Goal: Task Accomplishment & Management: Manage account settings

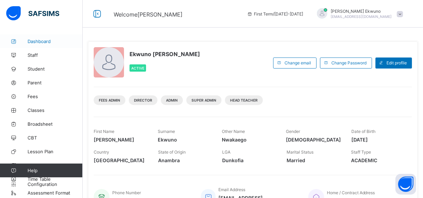
click at [37, 41] on span "Dashboard" at bounding box center [55, 42] width 55 height 6
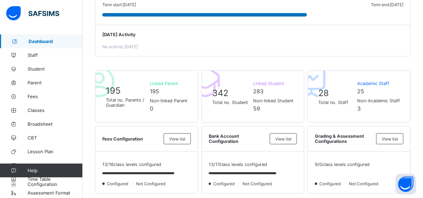
scroll to position [146, 0]
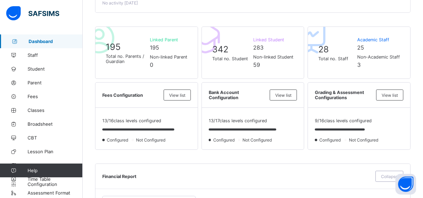
click at [42, 40] on span "Dashboard" at bounding box center [56, 42] width 54 height 6
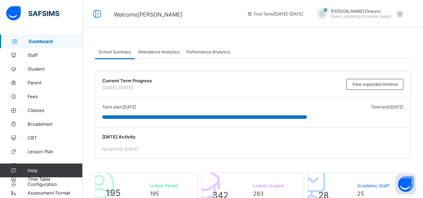
click at [403, 13] on span at bounding box center [399, 14] width 6 height 6
click at [229, 13] on span "Welcome Vivian" at bounding box center [175, 13] width 123 height 9
click at [34, 70] on span "Student" at bounding box center [55, 69] width 55 height 6
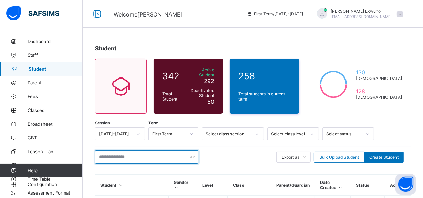
click at [122, 158] on input "text" at bounding box center [146, 156] width 103 height 13
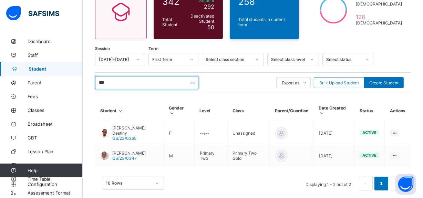
scroll to position [79, 0]
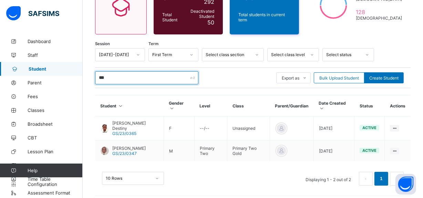
click at [112, 77] on input "***" at bounding box center [146, 77] width 103 height 13
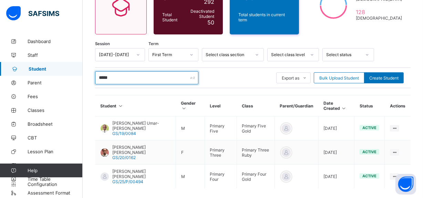
scroll to position [105, 0]
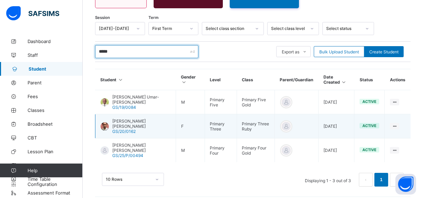
type input "*****"
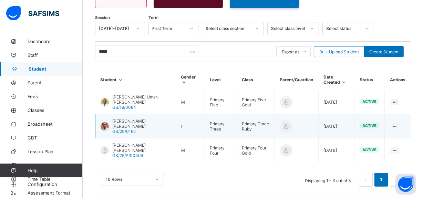
click at [154, 119] on span "[PERSON_NAME] [PERSON_NAME]" at bounding box center [141, 123] width 58 height 10
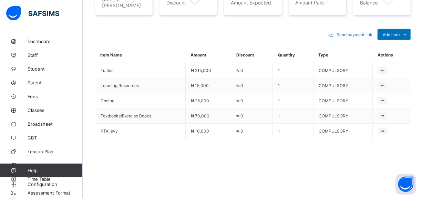
scroll to position [291, 0]
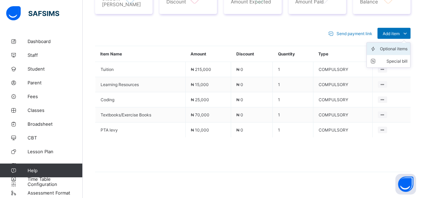
click at [403, 46] on div "Optional items" at bounding box center [394, 48] width 28 height 7
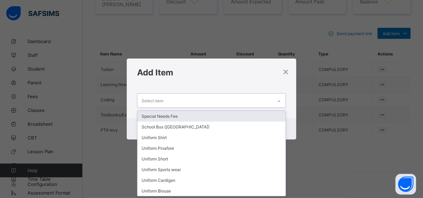
scroll to position [0, 0]
click at [248, 99] on div "Select item" at bounding box center [204, 100] width 135 height 13
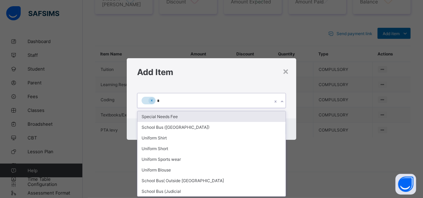
type input "**"
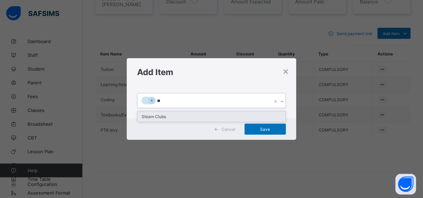
click at [203, 117] on div "Steam Clubs" at bounding box center [211, 116] width 148 height 11
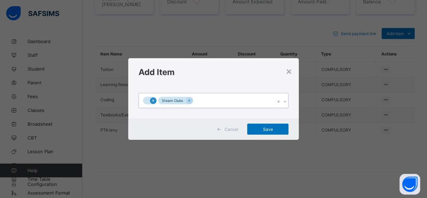
click at [153, 103] on div at bounding box center [153, 100] width 7 height 7
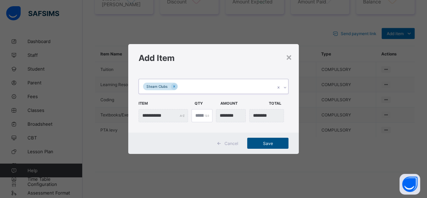
click at [268, 142] on span "Save" at bounding box center [268, 143] width 31 height 5
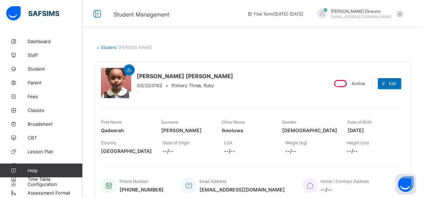
click at [108, 48] on link "Student" at bounding box center [108, 47] width 15 height 5
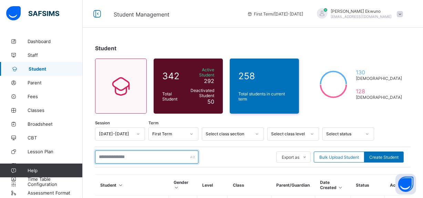
click at [133, 155] on input "text" at bounding box center [146, 156] width 103 height 13
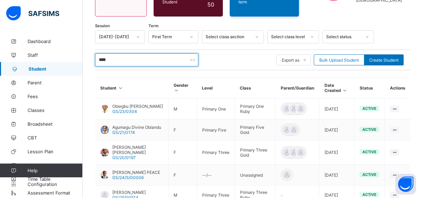
scroll to position [109, 0]
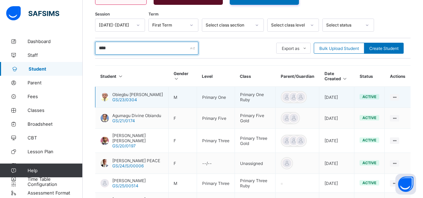
type input "****"
click at [127, 92] on span "Obiegbu Martins Onyekachi" at bounding box center [137, 94] width 51 height 5
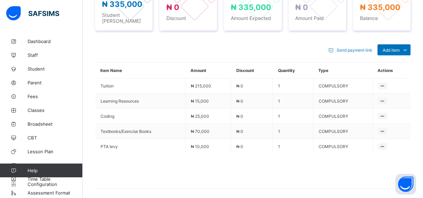
scroll to position [276, 0]
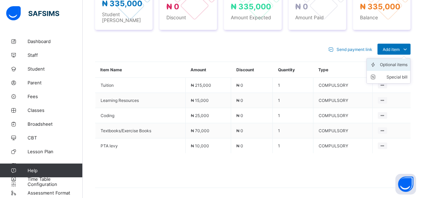
click at [401, 61] on div "Optional items" at bounding box center [394, 64] width 28 height 7
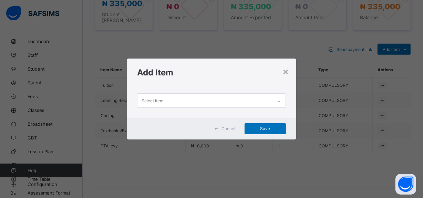
scroll to position [0, 0]
click at [204, 102] on div "Select item" at bounding box center [204, 100] width 135 height 13
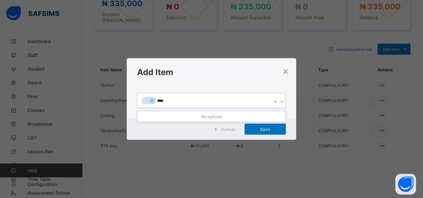
type input "***"
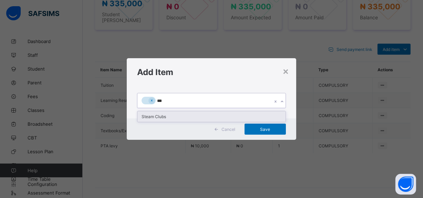
click at [167, 115] on div "Steam Clubs" at bounding box center [211, 116] width 148 height 11
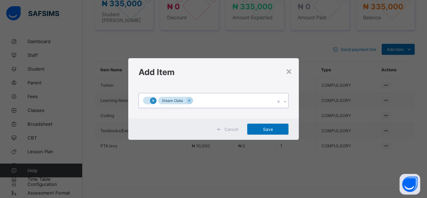
click at [152, 98] on icon at bounding box center [153, 100] width 4 height 5
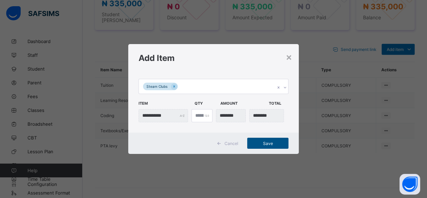
click at [268, 144] on span "Save" at bounding box center [268, 143] width 31 height 5
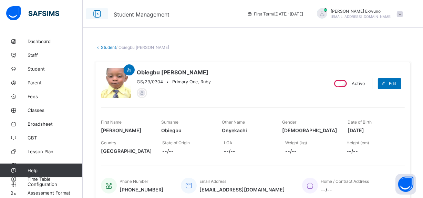
click at [93, 14] on icon at bounding box center [97, 14] width 12 height 10
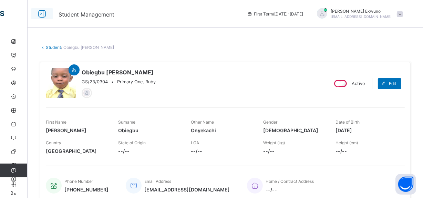
click at [43, 17] on icon at bounding box center [42, 14] width 12 height 10
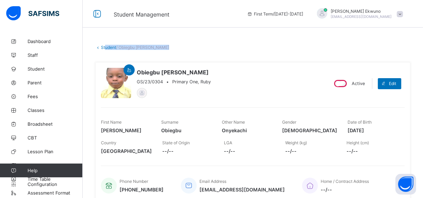
click at [106, 46] on link "Student" at bounding box center [108, 47] width 15 height 5
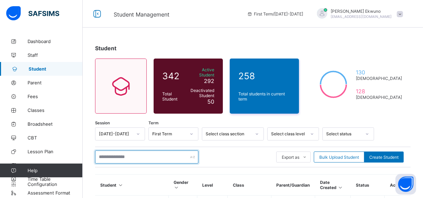
click at [131, 154] on input "text" at bounding box center [146, 156] width 103 height 13
type input "****"
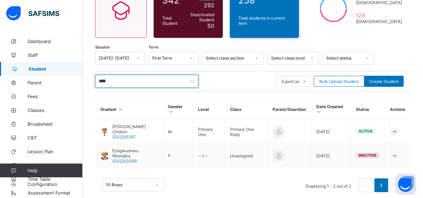
scroll to position [79, 0]
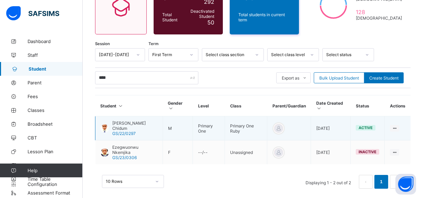
click at [127, 123] on span "Nwachuku Nkemdirim Chidum" at bounding box center [134, 125] width 45 height 10
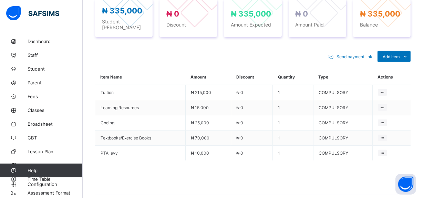
scroll to position [270, 0]
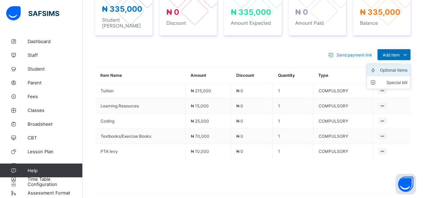
click at [395, 67] on div "Optional items" at bounding box center [394, 70] width 28 height 7
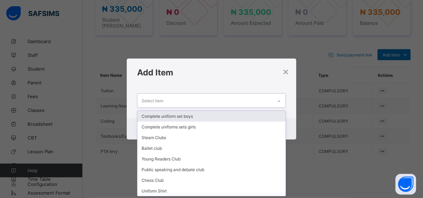
scroll to position [0, 0]
click at [197, 103] on div "Select item" at bounding box center [204, 100] width 135 height 13
type input "*"
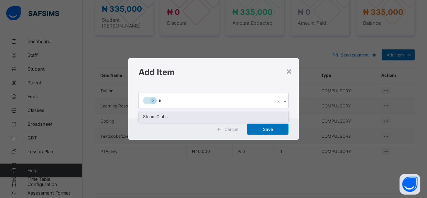
type input "**"
click at [173, 118] on div "Steam Clubs" at bounding box center [214, 116] width 150 height 11
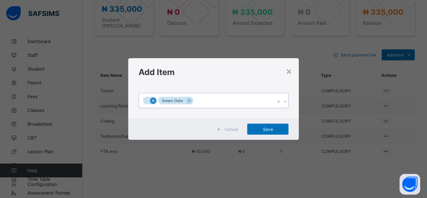
click at [153, 100] on icon at bounding box center [153, 100] width 2 height 2
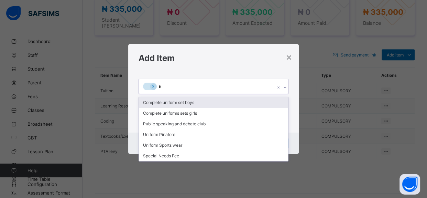
type input "**"
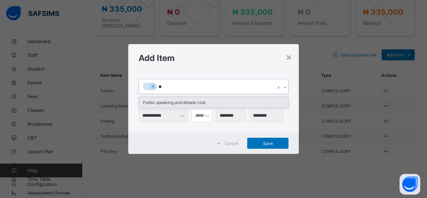
click at [189, 102] on div "Public speaking and debate club" at bounding box center [214, 102] width 150 height 11
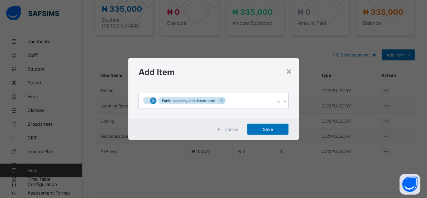
click at [154, 100] on icon at bounding box center [153, 100] width 4 height 5
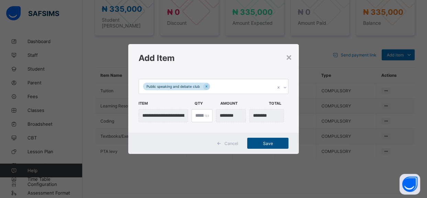
click at [269, 143] on span "Save" at bounding box center [268, 143] width 31 height 5
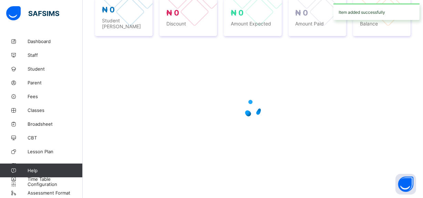
scroll to position [265, 0]
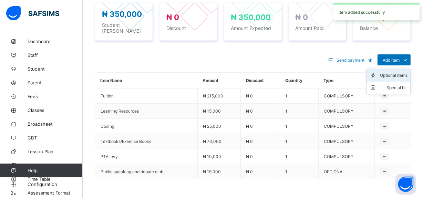
click at [390, 73] on div "Optional items" at bounding box center [394, 75] width 28 height 7
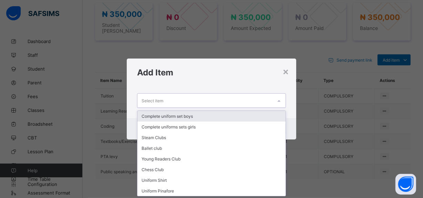
scroll to position [0, 0]
click at [186, 104] on div "Select item" at bounding box center [204, 100] width 135 height 13
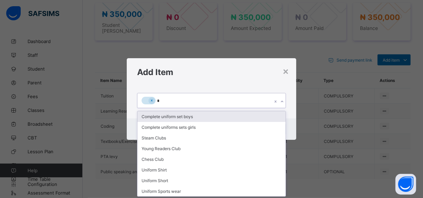
type input "**"
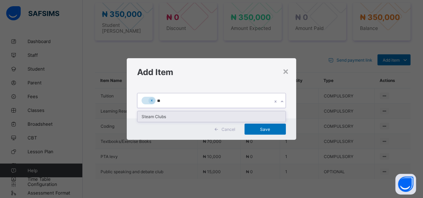
click at [156, 116] on div "Steam Clubs" at bounding box center [211, 116] width 148 height 11
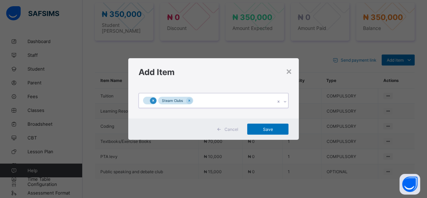
click at [152, 102] on icon at bounding box center [153, 100] width 4 height 5
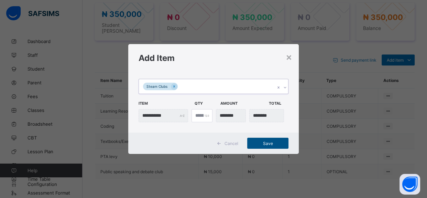
click at [270, 143] on span "Save" at bounding box center [268, 143] width 31 height 5
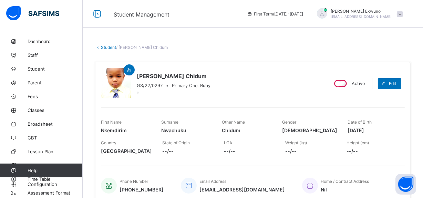
click at [107, 48] on link "Student" at bounding box center [108, 47] width 15 height 5
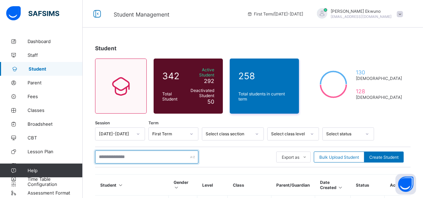
click at [127, 151] on input "text" at bounding box center [146, 156] width 103 height 13
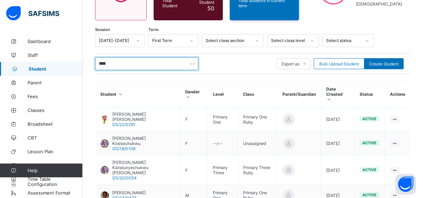
scroll to position [94, 0]
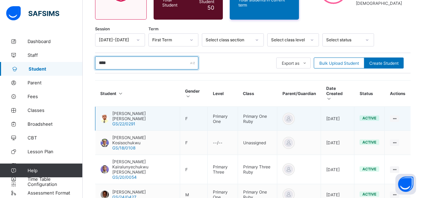
type input "****"
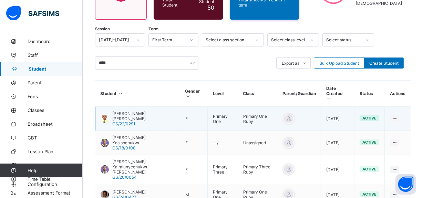
click at [142, 111] on span "Nwankwo Lotanna Zaine" at bounding box center [143, 116] width 62 height 10
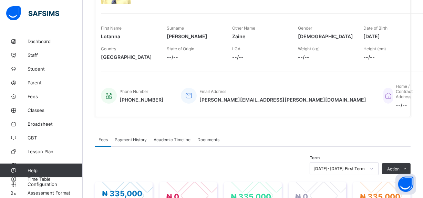
scroll to position [267, 0]
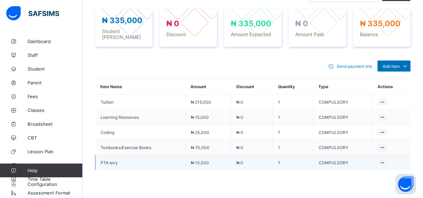
click at [320, 155] on td "COMPULSORY" at bounding box center [342, 162] width 59 height 15
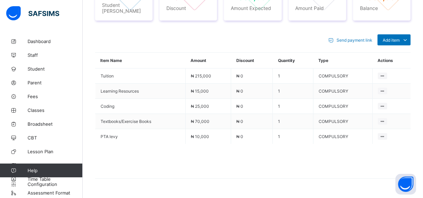
scroll to position [294, 0]
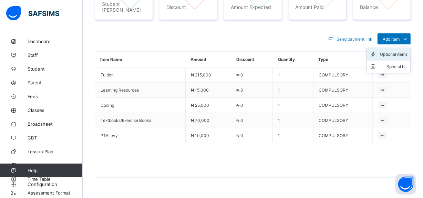
click at [392, 51] on div "Optional items" at bounding box center [394, 54] width 28 height 7
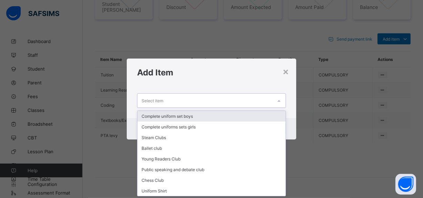
scroll to position [0, 0]
click at [190, 101] on div "Select item" at bounding box center [204, 100] width 135 height 13
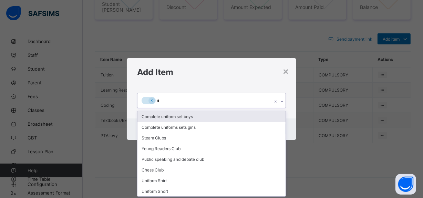
type input "**"
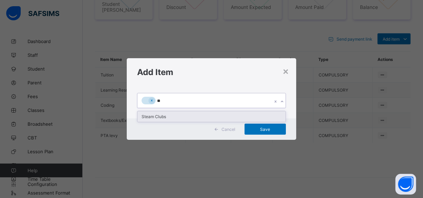
click at [161, 116] on div "Steam Clubs" at bounding box center [211, 116] width 148 height 11
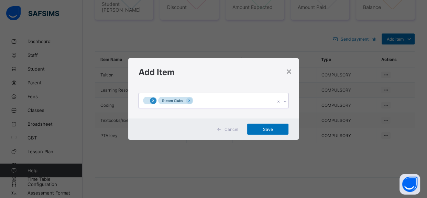
click at [151, 100] on icon at bounding box center [153, 100] width 4 height 5
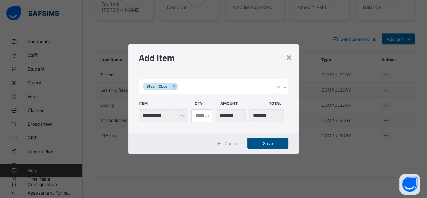
click at [269, 143] on span "Save" at bounding box center [268, 143] width 31 height 5
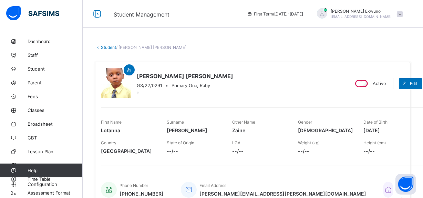
click at [109, 48] on link "Student" at bounding box center [108, 47] width 15 height 5
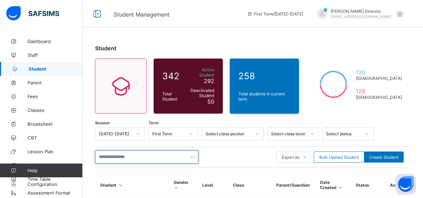
click at [168, 153] on input "text" at bounding box center [146, 156] width 103 height 13
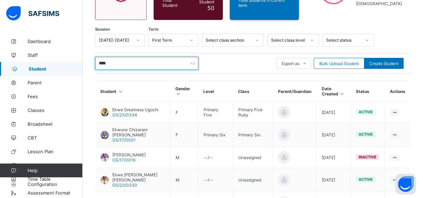
scroll to position [95, 0]
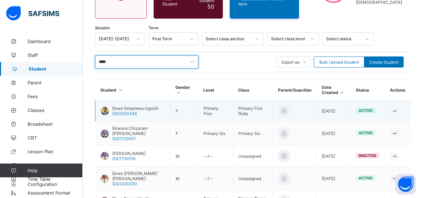
type input "****"
click at [150, 101] on td "Ekwe Greatness Ugochi GS/23/0334" at bounding box center [132, 110] width 75 height 21
click at [150, 106] on span "Ekwe Greatness Ugochi" at bounding box center [135, 108] width 46 height 5
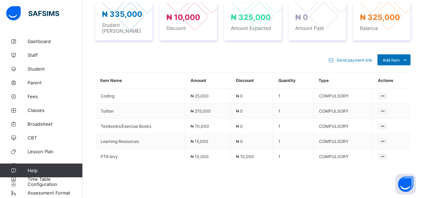
scroll to position [277, 0]
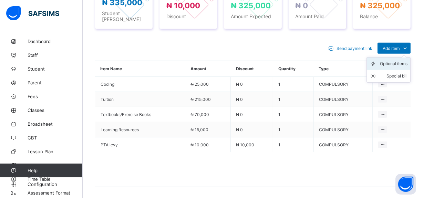
click at [396, 63] on li "Optional items" at bounding box center [387, 63] width 43 height 12
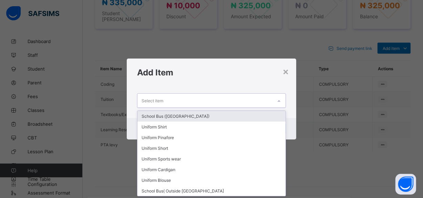
scroll to position [0, 0]
click at [196, 101] on div "Select item" at bounding box center [204, 100] width 135 height 13
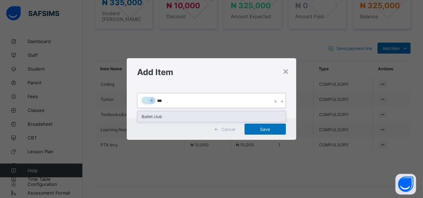
type input "****"
click at [162, 117] on div "Ballet club" at bounding box center [211, 116] width 148 height 11
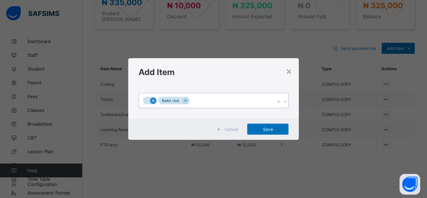
click at [153, 100] on icon at bounding box center [153, 100] width 4 height 5
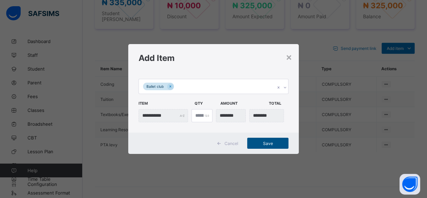
click at [264, 145] on span "Save" at bounding box center [268, 143] width 31 height 5
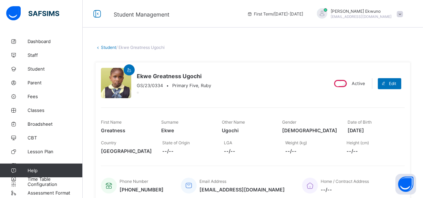
click at [106, 46] on link "Student" at bounding box center [108, 47] width 15 height 5
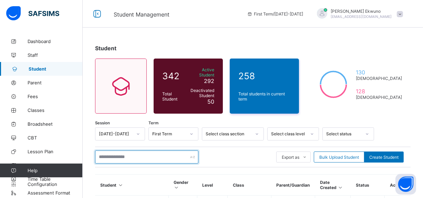
click at [151, 153] on input "text" at bounding box center [146, 156] width 103 height 13
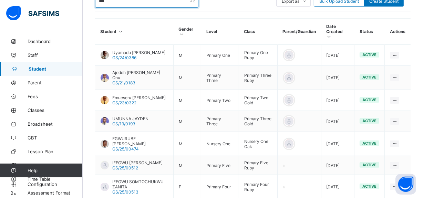
scroll to position [184, 0]
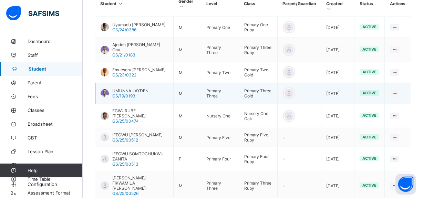
type input "***"
click at [141, 88] on span "UMUNNA JAYDEN" at bounding box center [130, 90] width 36 height 5
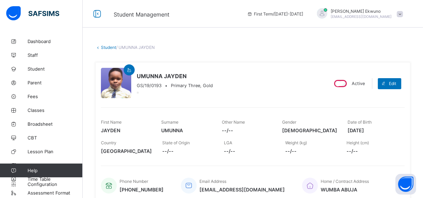
click at [110, 49] on link "Student" at bounding box center [108, 47] width 15 height 5
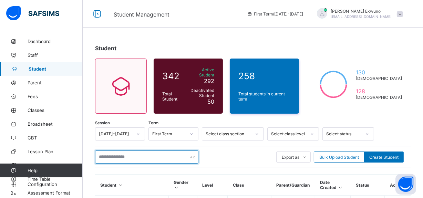
click at [123, 154] on input "text" at bounding box center [146, 156] width 103 height 13
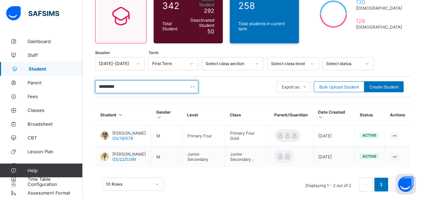
scroll to position [79, 0]
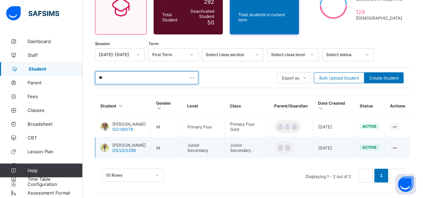
type input "*"
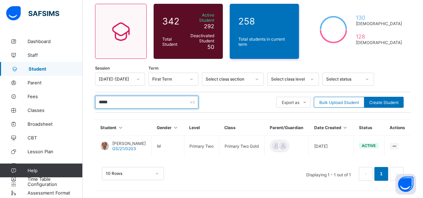
scroll to position [50, 0]
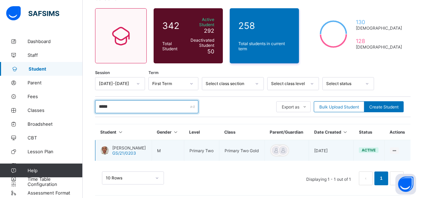
type input "*****"
click at [142, 146] on span "Nnaji Derek Chizitere" at bounding box center [128, 147] width 33 height 5
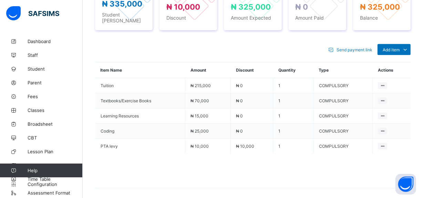
scroll to position [245, 0]
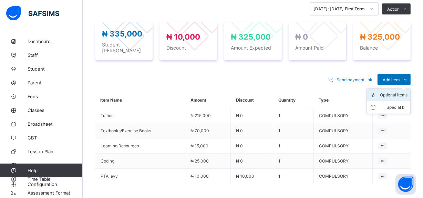
click at [398, 95] on li "Optional items" at bounding box center [387, 95] width 43 height 12
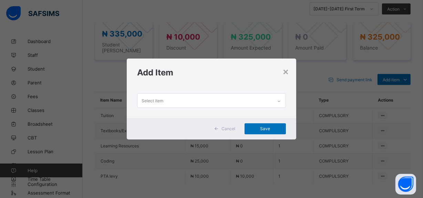
scroll to position [0, 0]
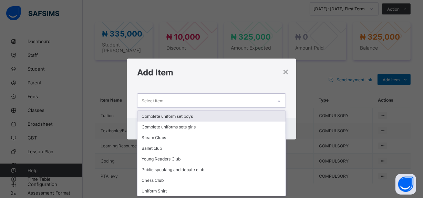
click at [231, 102] on div "Select item" at bounding box center [204, 100] width 135 height 13
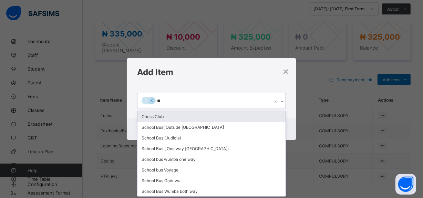
type input "***"
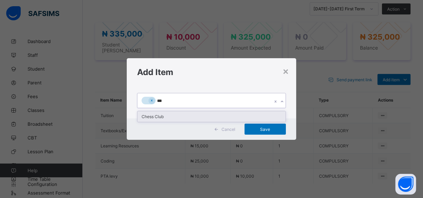
click at [167, 117] on div "Chess Club" at bounding box center [211, 116] width 148 height 11
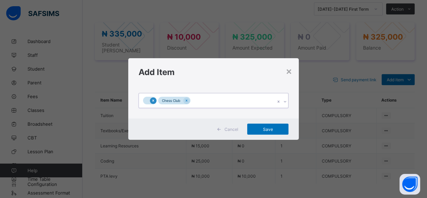
click at [153, 102] on icon at bounding box center [153, 100] width 4 height 5
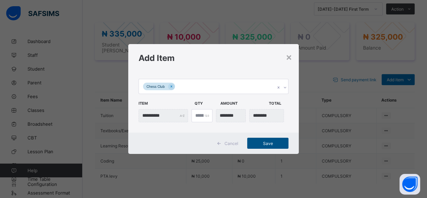
click at [263, 141] on span "Save" at bounding box center [268, 143] width 31 height 5
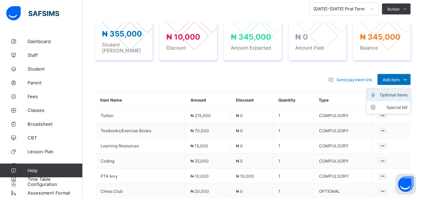
click at [395, 92] on div "Optional items" at bounding box center [394, 95] width 28 height 7
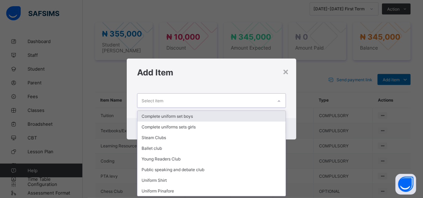
click at [201, 100] on div "Select item" at bounding box center [204, 100] width 135 height 13
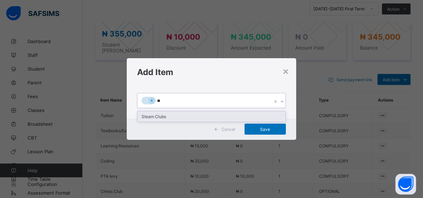
type input "***"
click at [167, 117] on div "Steam Clubs" at bounding box center [211, 116] width 148 height 11
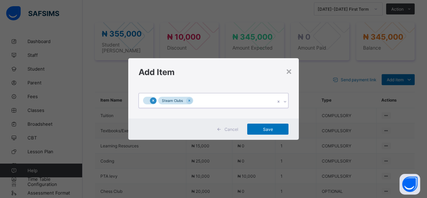
click at [154, 102] on icon at bounding box center [153, 100] width 4 height 5
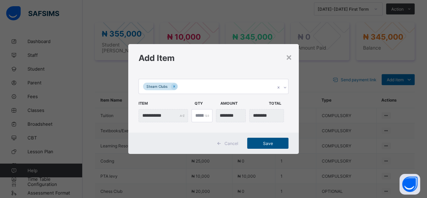
click at [266, 142] on span "Save" at bounding box center [268, 143] width 31 height 5
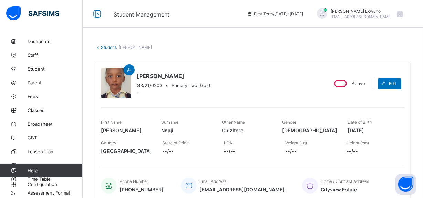
click at [109, 48] on link "Student" at bounding box center [108, 47] width 15 height 5
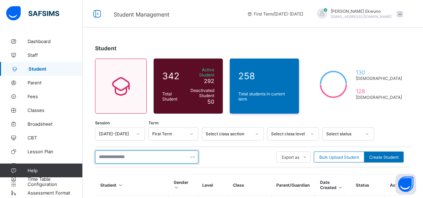
click at [138, 156] on input "text" at bounding box center [146, 156] width 103 height 13
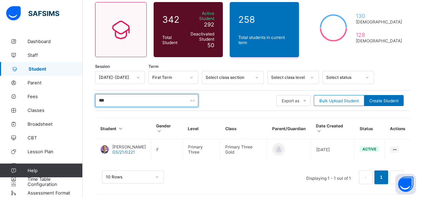
scroll to position [58, 0]
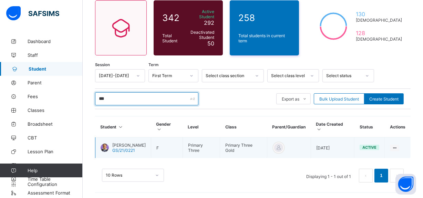
type input "***"
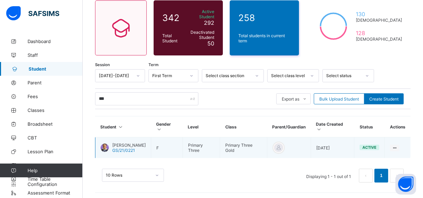
click at [139, 142] on span "[PERSON_NAME]" at bounding box center [128, 144] width 33 height 5
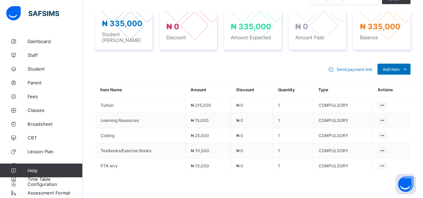
scroll to position [257, 0]
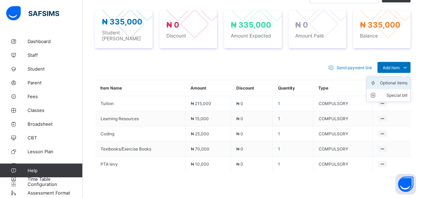
click at [396, 81] on div "Optional items" at bounding box center [394, 82] width 28 height 7
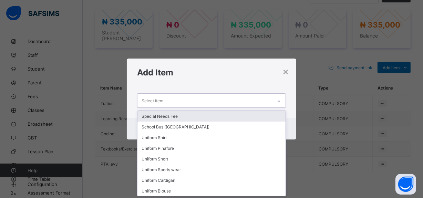
scroll to position [0, 0]
click at [201, 98] on div "Select item" at bounding box center [204, 100] width 135 height 13
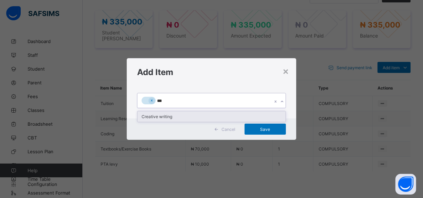
type input "****"
click at [167, 117] on div "Creative writing" at bounding box center [211, 116] width 148 height 11
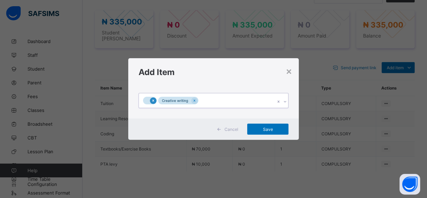
click at [153, 102] on icon at bounding box center [153, 100] width 4 height 5
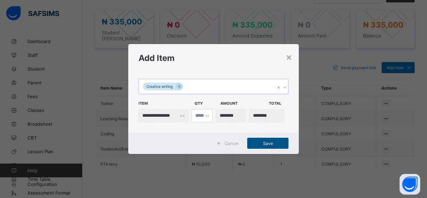
click at [268, 141] on span "Save" at bounding box center [268, 143] width 31 height 5
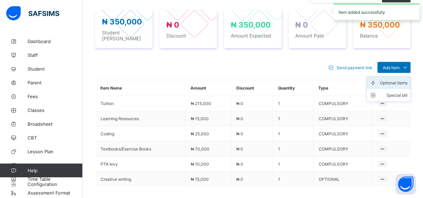
click at [396, 79] on div "Optional items" at bounding box center [394, 82] width 28 height 7
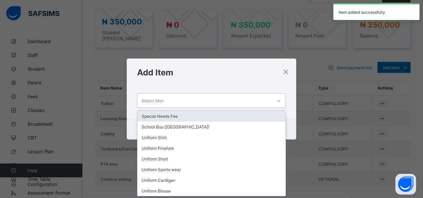
click at [209, 100] on div "Select item" at bounding box center [204, 100] width 135 height 13
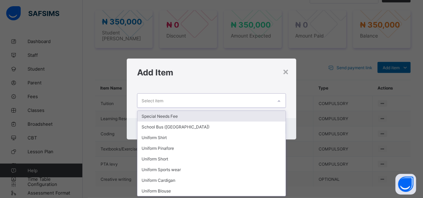
type input "*"
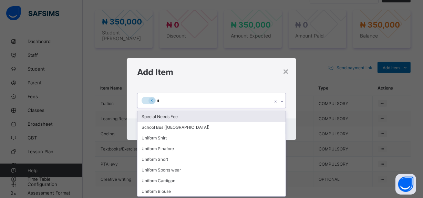
type input "**"
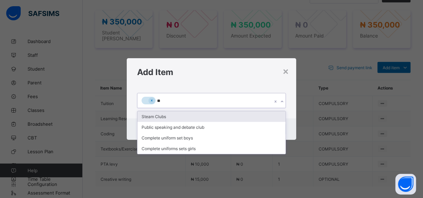
click at [155, 116] on div "Steam Clubs" at bounding box center [211, 116] width 148 height 11
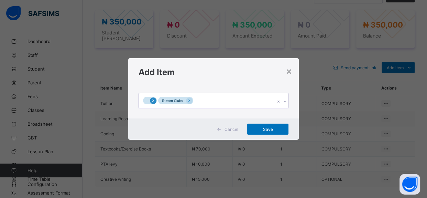
click at [153, 101] on icon at bounding box center [153, 100] width 2 height 2
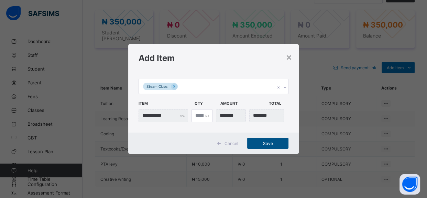
click at [259, 143] on span "Save" at bounding box center [268, 143] width 31 height 5
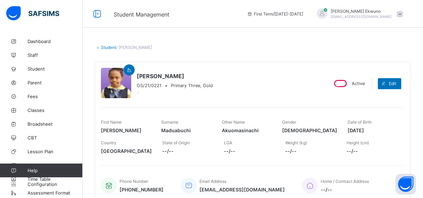
click at [107, 48] on link "Student" at bounding box center [108, 47] width 15 height 5
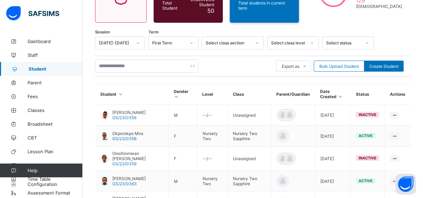
scroll to position [95, 0]
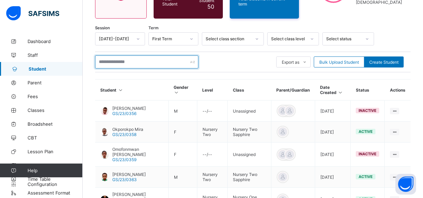
click at [165, 58] on input "text" at bounding box center [146, 61] width 103 height 13
type input "***"
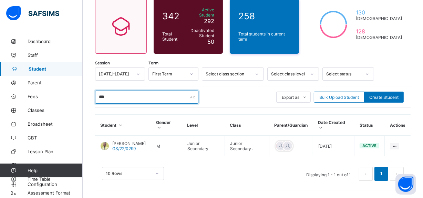
scroll to position [50, 0]
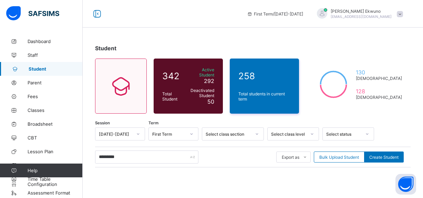
scroll to position [50, 0]
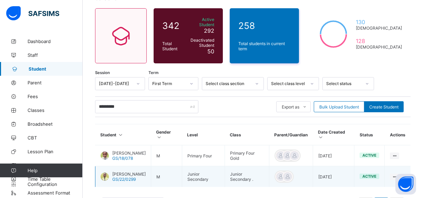
click at [132, 177] on span "GS/22/0299" at bounding box center [123, 179] width 23 height 5
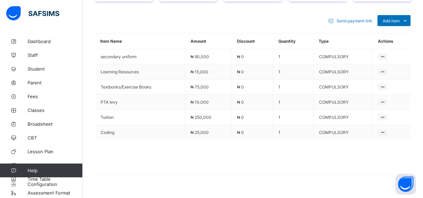
scroll to position [306, 0]
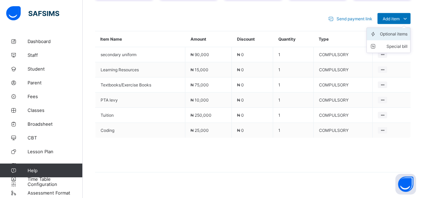
click at [397, 31] on div "Optional items" at bounding box center [394, 34] width 28 height 7
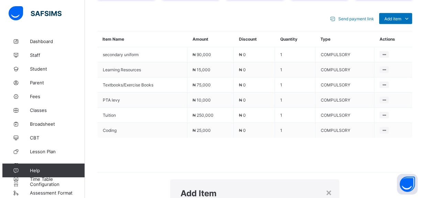
scroll to position [0, 0]
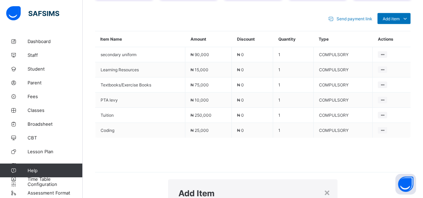
type input "**"
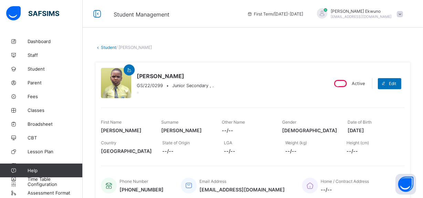
click at [107, 46] on link "Student" at bounding box center [108, 47] width 15 height 5
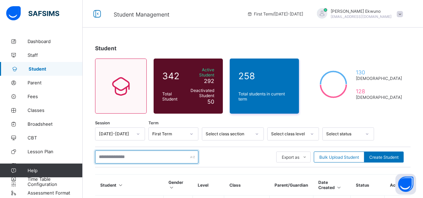
click at [128, 153] on input "text" at bounding box center [146, 156] width 103 height 13
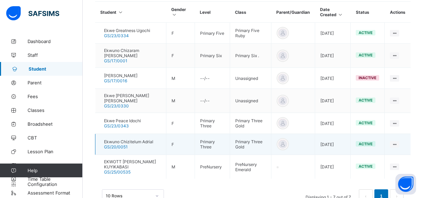
type input "*****"
click at [142, 139] on span "Ekwuno Chizitelum Adrial" at bounding box center [128, 141] width 49 height 5
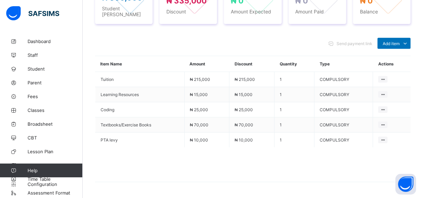
scroll to position [273, 0]
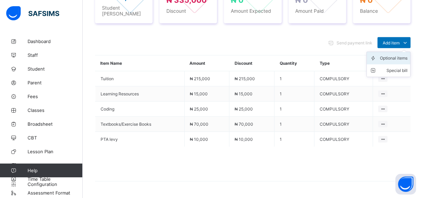
click at [396, 62] on div "Optional items" at bounding box center [394, 58] width 28 height 7
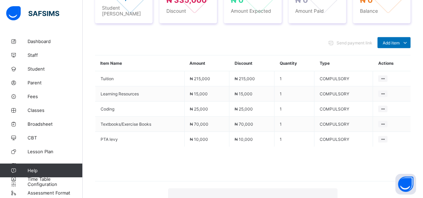
scroll to position [0, 0]
type input "*"
type input "****"
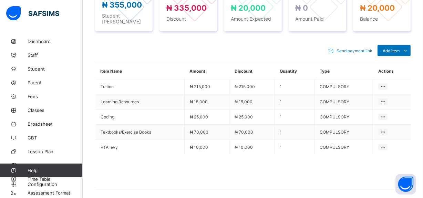
scroll to position [273, 0]
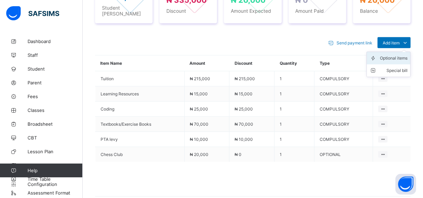
click at [393, 62] on div "Optional items" at bounding box center [394, 58] width 28 height 7
type input "****"
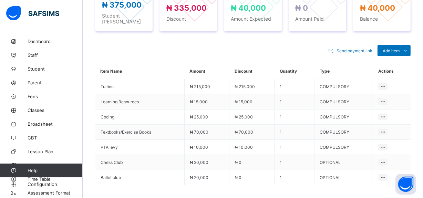
scroll to position [273, 0]
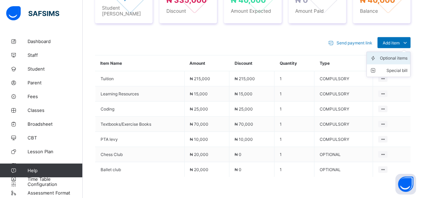
click at [390, 62] on div "Optional items" at bounding box center [394, 58] width 28 height 7
type input "***"
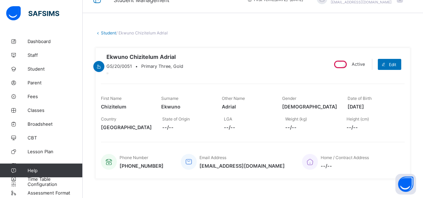
scroll to position [14, 0]
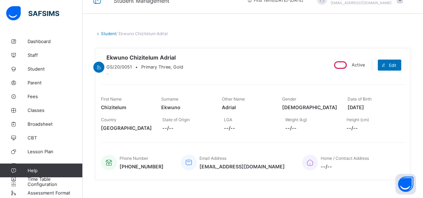
click at [105, 35] on link "Student" at bounding box center [108, 33] width 15 height 5
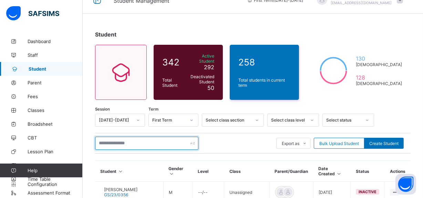
click at [165, 141] on input "text" at bounding box center [146, 143] width 103 height 13
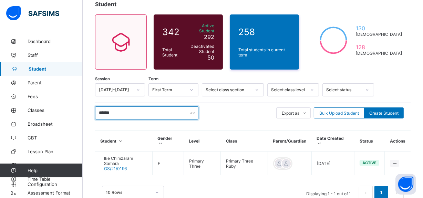
scroll to position [58, 0]
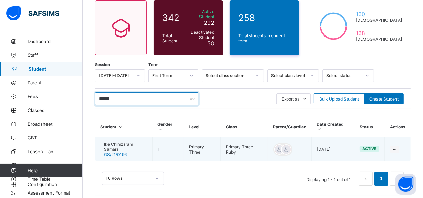
type input "******"
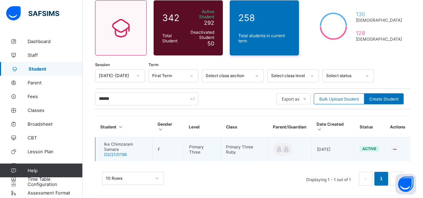
click at [120, 142] on span "Ike Chimzaram Samara" at bounding box center [125, 146] width 43 height 10
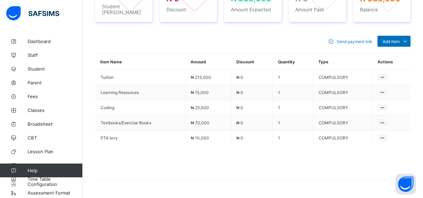
scroll to position [286, 0]
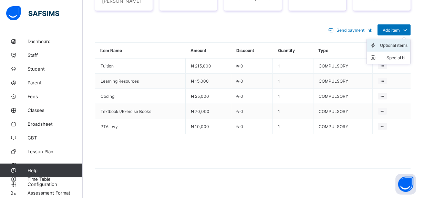
click at [394, 49] on div "Optional items" at bounding box center [394, 45] width 28 height 7
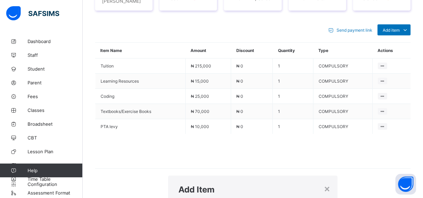
scroll to position [0, 0]
type input "***"
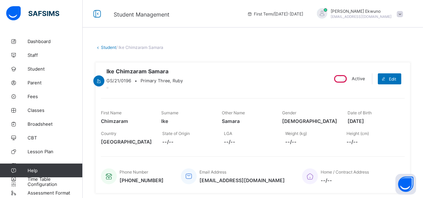
click at [103, 47] on link "Student" at bounding box center [108, 47] width 15 height 5
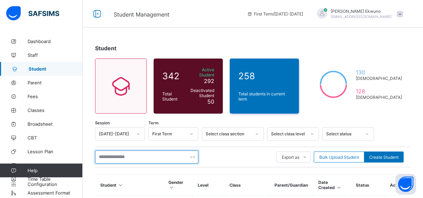
click at [131, 151] on input "text" at bounding box center [146, 156] width 103 height 13
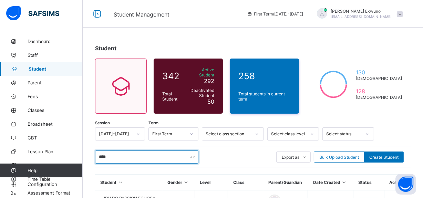
scroll to position [50, 0]
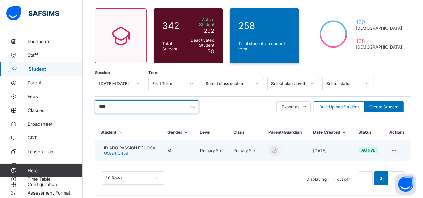
type input "****"
click at [143, 145] on span "IDIADO PASSION EGHOSA" at bounding box center [129, 147] width 51 height 5
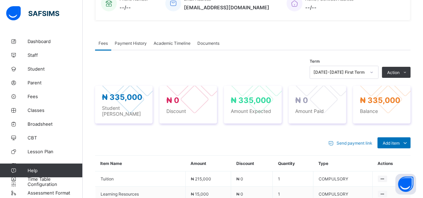
scroll to position [298, 0]
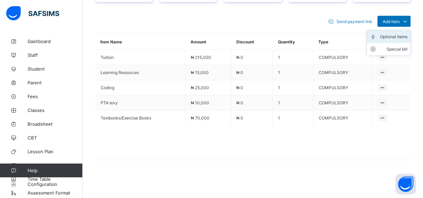
click at [397, 37] on div "Optional items" at bounding box center [394, 36] width 28 height 7
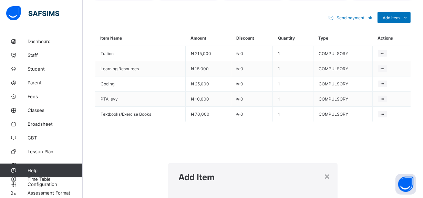
scroll to position [0, 0]
type input "**"
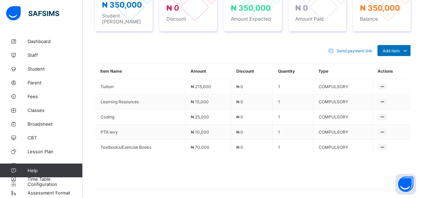
scroll to position [298, 0]
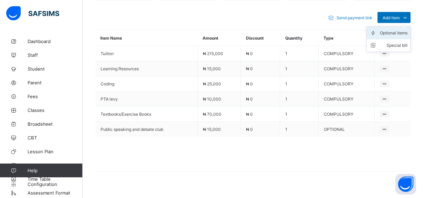
click at [393, 36] on div "Optional items" at bounding box center [394, 33] width 28 height 7
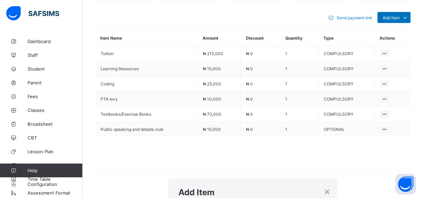
scroll to position [0, 0]
type input "***"
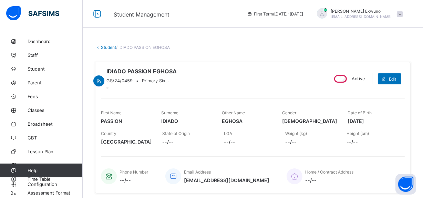
click at [110, 47] on link "Student" at bounding box center [108, 47] width 15 height 5
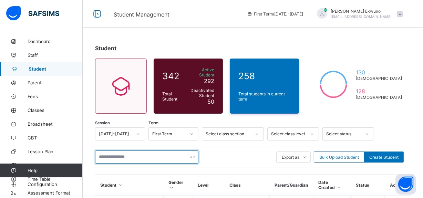
click at [138, 154] on input "text" at bounding box center [146, 156] width 103 height 13
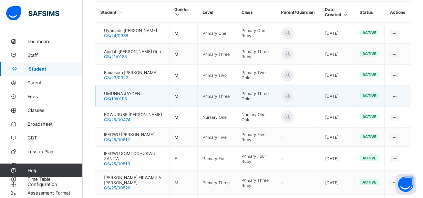
type input "***"
click at [151, 96] on td "UMUNNA JAYDEN GS/19/0193" at bounding box center [132, 96] width 74 height 21
click at [131, 96] on span "UMUNNA JAYDEN" at bounding box center [122, 93] width 36 height 5
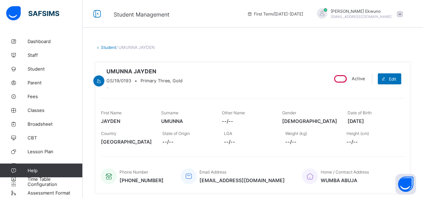
click at [108, 49] on link "Student" at bounding box center [108, 47] width 15 height 5
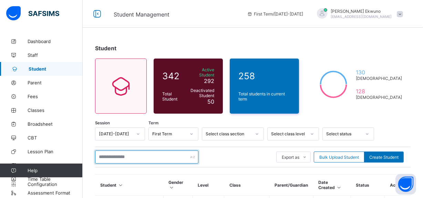
click at [125, 153] on input "text" at bounding box center [146, 156] width 103 height 13
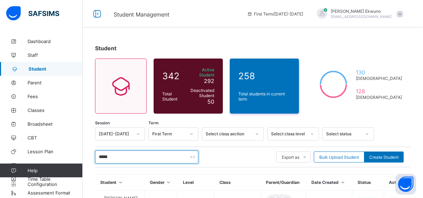
scroll to position [58, 0]
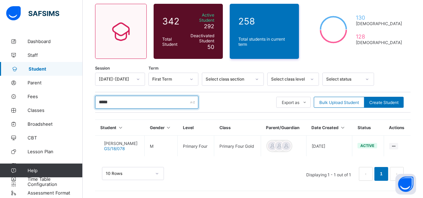
click at [120, 97] on input "*****" at bounding box center [146, 102] width 103 height 13
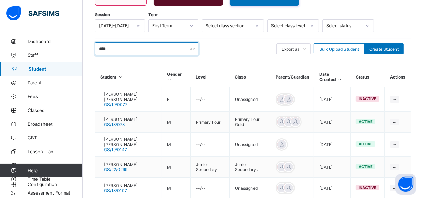
scroll to position [150, 0]
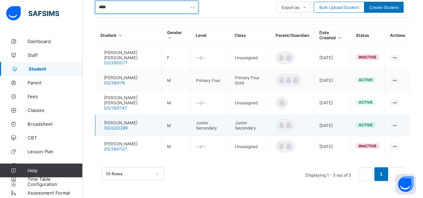
type input "****"
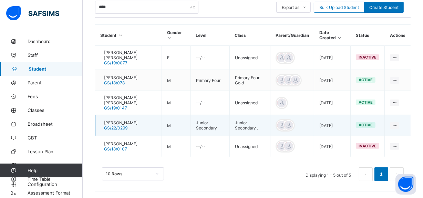
click at [127, 120] on span "[PERSON_NAME]" at bounding box center [120, 122] width 33 height 5
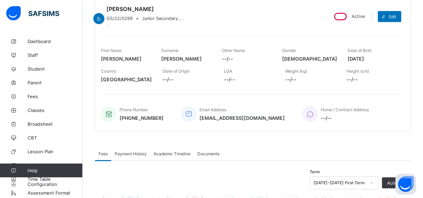
scroll to position [57, 0]
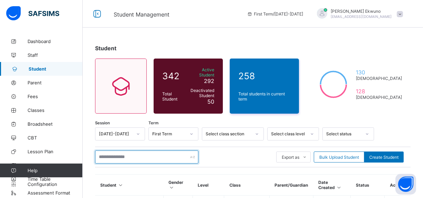
click at [125, 150] on input "text" at bounding box center [146, 156] width 103 height 13
type input "****"
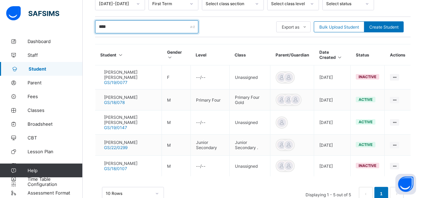
scroll to position [150, 0]
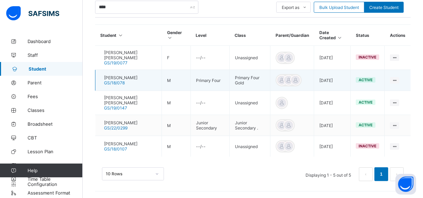
click at [129, 70] on td "John Sebastian Ekpeyong GS/18/078" at bounding box center [128, 80] width 66 height 21
click at [129, 75] on span "[PERSON_NAME]" at bounding box center [120, 77] width 33 height 5
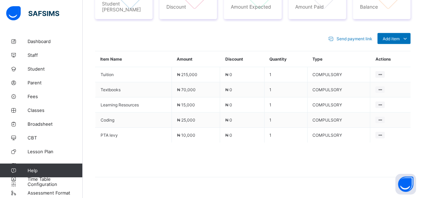
scroll to position [267, 0]
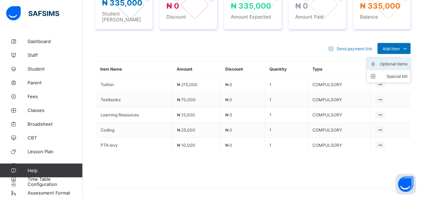
click at [391, 67] on div "Optional items" at bounding box center [394, 64] width 28 height 7
type input "*****"
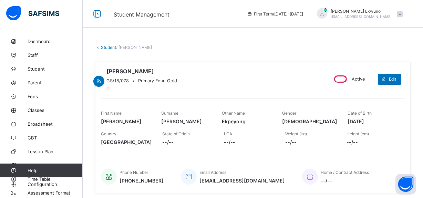
click at [103, 46] on link "Student" at bounding box center [108, 47] width 15 height 5
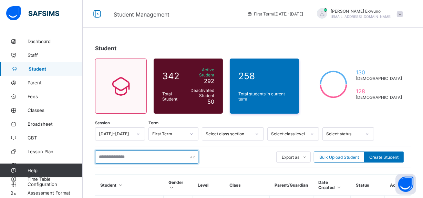
click at [125, 156] on input "text" at bounding box center [146, 156] width 103 height 13
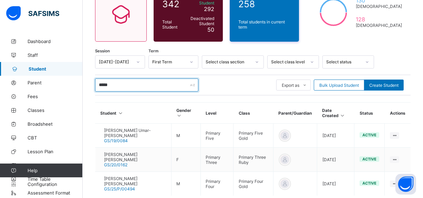
scroll to position [105, 0]
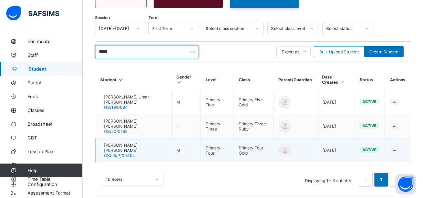
type input "*****"
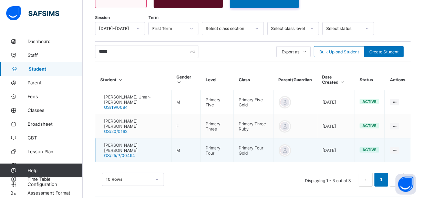
click at [145, 142] on span "OMAR LAWAL ALEAXANDER DEMILADE" at bounding box center [135, 147] width 62 height 10
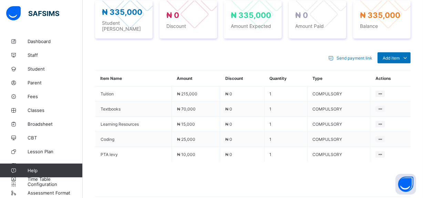
scroll to position [292, 0]
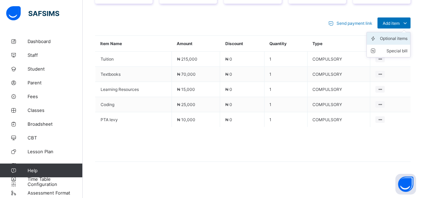
click at [395, 42] on div "Optional items" at bounding box center [394, 38] width 28 height 7
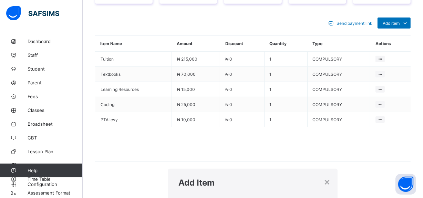
type input "****"
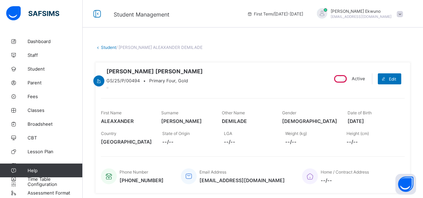
click at [104, 45] on link "Student" at bounding box center [108, 47] width 15 height 5
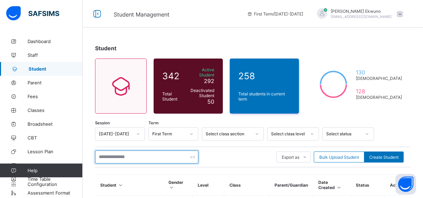
click at [134, 155] on input "text" at bounding box center [146, 156] width 103 height 13
type input "*******"
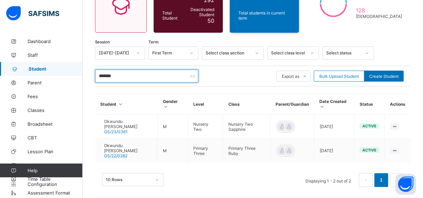
scroll to position [82, 0]
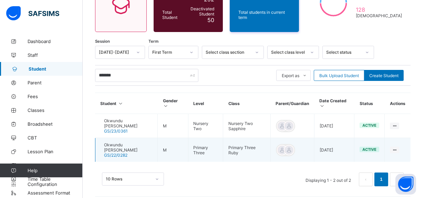
click at [139, 145] on span "Okwundu Jahgozirim Jaceyl" at bounding box center [128, 147] width 48 height 10
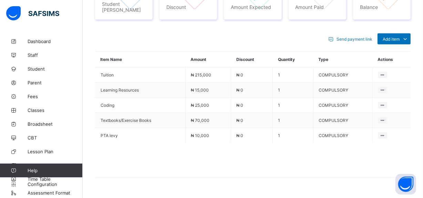
scroll to position [277, 0]
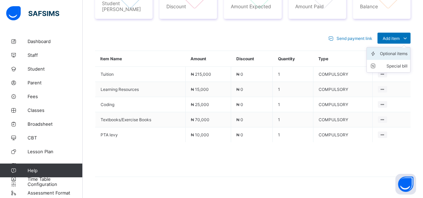
click at [389, 57] on div "Optional items" at bounding box center [394, 53] width 28 height 7
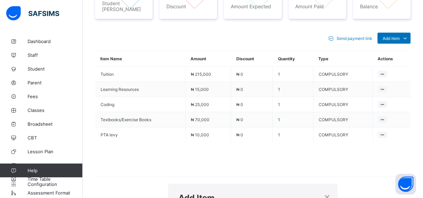
scroll to position [0, 0]
type input "****"
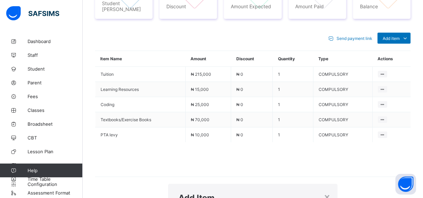
click at [324, 191] on div "×" at bounding box center [327, 197] width 7 height 12
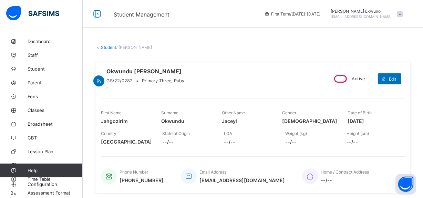
click at [108, 47] on link "Student" at bounding box center [108, 47] width 15 height 5
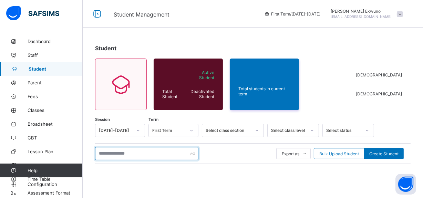
click at [139, 150] on input "text" at bounding box center [146, 153] width 103 height 13
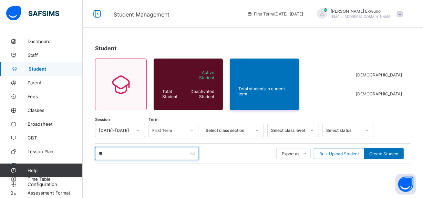
click at [154, 150] on input "**" at bounding box center [146, 153] width 103 height 13
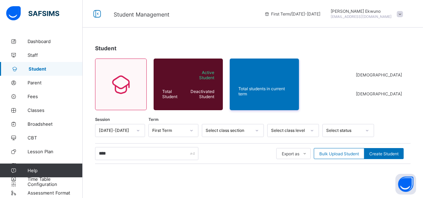
click at [124, 151] on input "****" at bounding box center [146, 153] width 103 height 13
click at [124, 153] on input "******" at bounding box center [146, 153] width 103 height 13
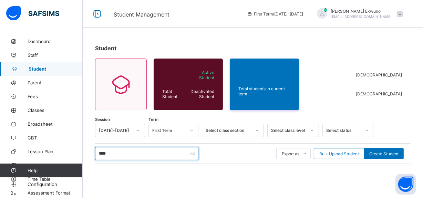
type input "****"
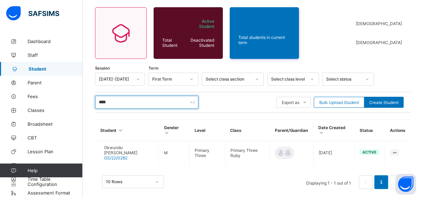
scroll to position [52, 0]
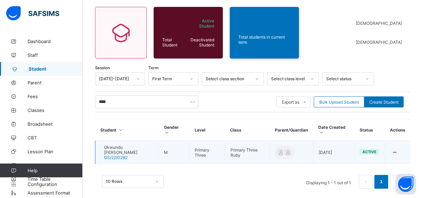
click at [131, 148] on span "Okwundu Jahgozirim Jaceyl" at bounding box center [128, 150] width 49 height 10
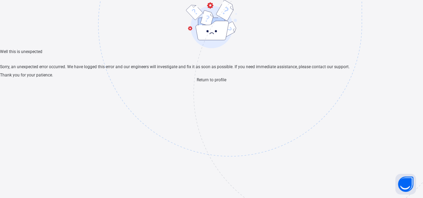
scroll to position [21, 0]
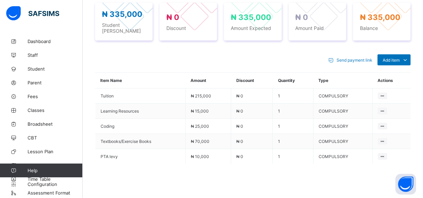
scroll to position [268, 0]
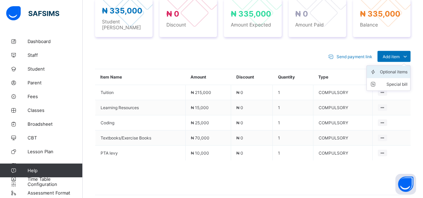
click at [396, 69] on div "Optional items" at bounding box center [394, 71] width 28 height 7
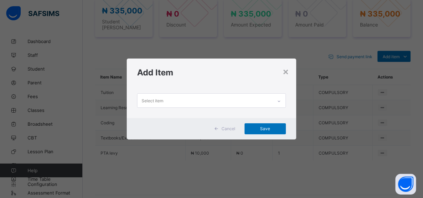
scroll to position [0, 0]
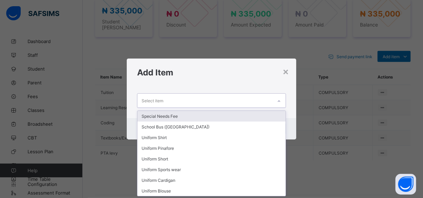
click at [230, 101] on div "Select item" at bounding box center [204, 100] width 135 height 13
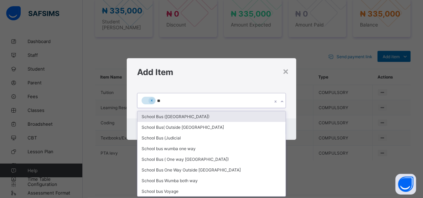
type input "***"
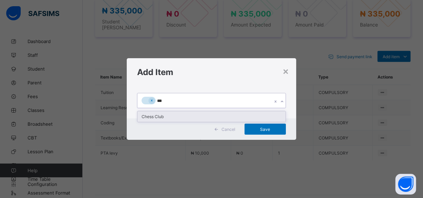
click at [159, 116] on div "Chess Club" at bounding box center [211, 116] width 148 height 11
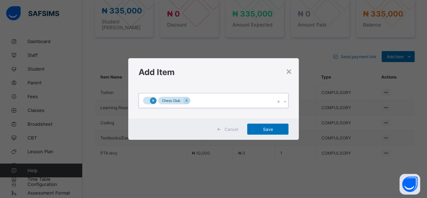
click at [153, 103] on icon at bounding box center [153, 100] width 4 height 5
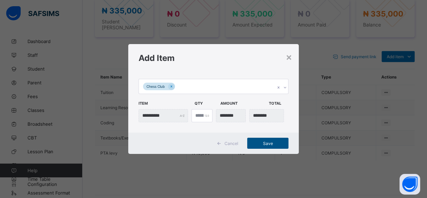
click at [268, 146] on div "Save" at bounding box center [267, 143] width 41 height 11
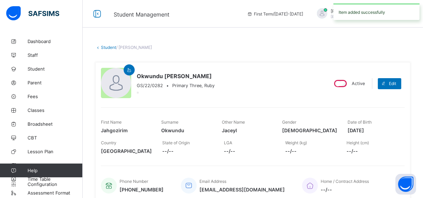
click at [105, 47] on link "Student" at bounding box center [108, 47] width 15 height 5
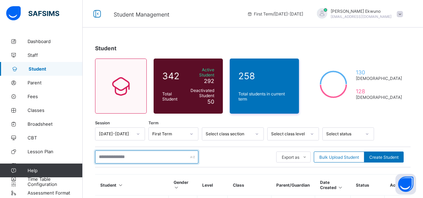
click at [139, 151] on input "text" at bounding box center [146, 156] width 103 height 13
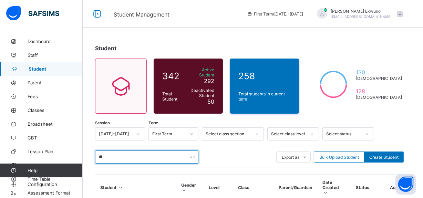
type input "*****"
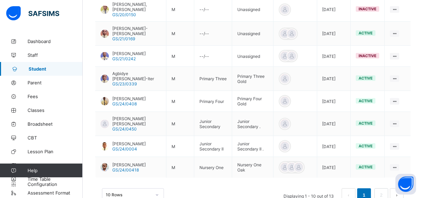
scroll to position [248, 0]
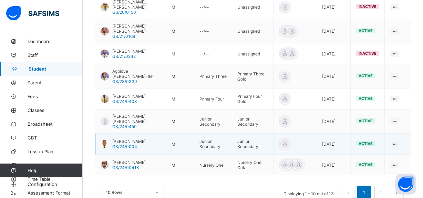
click at [125, 144] on span "GS/24/0004" at bounding box center [124, 146] width 25 height 5
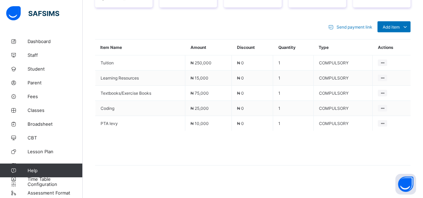
scroll to position [289, 0]
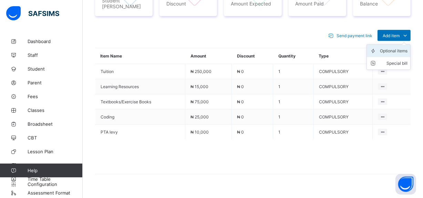
click at [398, 47] on div "Optional items" at bounding box center [394, 50] width 28 height 7
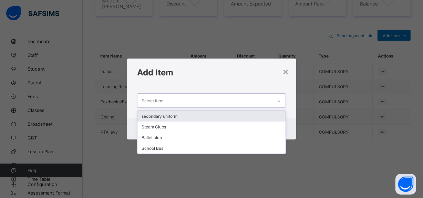
click at [217, 101] on div "Select item" at bounding box center [204, 100] width 135 height 13
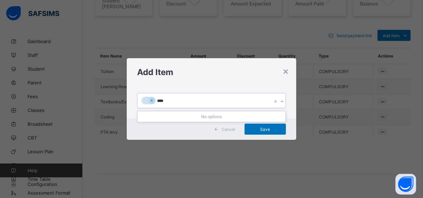
type input "*****"
click at [150, 99] on icon at bounding box center [152, 100] width 4 height 5
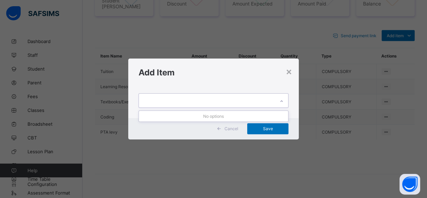
click at [167, 100] on div "chess" at bounding box center [207, 100] width 137 height 13
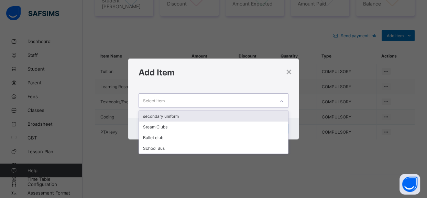
click at [243, 98] on div "Select item" at bounding box center [207, 100] width 137 height 13
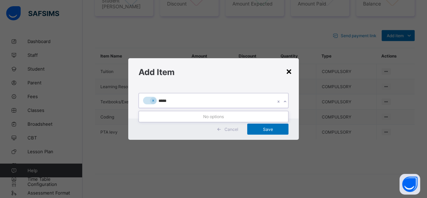
type input "*****"
click at [289, 73] on div "×" at bounding box center [289, 71] width 7 height 12
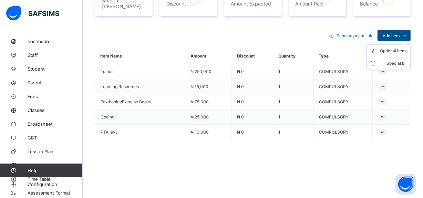
click at [396, 33] on span "Add item" at bounding box center [390, 35] width 17 height 5
click at [390, 47] on div "Optional items" at bounding box center [394, 50] width 28 height 7
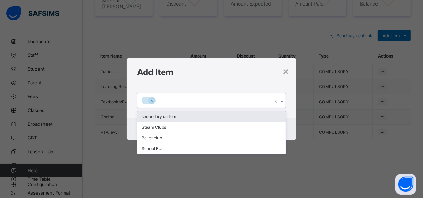
click at [227, 103] on div at bounding box center [204, 100] width 135 height 14
click at [197, 103] on div at bounding box center [204, 100] width 135 height 14
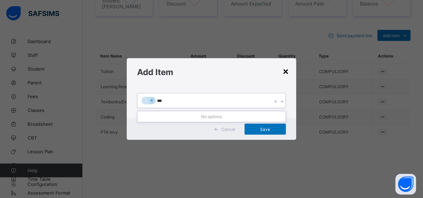
type input "***"
click at [288, 72] on div "×" at bounding box center [285, 71] width 7 height 12
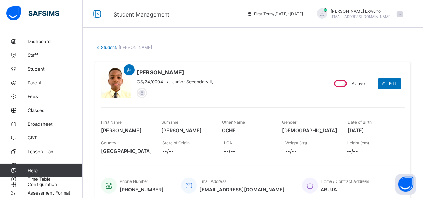
scroll to position [0, 0]
click at [105, 48] on link "Student" at bounding box center [108, 47] width 15 height 5
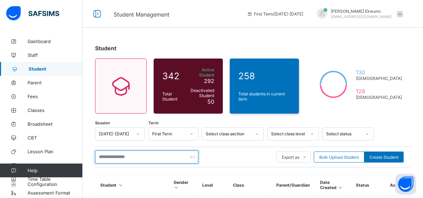
click at [121, 153] on input "text" at bounding box center [146, 156] width 103 height 13
type input "******"
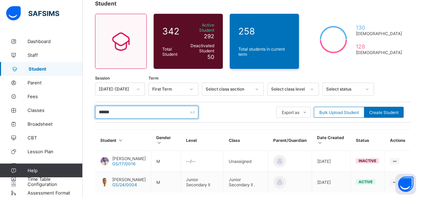
scroll to position [79, 0]
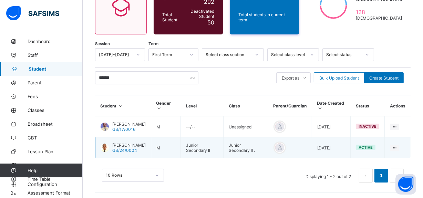
click at [145, 146] on div "DAVID ANDREW OCHE GS/24/0004" at bounding box center [128, 147] width 33 height 10
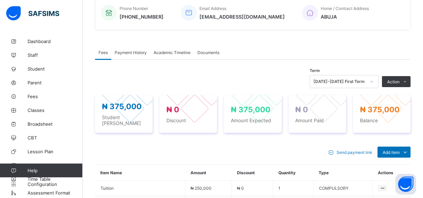
scroll to position [298, 0]
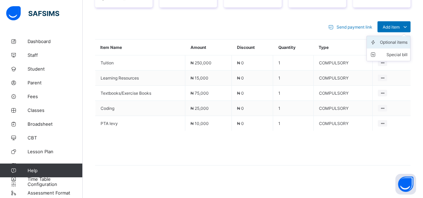
click at [394, 42] on li "Optional items" at bounding box center [387, 42] width 43 height 12
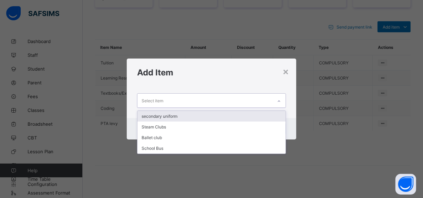
click at [200, 95] on div "Select item" at bounding box center [204, 100] width 135 height 13
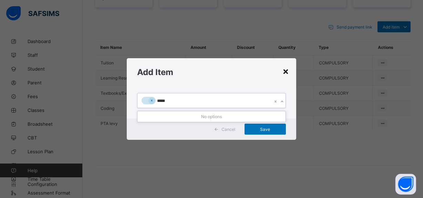
type input "*****"
click at [288, 73] on div "×" at bounding box center [285, 71] width 7 height 12
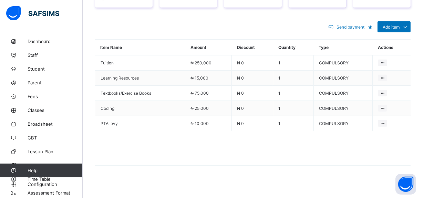
click at [143, 14] on div "Send payment link Add item Optional items Special bill Item Name Amount Discoun…" at bounding box center [252, 96] width 315 height 165
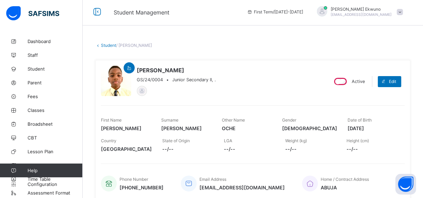
scroll to position [0, 0]
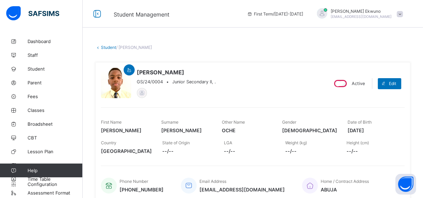
click at [107, 49] on link "Student" at bounding box center [108, 47] width 15 height 5
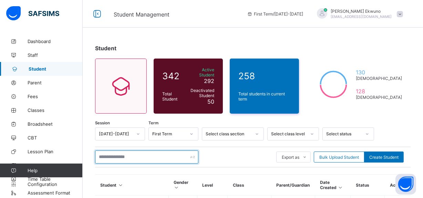
click at [140, 153] on input "text" at bounding box center [146, 156] width 103 height 13
type input "**********"
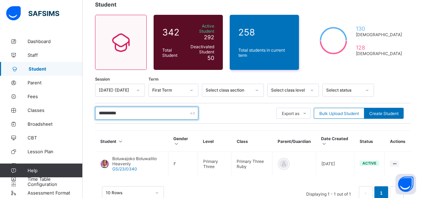
scroll to position [58, 0]
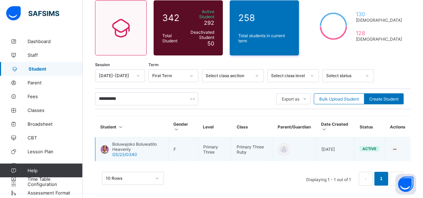
click at [135, 143] on span "Boluwajoko Boluwatito Heavenly" at bounding box center [137, 146] width 51 height 10
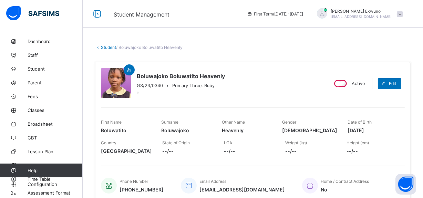
click at [106, 46] on link "Student" at bounding box center [108, 47] width 15 height 5
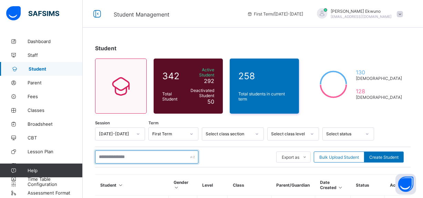
click at [152, 152] on input "text" at bounding box center [146, 156] width 103 height 13
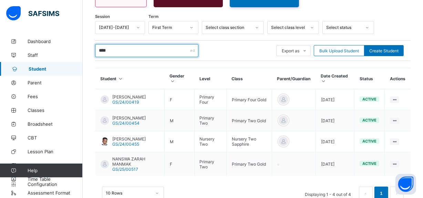
scroll to position [107, 0]
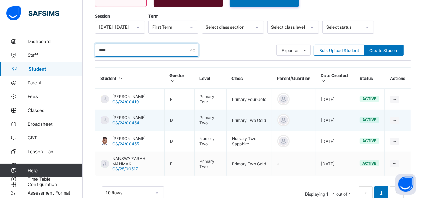
type input "****"
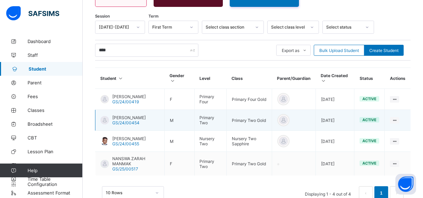
click at [146, 115] on span "MANJONG LEMUEL" at bounding box center [128, 117] width 33 height 5
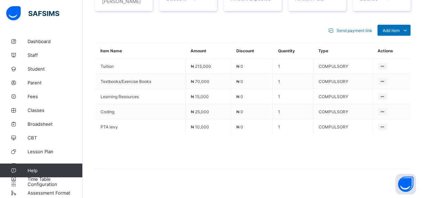
scroll to position [298, 0]
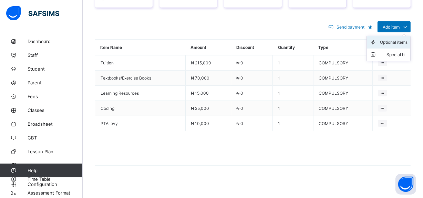
click at [394, 39] on div "Optional items" at bounding box center [394, 42] width 28 height 7
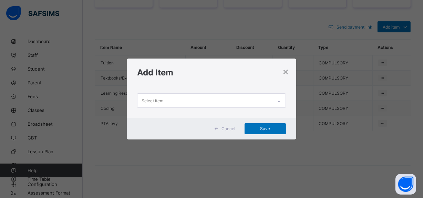
scroll to position [0, 0]
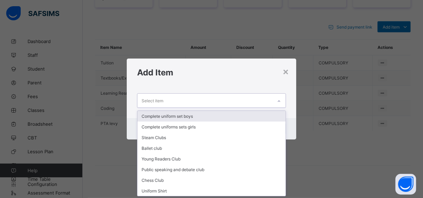
click at [211, 99] on div "Select item" at bounding box center [204, 100] width 135 height 13
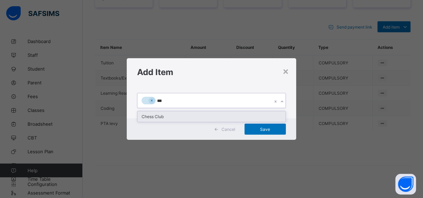
type input "****"
click at [162, 113] on div "Chess Club" at bounding box center [211, 116] width 148 height 11
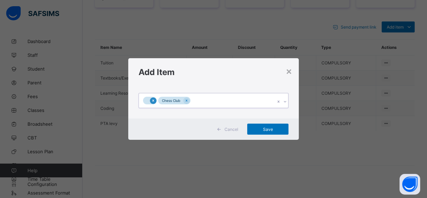
click at [152, 99] on icon at bounding box center [153, 100] width 4 height 5
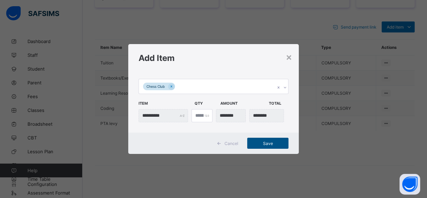
click at [269, 143] on span "Save" at bounding box center [268, 143] width 31 height 5
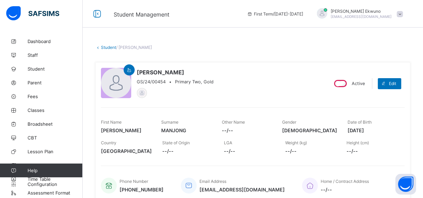
click at [108, 49] on link "Student" at bounding box center [108, 47] width 15 height 5
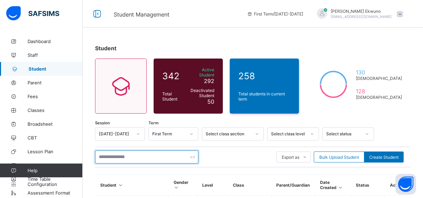
click at [142, 152] on input "text" at bounding box center [146, 156] width 103 height 13
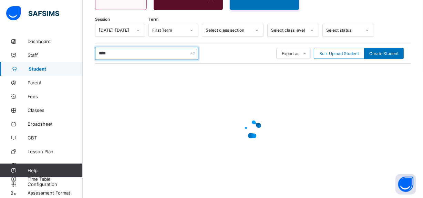
scroll to position [106, 0]
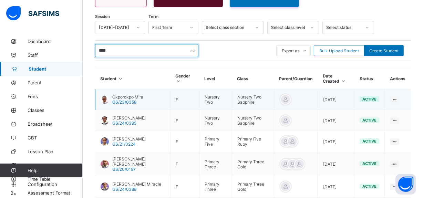
type input "****"
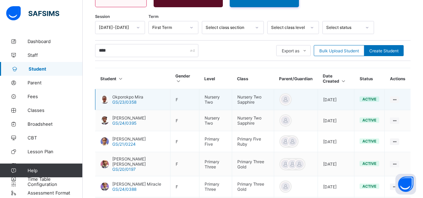
click at [135, 99] on span "GS/23/0358" at bounding box center [124, 101] width 24 height 5
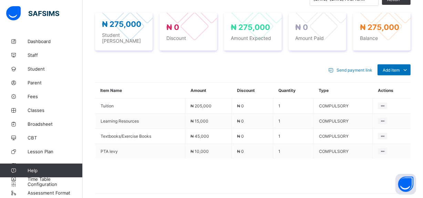
scroll to position [256, 0]
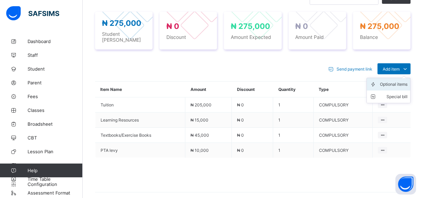
click at [399, 84] on li "Optional items" at bounding box center [387, 84] width 43 height 12
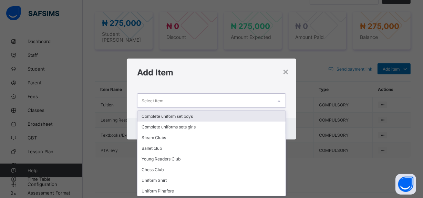
scroll to position [0, 0]
click at [190, 101] on div "Select item" at bounding box center [204, 100] width 135 height 13
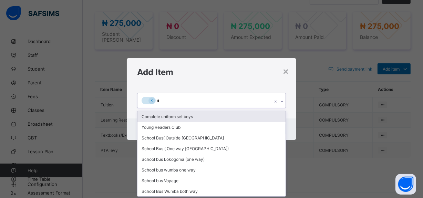
type input "**"
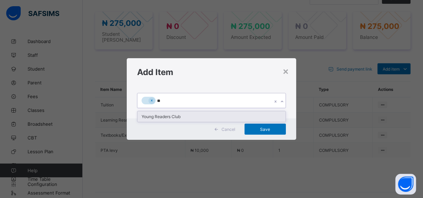
click at [175, 116] on div "Young Readers Club" at bounding box center [211, 116] width 148 height 11
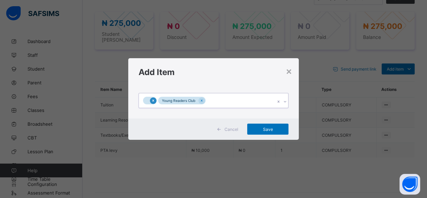
click at [151, 103] on icon at bounding box center [153, 100] width 4 height 5
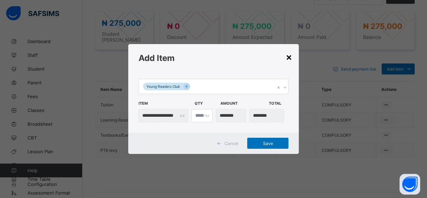
click at [288, 56] on div "×" at bounding box center [289, 57] width 7 height 12
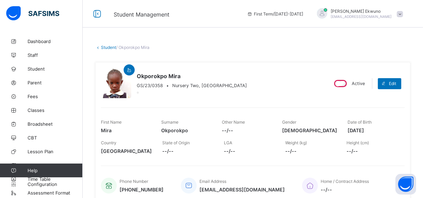
click at [102, 48] on link "Student" at bounding box center [108, 47] width 15 height 5
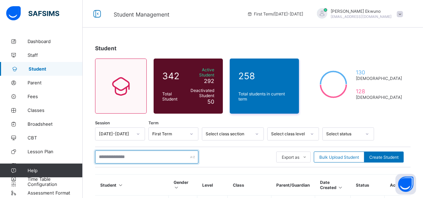
click at [148, 150] on input "text" at bounding box center [146, 156] width 103 height 13
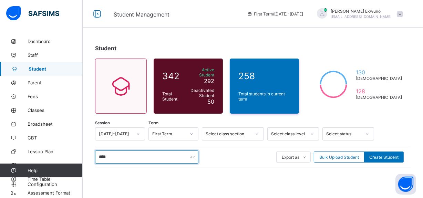
type input "****"
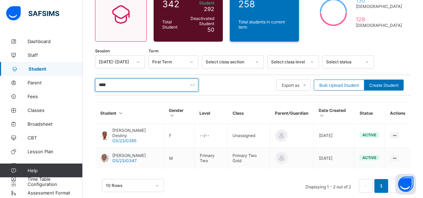
scroll to position [79, 0]
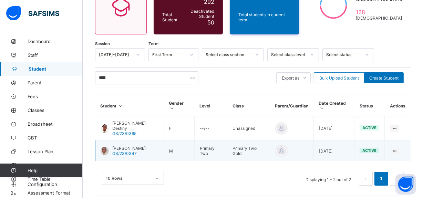
click at [146, 146] on span "SULAIMAN ABDULROQEEB IYANDA" at bounding box center [128, 148] width 33 height 5
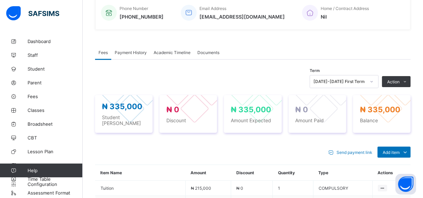
scroll to position [298, 0]
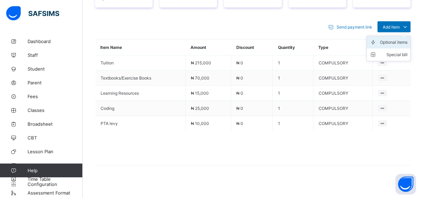
click at [391, 39] on div "Optional items" at bounding box center [394, 42] width 28 height 7
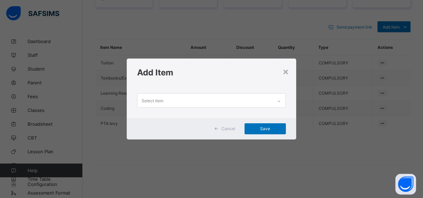
click at [177, 103] on div "Select item" at bounding box center [204, 100] width 135 height 13
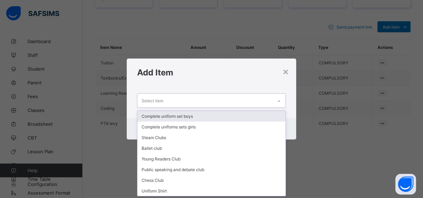
scroll to position [0, 0]
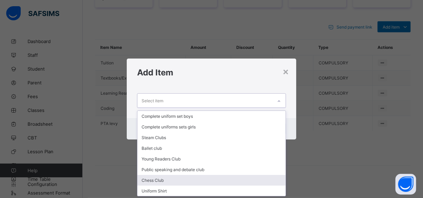
click at [160, 179] on div "Chess Club" at bounding box center [211, 180] width 148 height 11
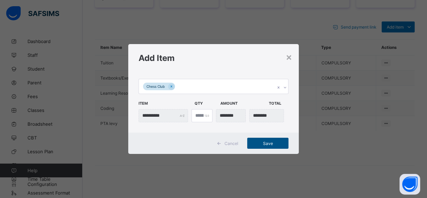
click at [263, 144] on span "Save" at bounding box center [268, 143] width 31 height 5
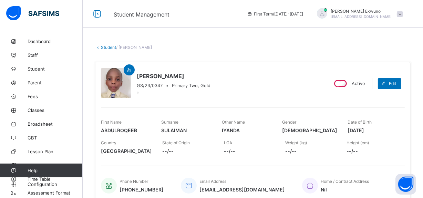
click at [107, 47] on link "Student" at bounding box center [108, 47] width 15 height 5
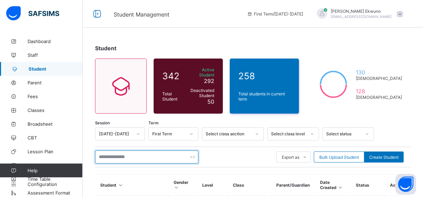
click at [145, 151] on input "text" at bounding box center [146, 156] width 103 height 13
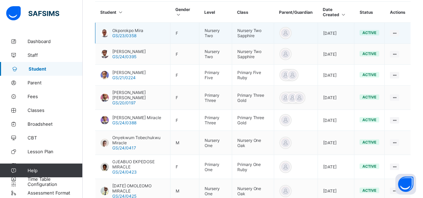
type input "****"
click at [133, 33] on span "GS/23/0358" at bounding box center [124, 35] width 24 height 5
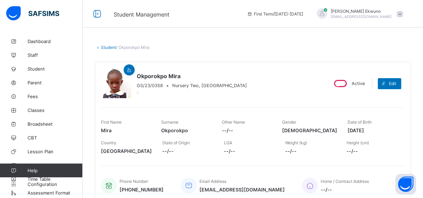
scroll to position [173, 0]
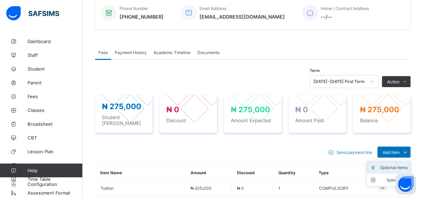
click at [395, 164] on div "Optional items" at bounding box center [394, 167] width 28 height 7
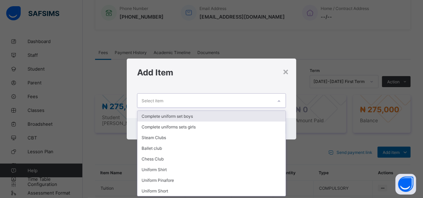
scroll to position [0, 0]
click at [183, 104] on div "Select item" at bounding box center [204, 100] width 135 height 13
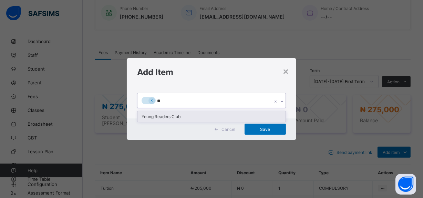
type input "***"
click at [175, 117] on div "Young Readers Club" at bounding box center [211, 116] width 148 height 11
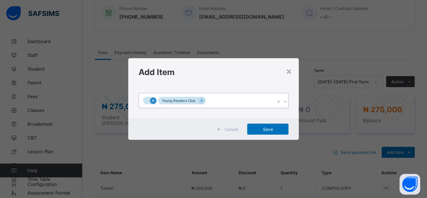
click at [153, 99] on icon at bounding box center [153, 100] width 4 height 5
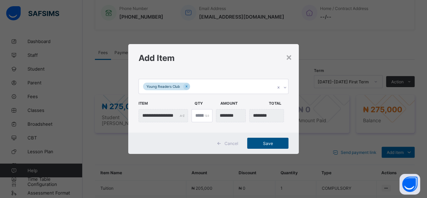
click at [270, 145] on span "Save" at bounding box center [268, 143] width 31 height 5
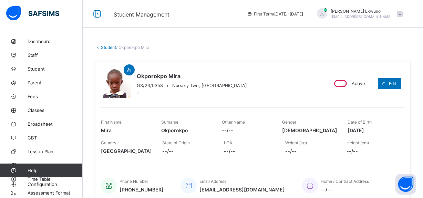
click at [110, 47] on link "Student" at bounding box center [108, 47] width 15 height 5
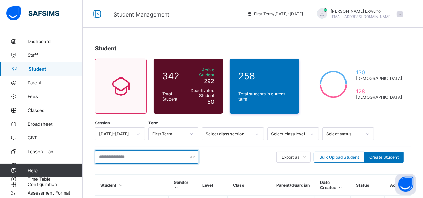
click at [151, 153] on input "text" at bounding box center [146, 156] width 103 height 13
type input "******"
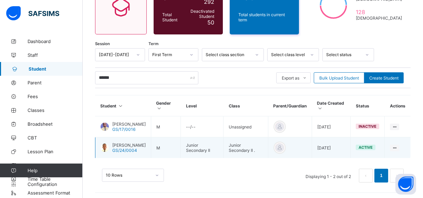
click at [130, 143] on span "DAVID ANDREW OCHE" at bounding box center [128, 144] width 33 height 5
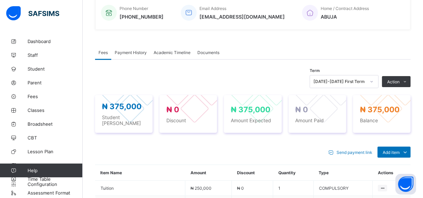
scroll to position [298, 0]
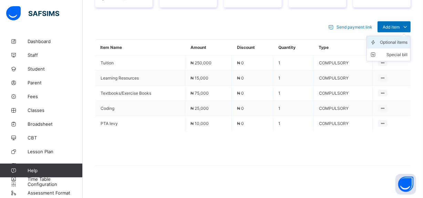
click at [391, 41] on div "Optional items" at bounding box center [394, 42] width 28 height 7
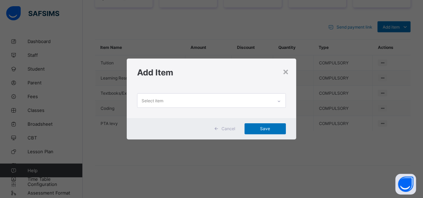
scroll to position [0, 0]
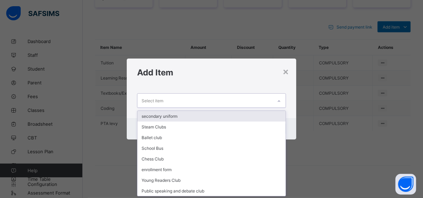
click at [210, 100] on div "Select item" at bounding box center [204, 100] width 135 height 13
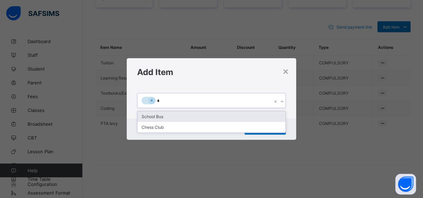
type input "**"
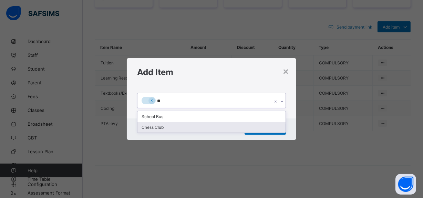
click at [166, 125] on div "Chess Club" at bounding box center [211, 127] width 148 height 11
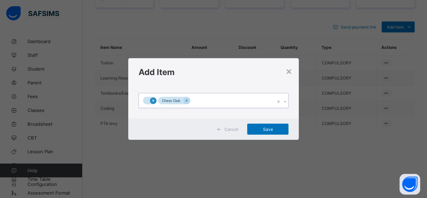
click at [153, 103] on icon at bounding box center [153, 100] width 4 height 5
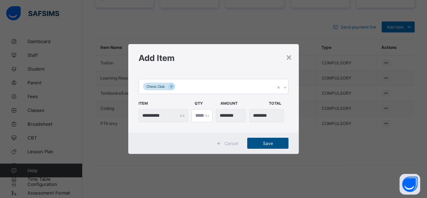
click at [268, 142] on span "Save" at bounding box center [268, 143] width 31 height 5
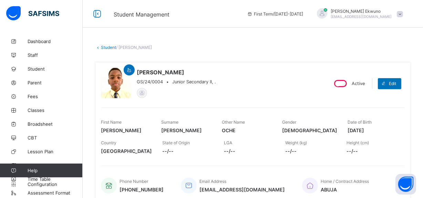
click at [110, 49] on link "Student" at bounding box center [108, 47] width 15 height 5
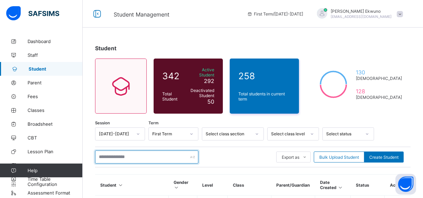
click at [121, 150] on input "text" at bounding box center [146, 156] width 103 height 13
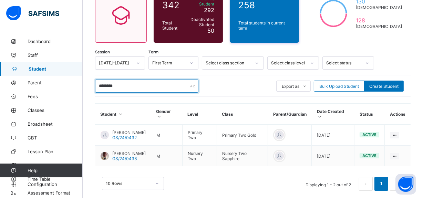
scroll to position [82, 0]
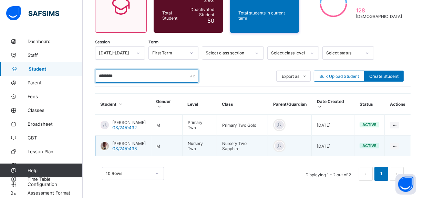
type input "********"
click at [130, 141] on span "OLADOSU JOSHUA ENIIFEOLUWA" at bounding box center [128, 143] width 33 height 5
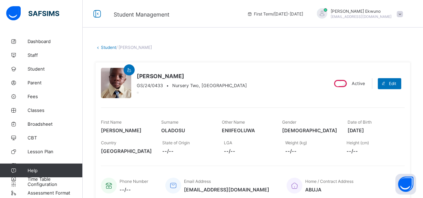
click at [109, 46] on link "Student" at bounding box center [108, 47] width 15 height 5
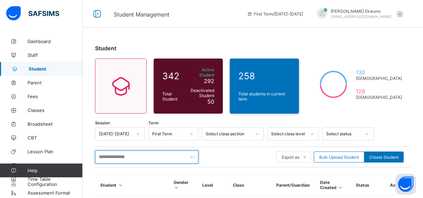
click at [126, 151] on input "text" at bounding box center [146, 156] width 103 height 13
type input "*******"
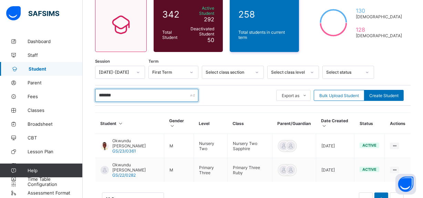
scroll to position [82, 0]
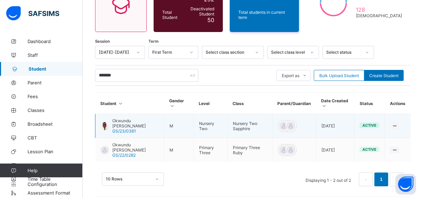
click at [134, 118] on span "Okwundu [PERSON_NAME]" at bounding box center [135, 123] width 46 height 10
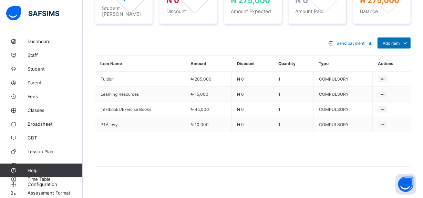
scroll to position [283, 0]
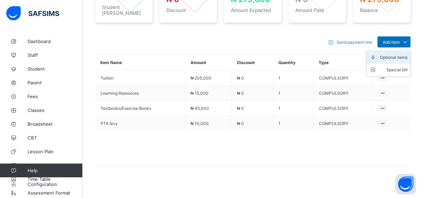
click at [398, 54] on div "Optional items" at bounding box center [394, 57] width 28 height 7
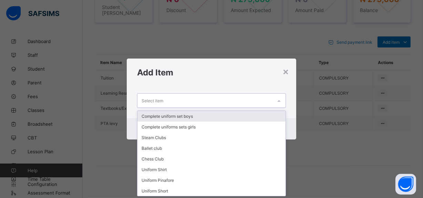
scroll to position [0, 0]
click at [210, 99] on div "Select item" at bounding box center [204, 100] width 135 height 13
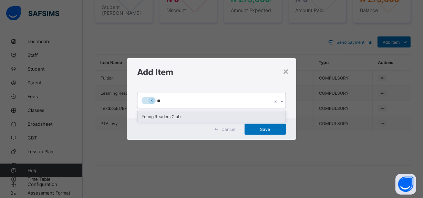
type input "***"
click at [165, 117] on div "Young Readers Club" at bounding box center [211, 116] width 148 height 11
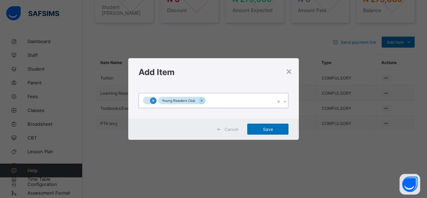
click at [153, 101] on icon at bounding box center [153, 100] width 4 height 5
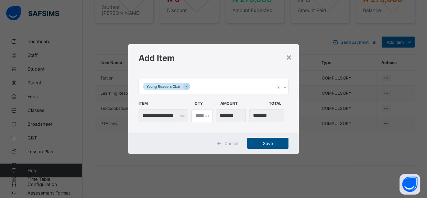
click at [272, 144] on span "Save" at bounding box center [268, 143] width 31 height 5
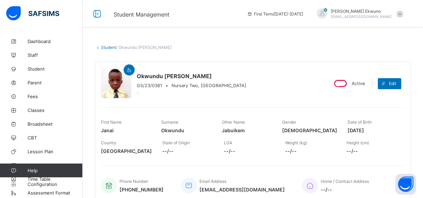
click at [105, 48] on link "Student" at bounding box center [108, 47] width 15 height 5
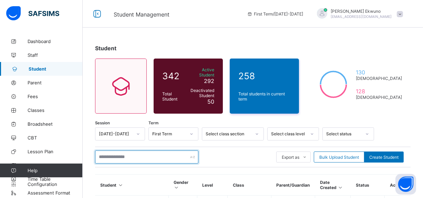
click at [119, 150] on input "text" at bounding box center [146, 156] width 103 height 13
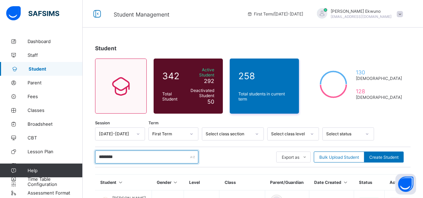
type input "**********"
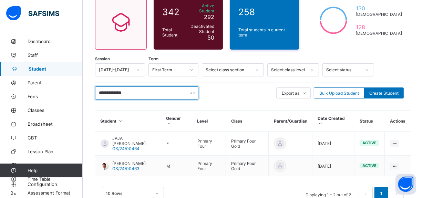
scroll to position [79, 0]
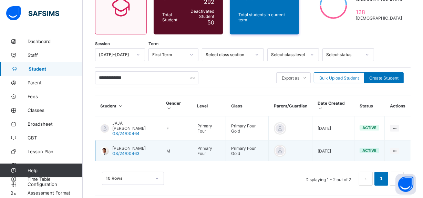
click at [146, 146] on span "JAJA ANDERSON BELEMA" at bounding box center [128, 148] width 33 height 5
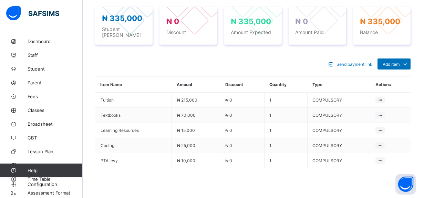
scroll to position [275, 0]
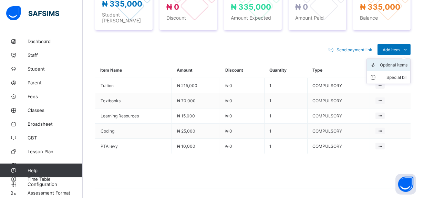
click at [396, 63] on div "Optional items" at bounding box center [394, 65] width 28 height 7
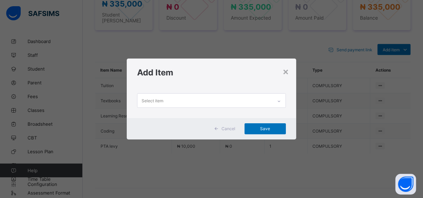
scroll to position [0, 0]
click at [214, 101] on div "Select item" at bounding box center [204, 100] width 135 height 13
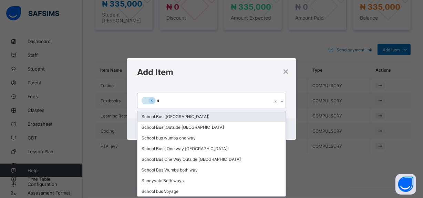
type input "**"
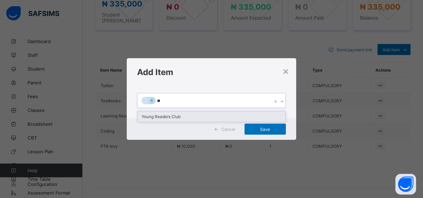
click at [171, 118] on div "Young Readers Club" at bounding box center [211, 116] width 148 height 11
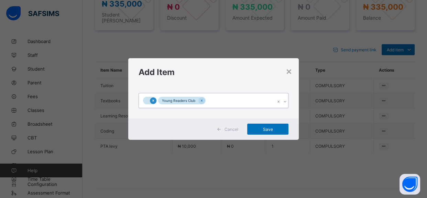
click at [152, 102] on icon at bounding box center [153, 100] width 4 height 5
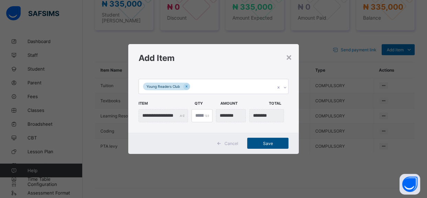
click at [268, 143] on span "Save" at bounding box center [268, 143] width 31 height 5
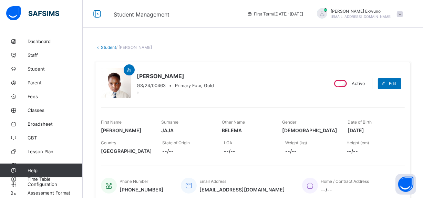
click at [110, 47] on link "Student" at bounding box center [108, 47] width 15 height 5
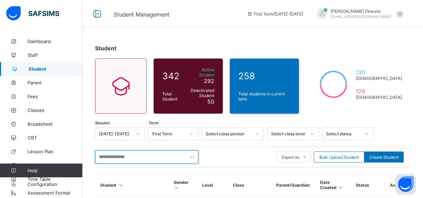
click at [143, 151] on input "text" at bounding box center [146, 156] width 103 height 13
type input "*****"
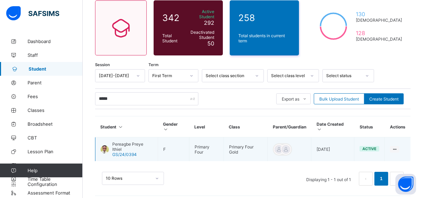
click at [114, 142] on span "Pereagbe Preye Ithiel" at bounding box center [132, 146] width 40 height 10
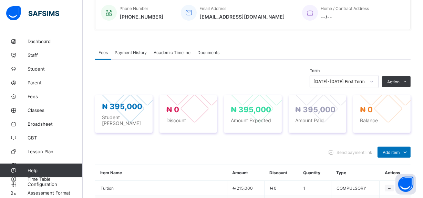
scroll to position [313, 0]
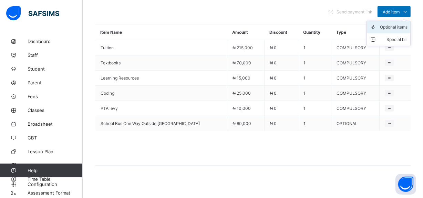
click at [391, 28] on li "Optional items" at bounding box center [387, 27] width 43 height 12
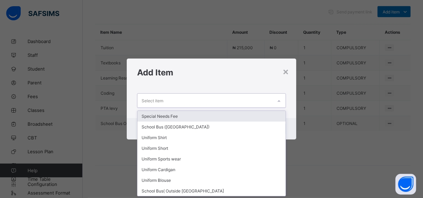
scroll to position [0, 0]
click at [222, 100] on div "Select item" at bounding box center [204, 100] width 135 height 13
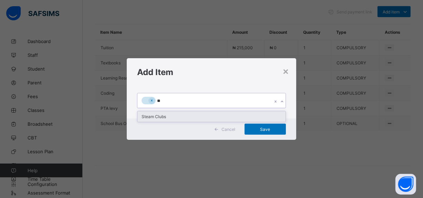
type input "***"
click at [170, 114] on div "Steam Clubs" at bounding box center [211, 116] width 148 height 11
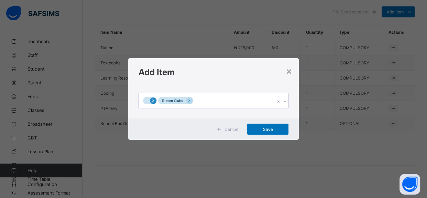
click at [155, 99] on div at bounding box center [153, 100] width 7 height 7
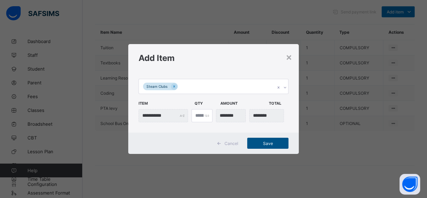
click at [265, 144] on span "Save" at bounding box center [268, 143] width 31 height 5
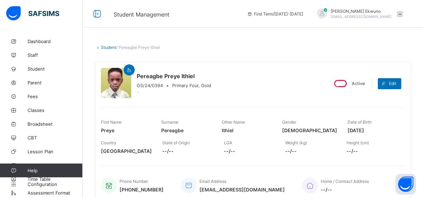
click at [107, 48] on link "Student" at bounding box center [108, 47] width 15 height 5
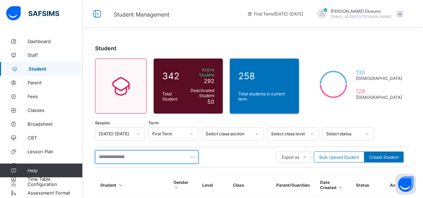
click at [135, 154] on input "text" at bounding box center [146, 156] width 103 height 13
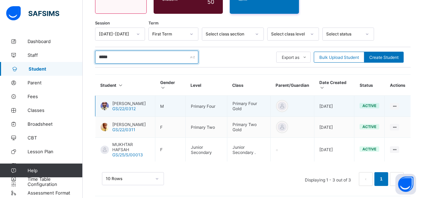
type input "*****"
click at [130, 106] on span "GS/22/0312" at bounding box center [123, 108] width 23 height 5
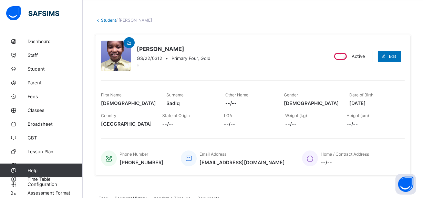
scroll to position [23, 0]
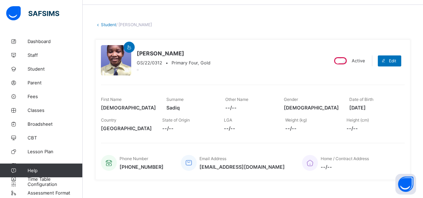
click at [109, 23] on link "Student" at bounding box center [108, 24] width 15 height 5
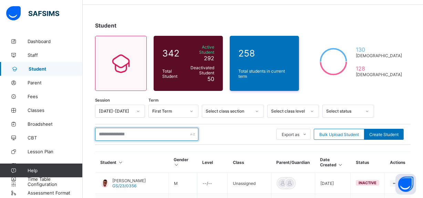
click at [158, 130] on input "text" at bounding box center [146, 134] width 103 height 13
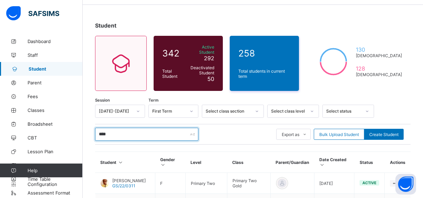
type input "*****"
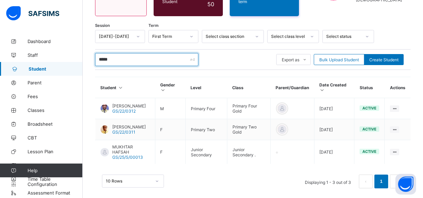
scroll to position [100, 0]
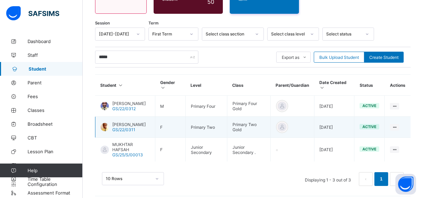
click at [125, 122] on span "[PERSON_NAME]" at bounding box center [128, 124] width 33 height 5
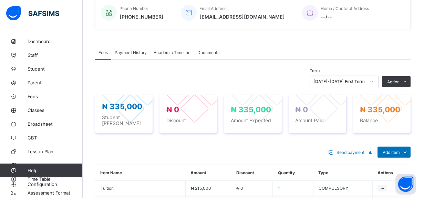
scroll to position [298, 0]
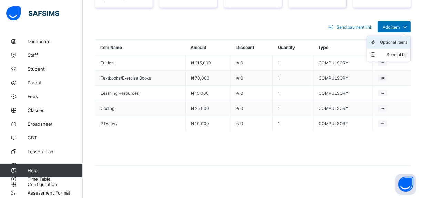
click at [399, 39] on div "Optional items" at bounding box center [394, 42] width 28 height 7
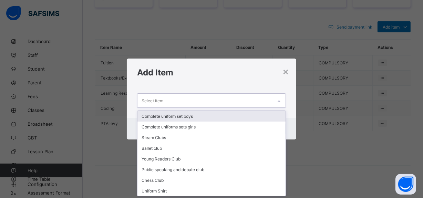
scroll to position [0, 0]
click at [222, 104] on div "Select item" at bounding box center [204, 100] width 135 height 13
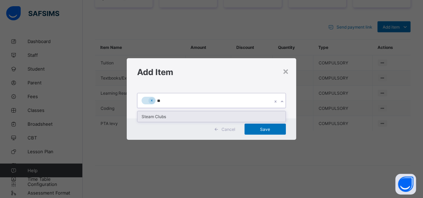
type input "***"
click at [153, 114] on div "Steam Clubs" at bounding box center [211, 116] width 148 height 11
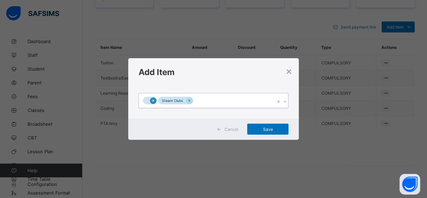
click at [154, 102] on icon at bounding box center [153, 100] width 4 height 5
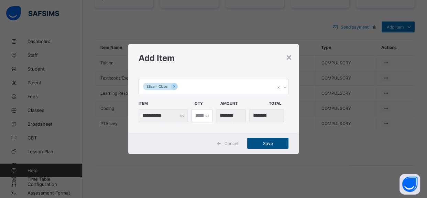
click at [270, 141] on span "Save" at bounding box center [268, 143] width 31 height 5
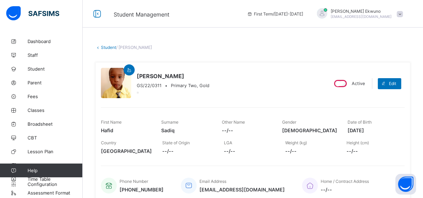
click at [107, 46] on link "Student" at bounding box center [108, 47] width 15 height 5
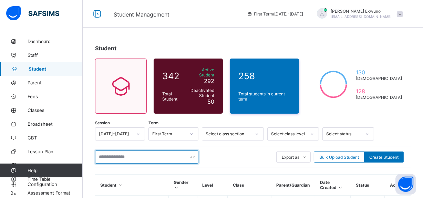
click at [131, 152] on input "text" at bounding box center [146, 156] width 103 height 13
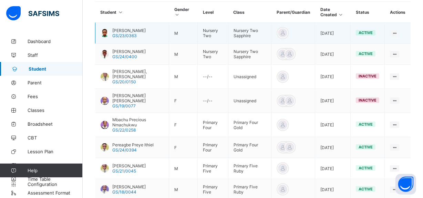
type input "***"
click at [132, 28] on span "[PERSON_NAME]" at bounding box center [128, 30] width 33 height 5
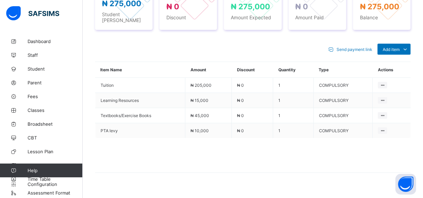
scroll to position [283, 0]
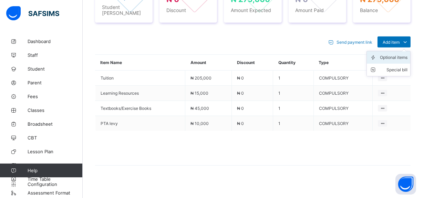
click at [397, 56] on div "Optional items" at bounding box center [394, 57] width 28 height 7
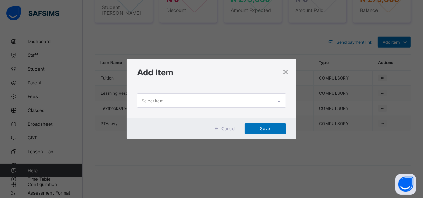
scroll to position [0, 0]
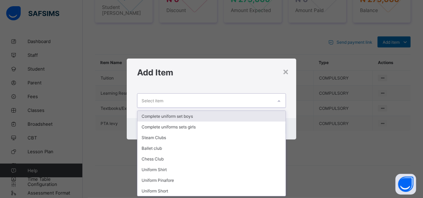
click at [204, 100] on div "Select item" at bounding box center [204, 100] width 135 height 13
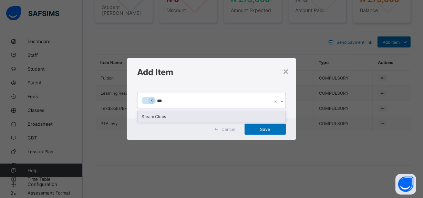
type input "****"
click at [172, 116] on div "Steam Clubs" at bounding box center [211, 116] width 148 height 11
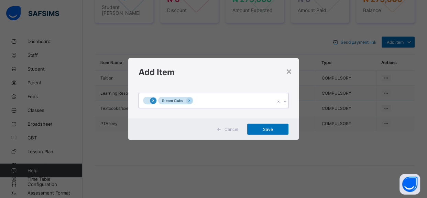
click at [152, 99] on icon at bounding box center [153, 100] width 4 height 5
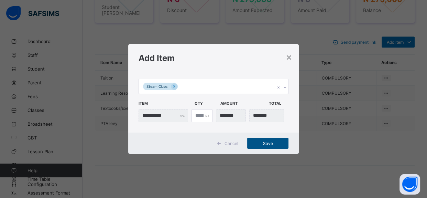
click at [266, 141] on span "Save" at bounding box center [268, 143] width 31 height 5
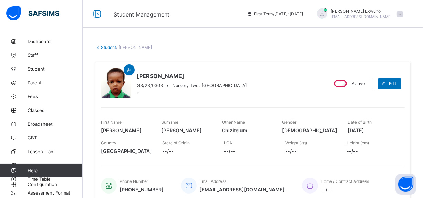
click at [109, 48] on link "Student" at bounding box center [108, 47] width 15 height 5
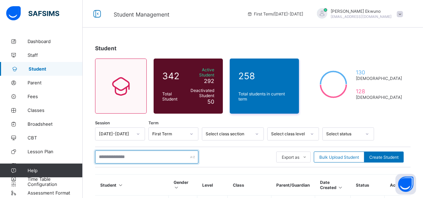
click at [136, 154] on input "text" at bounding box center [146, 156] width 103 height 13
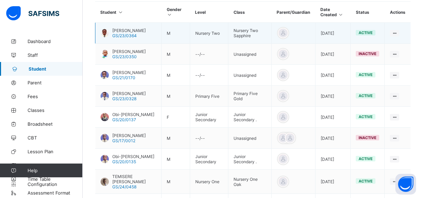
type input "******"
click at [146, 28] on span "[PERSON_NAME]" at bounding box center [128, 30] width 33 height 5
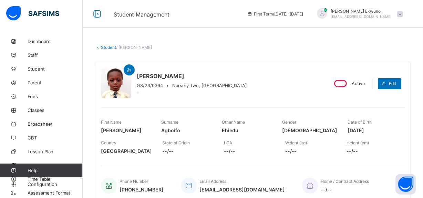
click at [107, 48] on link "Student" at bounding box center [108, 47] width 15 height 5
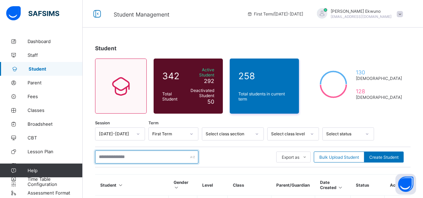
click at [133, 155] on input "text" at bounding box center [146, 156] width 103 height 13
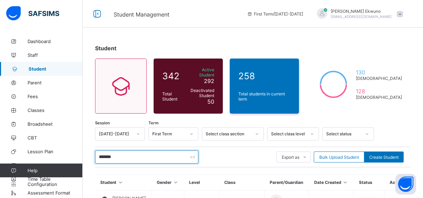
scroll to position [58, 0]
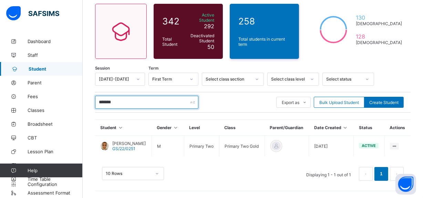
click at [127, 96] on input "*******" at bounding box center [146, 102] width 103 height 13
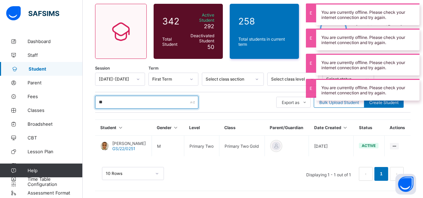
type input "*"
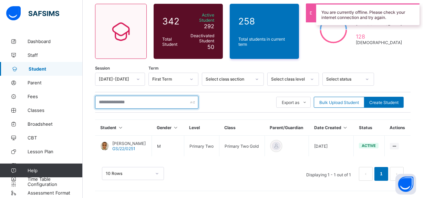
click at [151, 96] on input "text" at bounding box center [146, 102] width 103 height 13
type input "*"
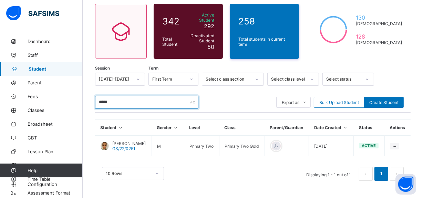
click at [125, 96] on input "*****" at bounding box center [146, 102] width 103 height 13
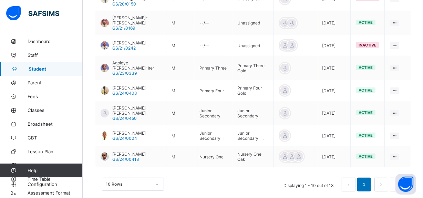
scroll to position [84, 0]
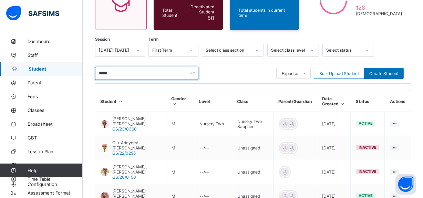
click at [142, 72] on input "*****" at bounding box center [146, 73] width 103 height 13
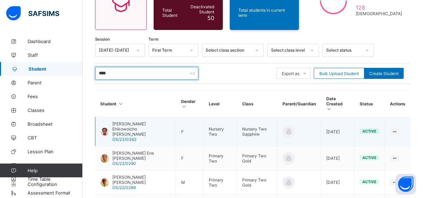
type input "****"
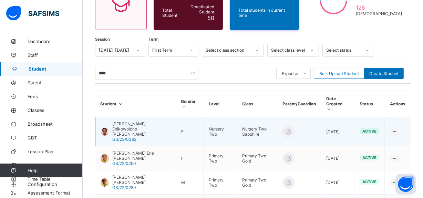
click at [140, 121] on div "Okoh Ehikowoicho Grace GS/23/0362" at bounding box center [141, 131] width 58 height 21
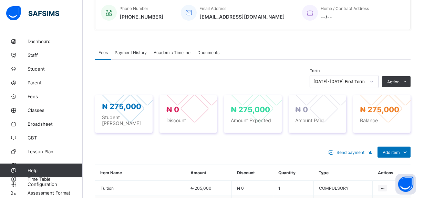
scroll to position [283, 0]
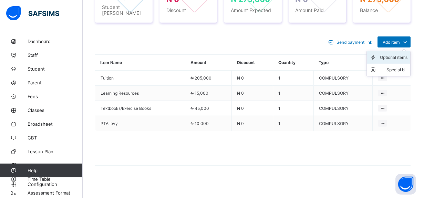
click at [392, 54] on div "Optional items" at bounding box center [394, 57] width 28 height 7
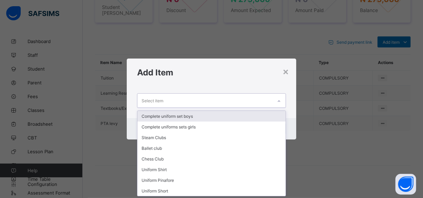
scroll to position [0, 0]
click at [175, 102] on div "Select item" at bounding box center [204, 100] width 135 height 13
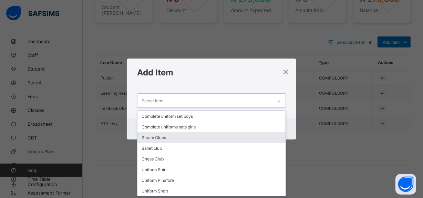
click at [163, 137] on div "Steam Clubs" at bounding box center [211, 137] width 148 height 11
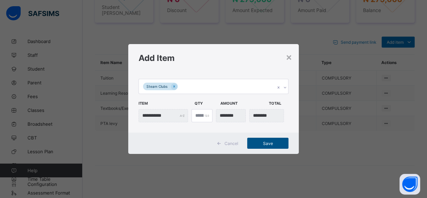
click at [266, 145] on span "Save" at bounding box center [268, 143] width 31 height 5
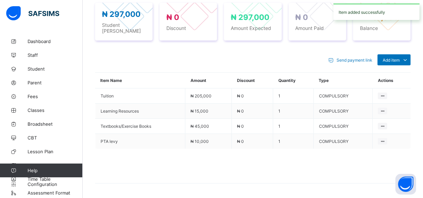
scroll to position [283, 0]
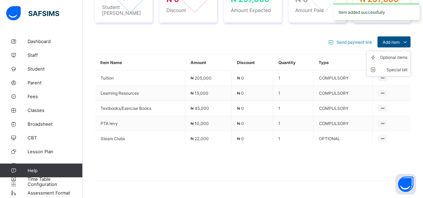
click at [404, 39] on span at bounding box center [404, 41] width 11 height 11
click at [395, 54] on div "Optional items" at bounding box center [394, 57] width 28 height 7
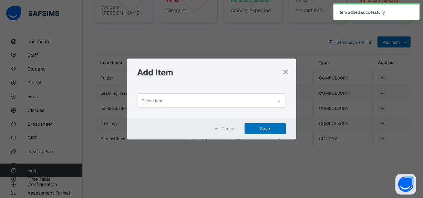
scroll to position [0, 0]
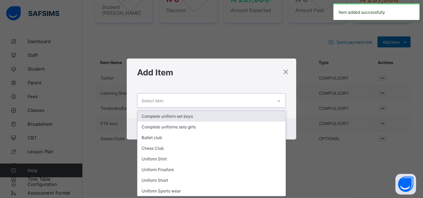
click at [195, 100] on div "Select item" at bounding box center [204, 100] width 135 height 13
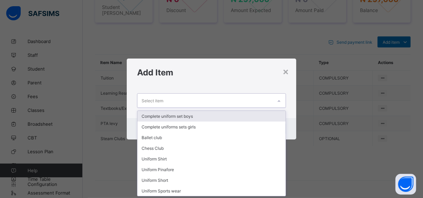
type input "*"
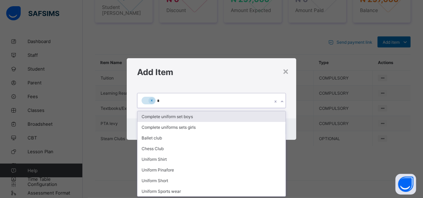
type input "**"
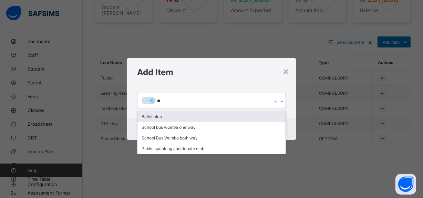
click at [153, 113] on div "Ballet club" at bounding box center [211, 116] width 148 height 11
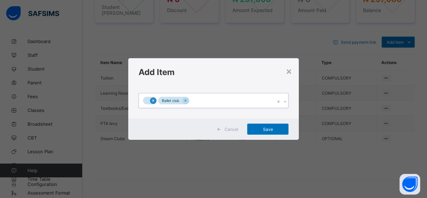
click at [153, 100] on icon at bounding box center [153, 100] width 2 height 2
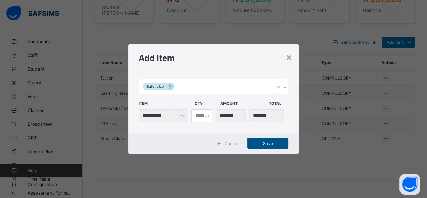
click at [262, 144] on span "Save" at bounding box center [268, 143] width 31 height 5
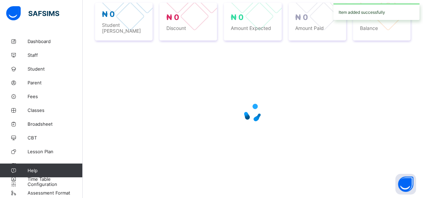
scroll to position [283, 0]
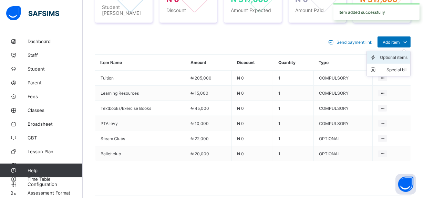
click at [387, 55] on div "Optional items" at bounding box center [394, 57] width 28 height 7
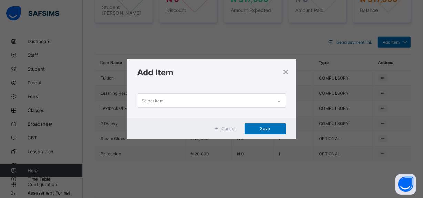
scroll to position [0, 0]
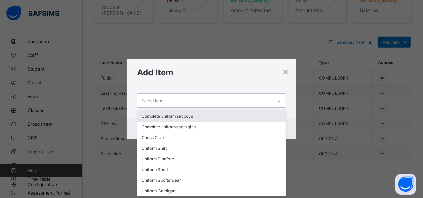
click at [171, 102] on div "Select item" at bounding box center [204, 100] width 135 height 13
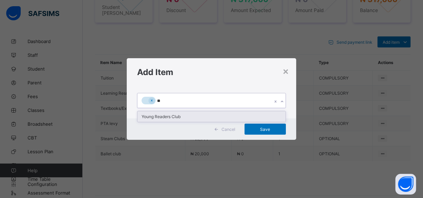
type input "***"
click at [167, 117] on div "Young Readers Club" at bounding box center [211, 116] width 148 height 11
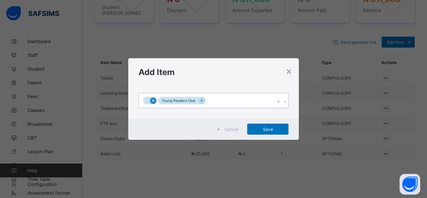
click at [153, 100] on icon at bounding box center [153, 100] width 4 height 5
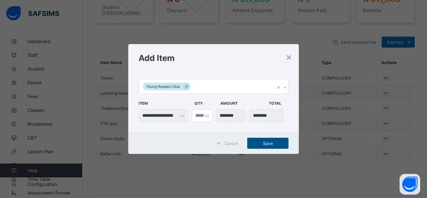
click at [267, 145] on span "Save" at bounding box center [268, 143] width 31 height 5
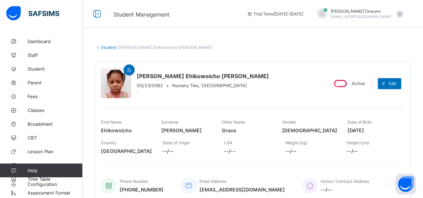
click at [105, 47] on link "Student" at bounding box center [108, 47] width 15 height 5
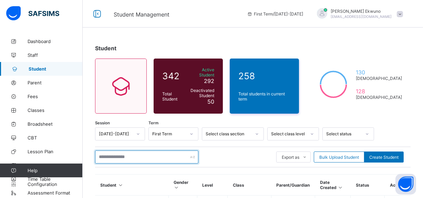
click at [141, 155] on input "text" at bounding box center [146, 156] width 103 height 13
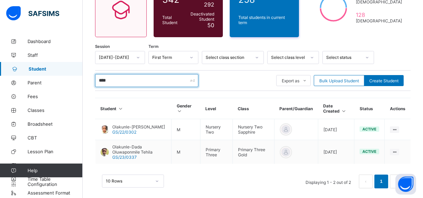
scroll to position [77, 0]
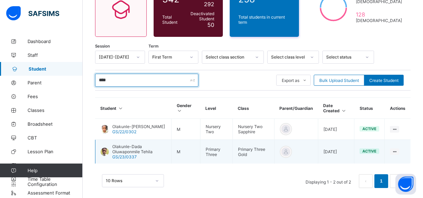
type input "****"
click at [146, 150] on span "Olakunle-Dada Oluwaponmile Tehila" at bounding box center [139, 149] width 54 height 10
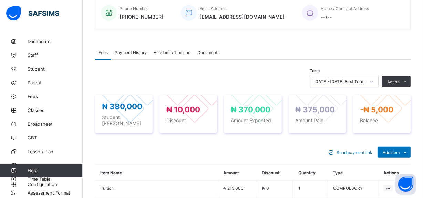
scroll to position [313, 0]
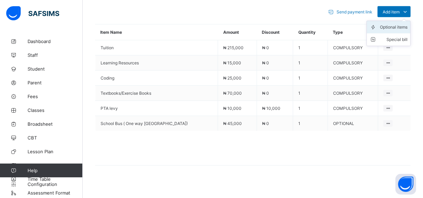
click at [395, 24] on div "Optional items" at bounding box center [394, 27] width 28 height 7
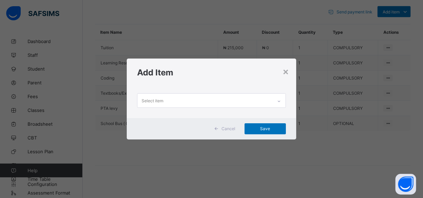
scroll to position [0, 0]
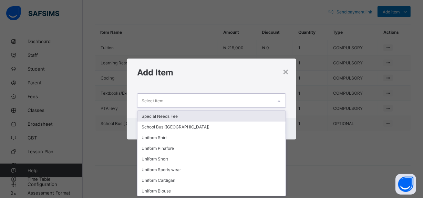
click at [194, 98] on div "Select item" at bounding box center [204, 100] width 135 height 13
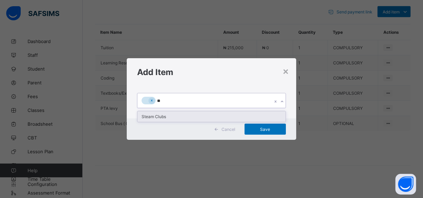
type input "***"
click at [157, 115] on div "Steam Clubs" at bounding box center [211, 116] width 148 height 11
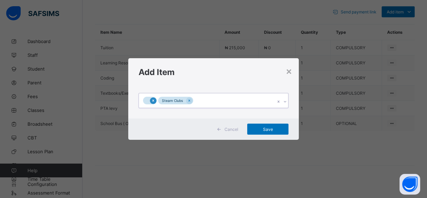
click at [156, 100] on div at bounding box center [153, 100] width 7 height 7
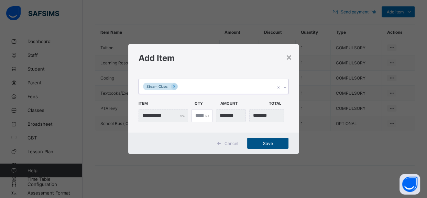
click at [267, 141] on span "Save" at bounding box center [268, 143] width 31 height 5
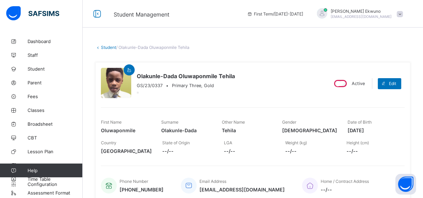
click at [107, 46] on link "Student" at bounding box center [108, 47] width 15 height 5
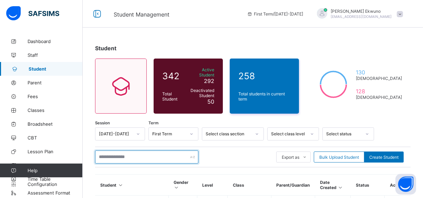
click at [117, 154] on input "text" at bounding box center [146, 156] width 103 height 13
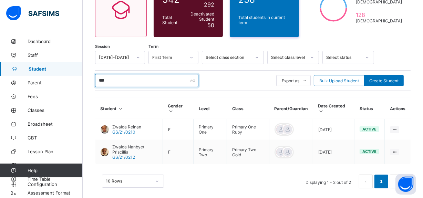
scroll to position [79, 0]
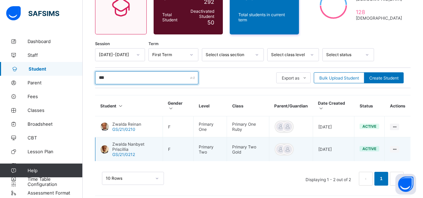
type input "***"
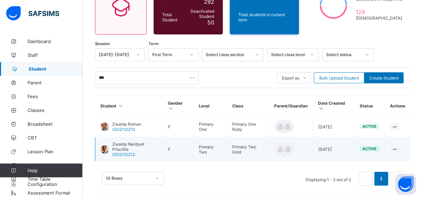
click at [134, 145] on span "Zwalda Nanbyet Priscillia" at bounding box center [134, 146] width 45 height 10
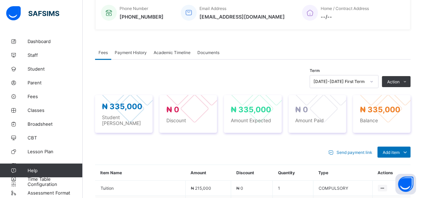
scroll to position [298, 0]
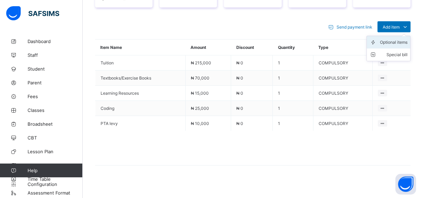
click at [399, 39] on div "Optional items" at bounding box center [394, 42] width 28 height 7
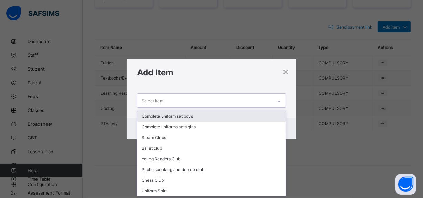
scroll to position [0, 0]
click at [209, 99] on div "Select item" at bounding box center [204, 100] width 135 height 13
type input "*"
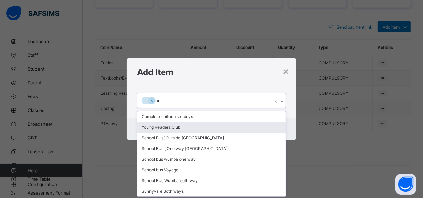
click at [164, 127] on div "Young Readers Club" at bounding box center [211, 127] width 148 height 11
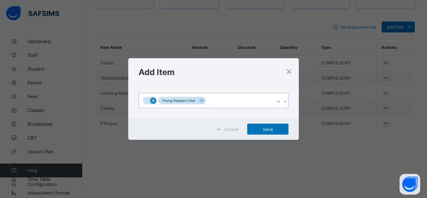
click at [153, 97] on div at bounding box center [153, 100] width 7 height 7
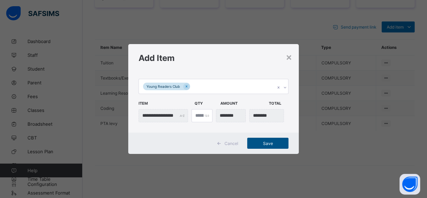
click at [280, 143] on span "Save" at bounding box center [268, 143] width 31 height 5
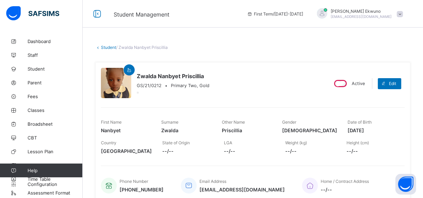
click at [107, 47] on link "Student" at bounding box center [108, 47] width 15 height 5
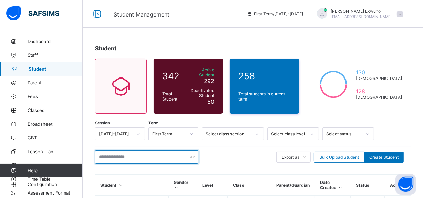
click at [133, 153] on input "text" at bounding box center [146, 156] width 103 height 13
click at [139, 157] on input "***" at bounding box center [146, 156] width 103 height 13
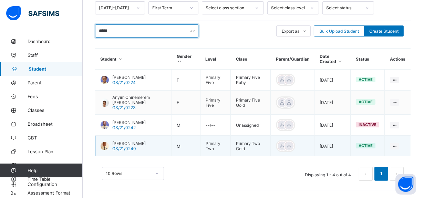
type input "*****"
click at [142, 146] on span "[PERSON_NAME]" at bounding box center [128, 143] width 33 height 5
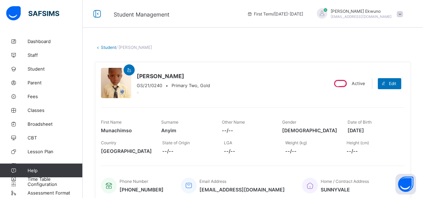
click at [108, 48] on link "Student" at bounding box center [108, 47] width 15 height 5
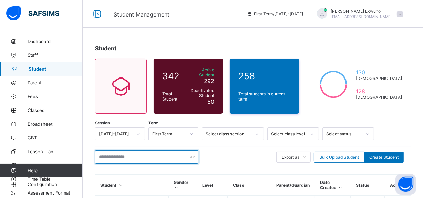
click at [134, 155] on input "text" at bounding box center [146, 156] width 103 height 13
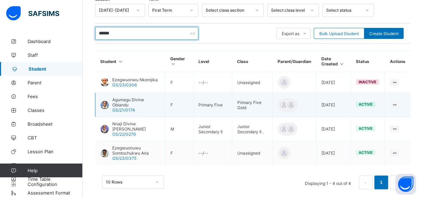
type input "******"
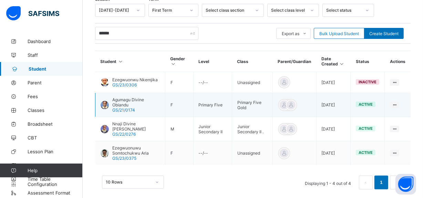
click at [125, 101] on span "Agumagu Divine Obiandu" at bounding box center [135, 102] width 47 height 10
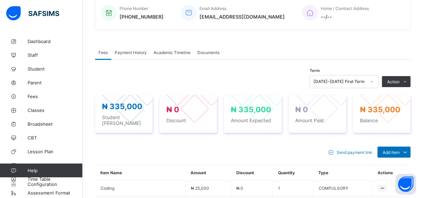
scroll to position [298, 0]
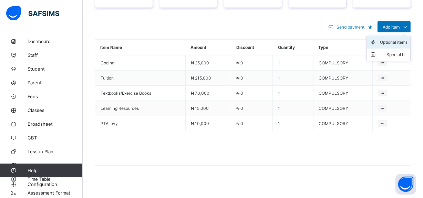
click at [396, 41] on div "Optional items" at bounding box center [394, 42] width 28 height 7
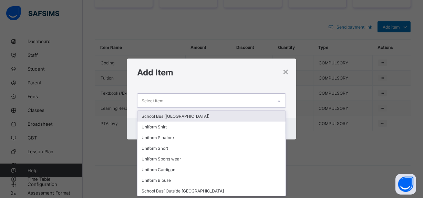
scroll to position [0, 0]
click at [172, 97] on div "Select item" at bounding box center [204, 100] width 135 height 13
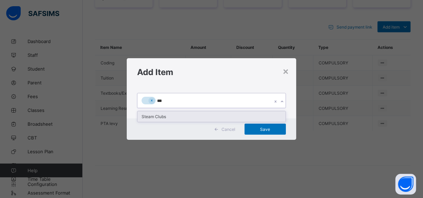
type input "****"
click at [154, 118] on div "Steam Clubs" at bounding box center [211, 116] width 148 height 11
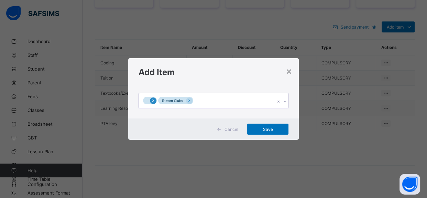
click at [152, 99] on icon at bounding box center [153, 100] width 4 height 5
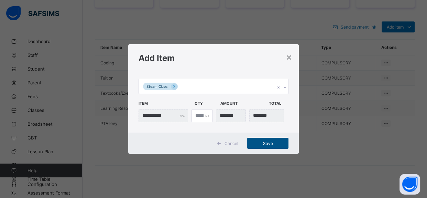
click at [270, 142] on span "Save" at bounding box center [268, 143] width 31 height 5
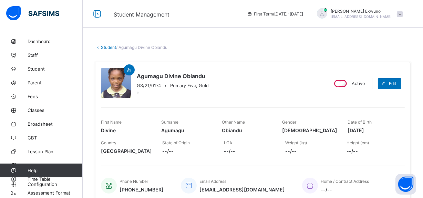
click at [107, 46] on link "Student" at bounding box center [108, 47] width 15 height 5
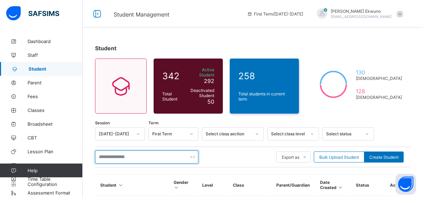
click at [148, 150] on input "text" at bounding box center [146, 156] width 103 height 13
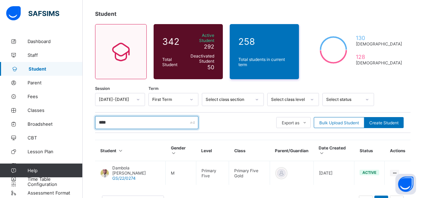
scroll to position [58, 0]
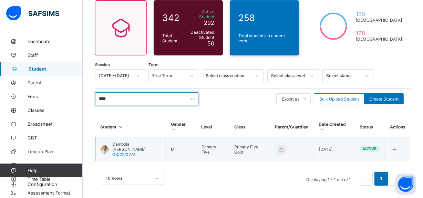
type input "****"
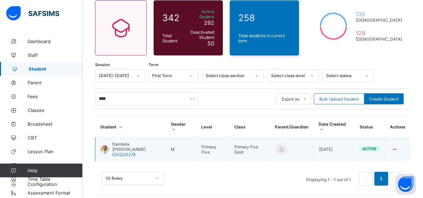
click at [131, 141] on span "Dambola Damilola Emmanuel" at bounding box center [136, 146] width 48 height 10
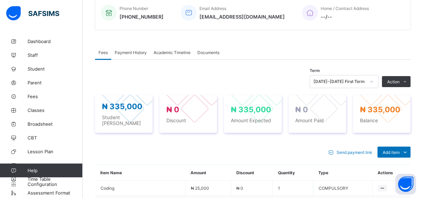
scroll to position [298, 0]
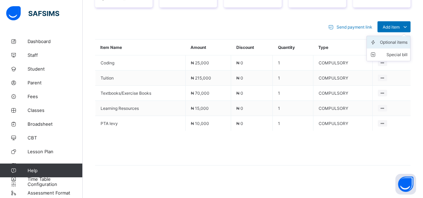
click at [399, 39] on div "Optional items" at bounding box center [394, 42] width 28 height 7
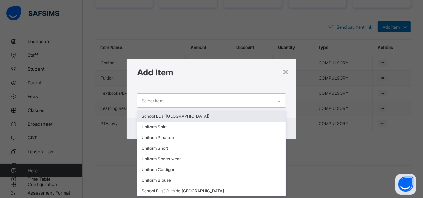
scroll to position [0, 0]
click at [222, 100] on div "Select item" at bounding box center [204, 100] width 135 height 13
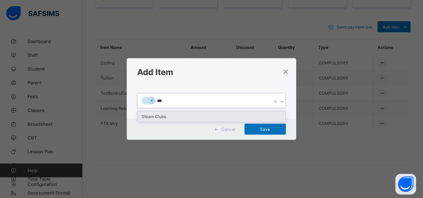
type input "****"
click at [166, 116] on div "Steam Clubs" at bounding box center [211, 116] width 148 height 11
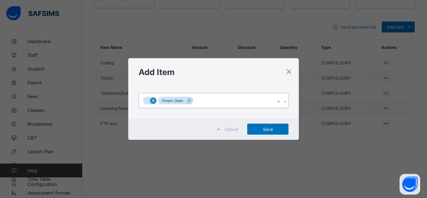
click at [153, 101] on icon at bounding box center [153, 100] width 2 height 2
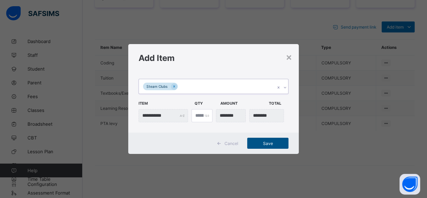
click at [266, 141] on span "Save" at bounding box center [268, 143] width 31 height 5
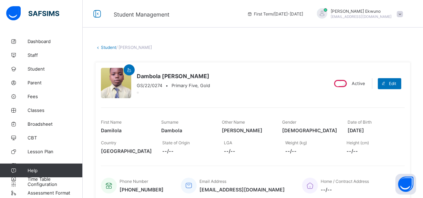
click at [108, 47] on link "Student" at bounding box center [108, 47] width 15 height 5
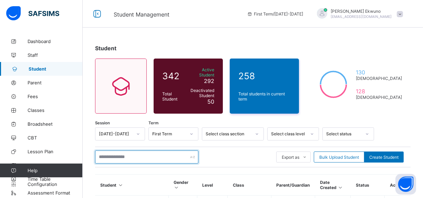
click at [127, 157] on input "text" at bounding box center [146, 156] width 103 height 13
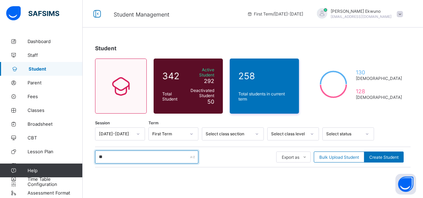
type input "*"
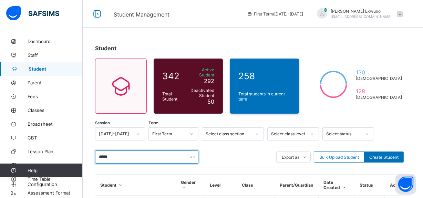
scroll to position [105, 0]
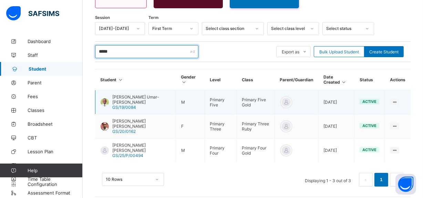
type input "*****"
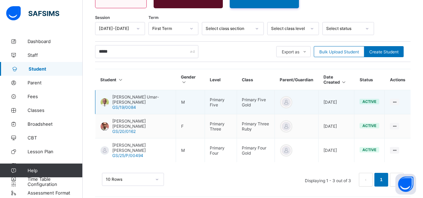
click at [137, 98] on span "[PERSON_NAME] Umar-[PERSON_NAME]" at bounding box center [141, 99] width 58 height 10
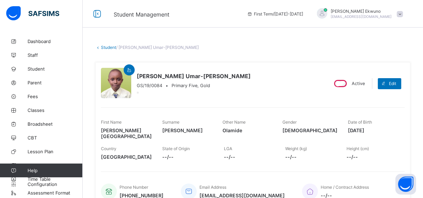
scroll to position [173, 0]
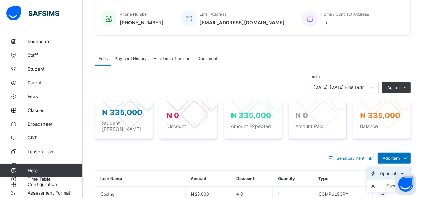
click at [390, 170] on div "Optional items" at bounding box center [394, 173] width 28 height 7
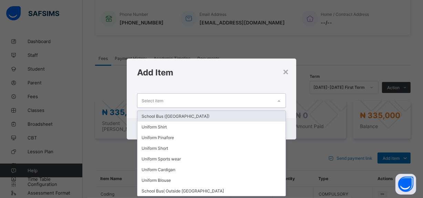
click at [190, 97] on div "Select item" at bounding box center [204, 100] width 135 height 13
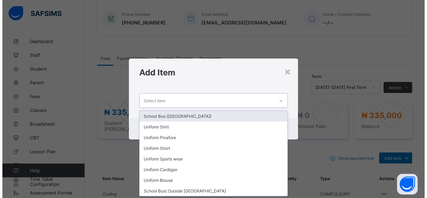
scroll to position [0, 0]
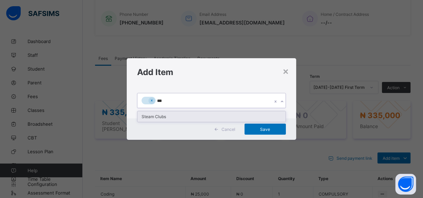
type input "****"
click at [160, 115] on div "Steam Clubs" at bounding box center [211, 116] width 148 height 11
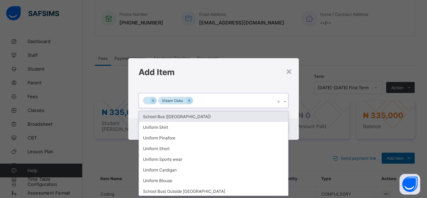
click at [153, 104] on div at bounding box center [150, 101] width 14 height 8
click at [153, 97] on div at bounding box center [153, 100] width 7 height 7
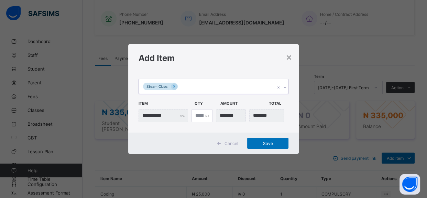
click at [223, 84] on div "Steam Clubs" at bounding box center [207, 86] width 137 height 14
click at [264, 142] on span "Save" at bounding box center [268, 143] width 31 height 5
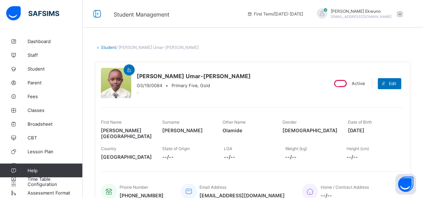
click at [104, 47] on link "Student" at bounding box center [108, 47] width 15 height 5
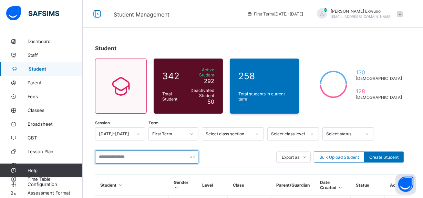
click at [119, 152] on input "text" at bounding box center [146, 156] width 103 height 13
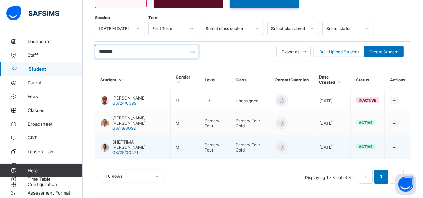
type input "********"
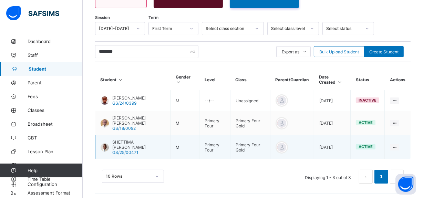
click at [144, 139] on span "SHETTIMA ALKALI MOHAMMED" at bounding box center [138, 144] width 53 height 10
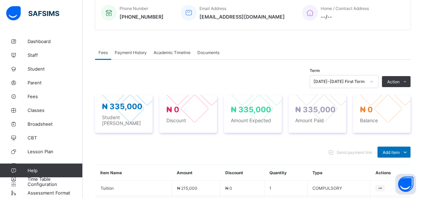
scroll to position [298, 0]
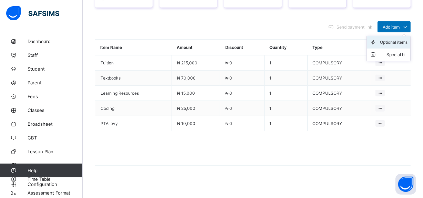
click at [397, 40] on div "Optional items" at bounding box center [394, 42] width 28 height 7
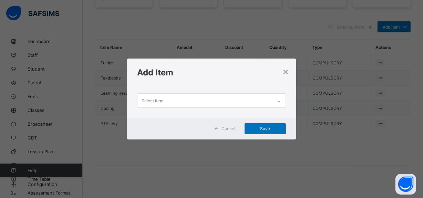
scroll to position [0, 0]
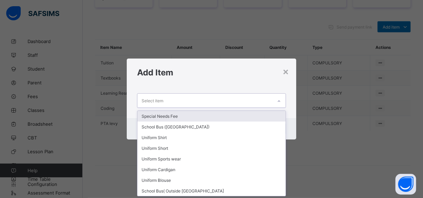
click at [174, 100] on div "Select item" at bounding box center [204, 100] width 135 height 13
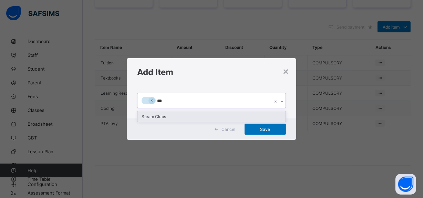
type input "****"
click at [161, 117] on div "Steam Clubs" at bounding box center [211, 116] width 148 height 11
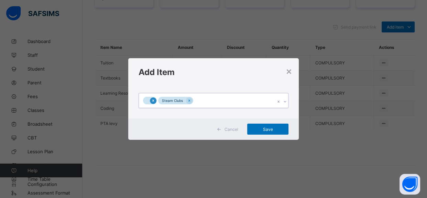
click at [154, 103] on icon at bounding box center [153, 100] width 4 height 5
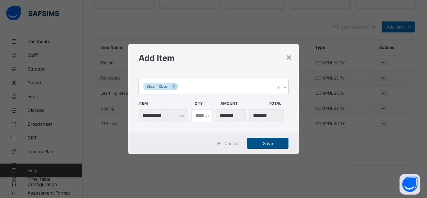
click at [266, 143] on span "Save" at bounding box center [268, 143] width 31 height 5
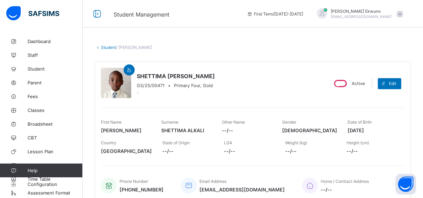
click at [111, 47] on link "Student" at bounding box center [108, 47] width 15 height 5
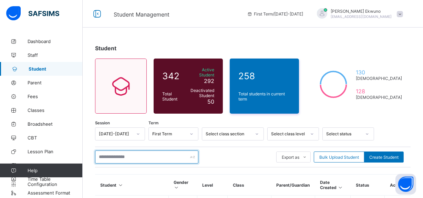
click at [124, 152] on input "text" at bounding box center [146, 156] width 103 height 13
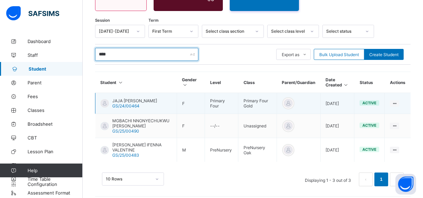
type input "****"
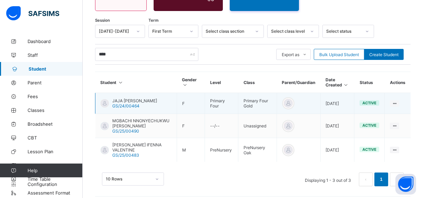
click at [130, 103] on span "GS/24/00464" at bounding box center [125, 105] width 27 height 5
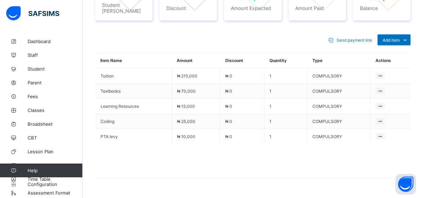
scroll to position [249, 0]
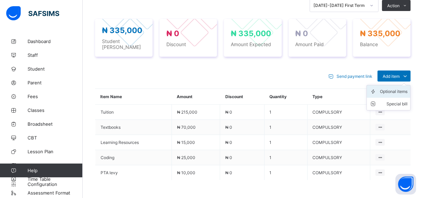
click at [402, 88] on div "Optional items" at bounding box center [394, 91] width 28 height 7
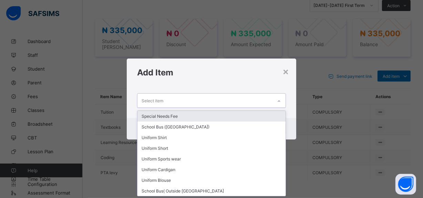
scroll to position [0, 0]
click at [197, 99] on div "Select item" at bounding box center [204, 100] width 135 height 13
type input "*"
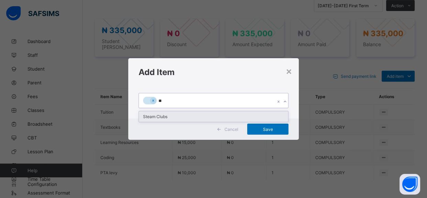
type input "***"
click at [163, 114] on div "Steam Clubs" at bounding box center [214, 116] width 150 height 11
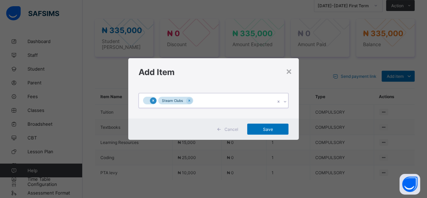
click at [153, 102] on icon at bounding box center [153, 100] width 4 height 5
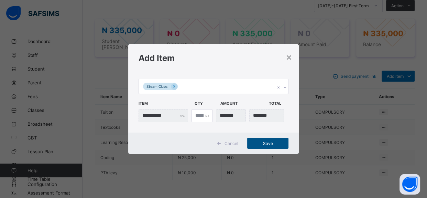
click at [266, 144] on span "Save" at bounding box center [268, 143] width 31 height 5
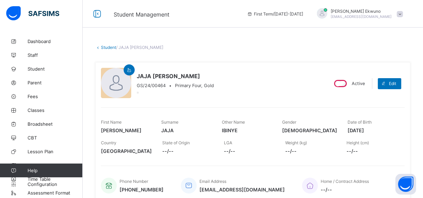
click at [107, 45] on link "Student" at bounding box center [108, 47] width 15 height 5
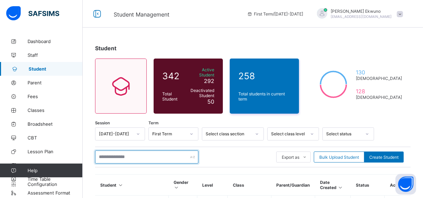
click at [156, 153] on input "text" at bounding box center [146, 156] width 103 height 13
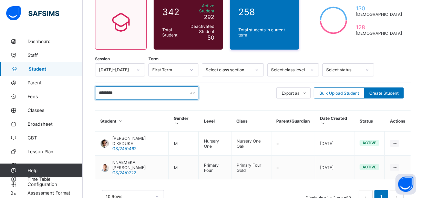
scroll to position [82, 0]
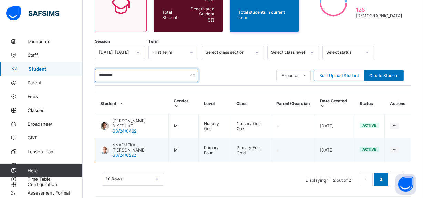
type input "********"
click at [139, 145] on span "NNAEMEKA PRINCE DONALD KACHISIMBA" at bounding box center [137, 147] width 51 height 10
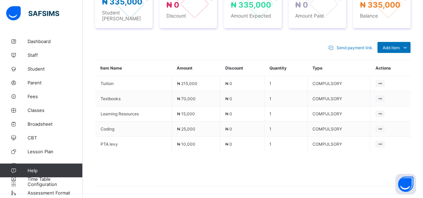
scroll to position [286, 0]
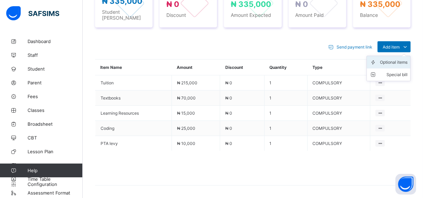
click at [396, 59] on div "Optional items" at bounding box center [394, 62] width 28 height 7
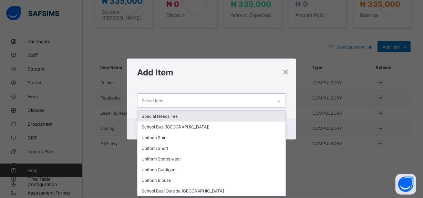
scroll to position [0, 0]
click at [211, 102] on div "Select item" at bounding box center [204, 100] width 135 height 13
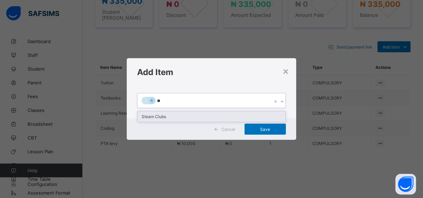
type input "***"
click at [172, 117] on div "Steam Clubs" at bounding box center [211, 116] width 148 height 11
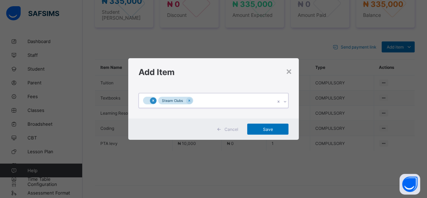
click at [153, 103] on icon at bounding box center [153, 100] width 4 height 5
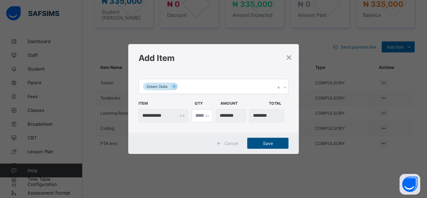
click at [273, 144] on span "Save" at bounding box center [268, 143] width 31 height 5
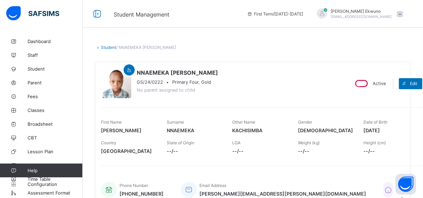
click at [108, 48] on link "Student" at bounding box center [108, 47] width 15 height 5
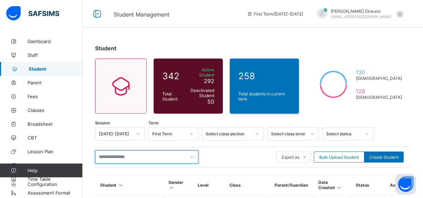
click at [136, 155] on input "text" at bounding box center [146, 156] width 103 height 13
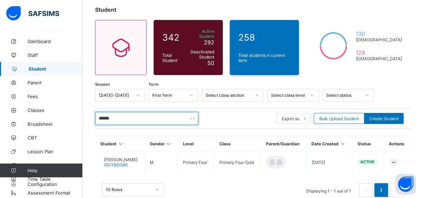
scroll to position [50, 0]
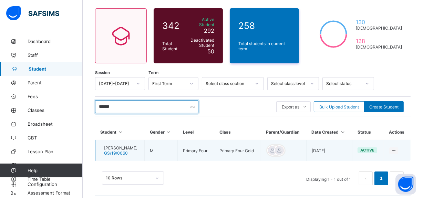
type input "******"
click at [122, 145] on span "Agboifo Darren" at bounding box center [120, 147] width 33 height 5
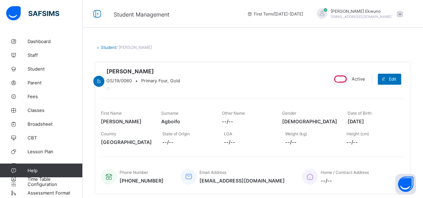
click at [110, 48] on link "Student" at bounding box center [108, 47] width 15 height 5
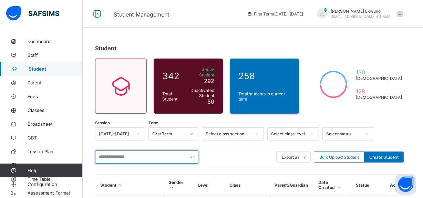
click at [134, 156] on input "text" at bounding box center [146, 156] width 103 height 13
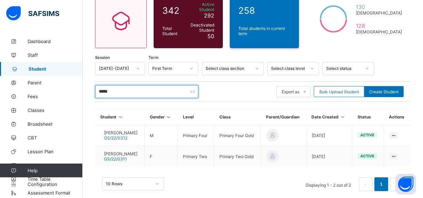
scroll to position [71, 0]
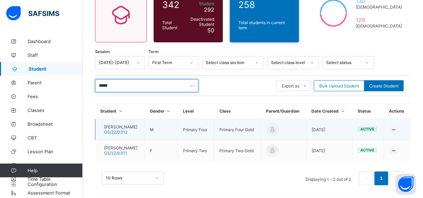
type input "*****"
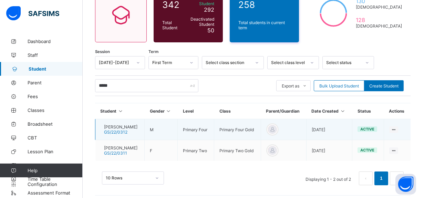
click at [127, 129] on span "GS/22/0312" at bounding box center [115, 131] width 23 height 5
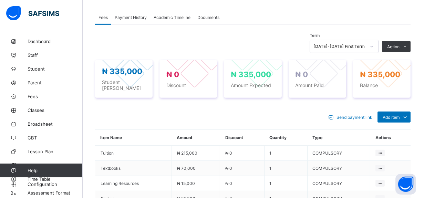
scroll to position [201, 0]
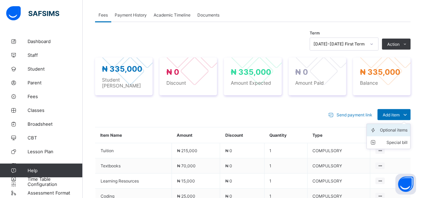
click at [396, 134] on div "Optional items" at bounding box center [394, 130] width 28 height 7
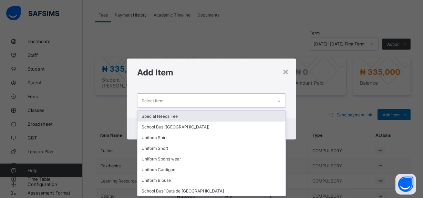
scroll to position [0, 0]
click at [198, 102] on div "Select item" at bounding box center [204, 100] width 135 height 13
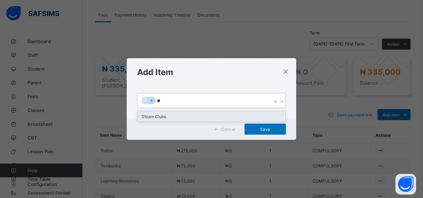
type input "***"
click at [167, 117] on div "Steam Clubs" at bounding box center [211, 116] width 148 height 11
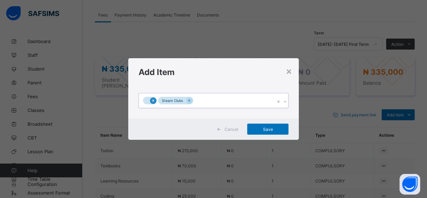
click at [152, 101] on icon at bounding box center [153, 100] width 2 height 2
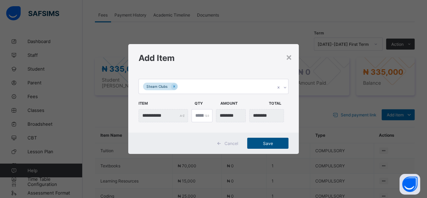
click at [272, 143] on span "Save" at bounding box center [268, 143] width 31 height 5
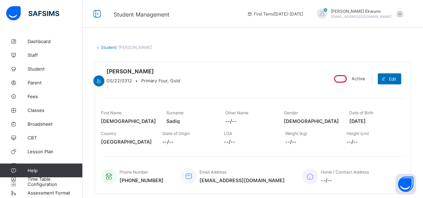
click at [107, 47] on link "Student" at bounding box center [108, 47] width 15 height 5
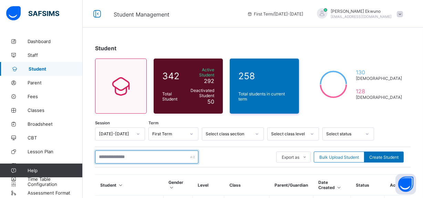
click at [162, 152] on input "text" at bounding box center [146, 156] width 103 height 13
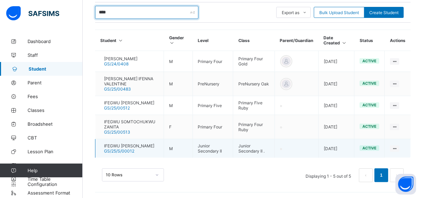
type input "****"
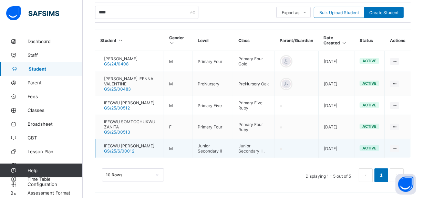
click at [129, 148] on span "GS/25/S/00012" at bounding box center [119, 150] width 30 height 5
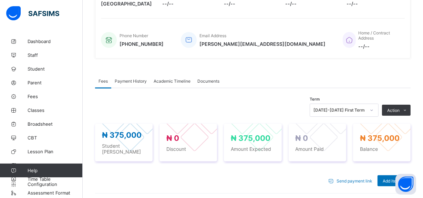
scroll to position [298, 0]
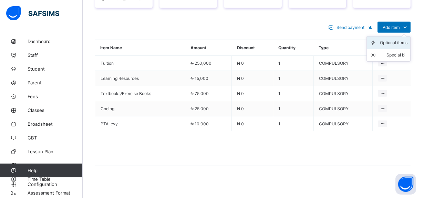
click at [392, 40] on div "Optional items" at bounding box center [394, 42] width 28 height 7
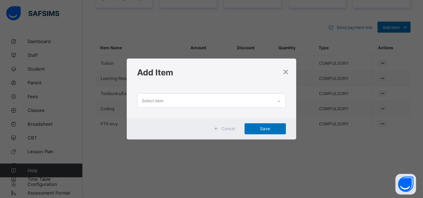
scroll to position [0, 0]
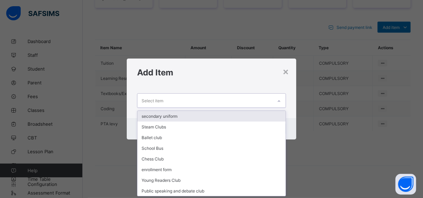
click at [219, 102] on div "Select item" at bounding box center [204, 100] width 135 height 13
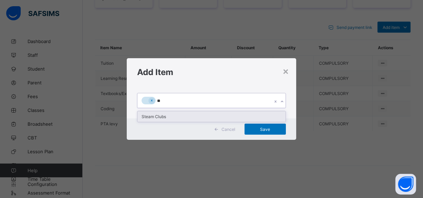
type input "***"
click at [161, 117] on div "Steam Clubs" at bounding box center [211, 116] width 148 height 11
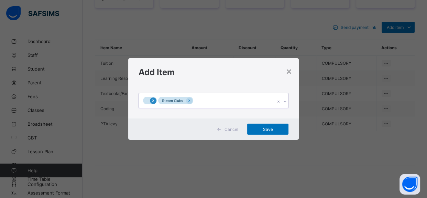
click at [153, 101] on icon at bounding box center [153, 100] width 4 height 5
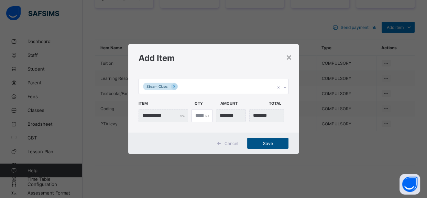
click at [263, 142] on span "Save" at bounding box center [268, 143] width 31 height 5
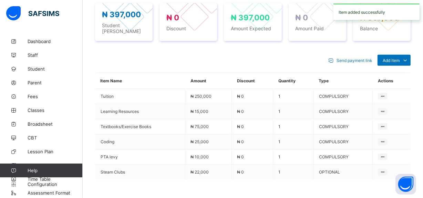
scroll to position [298, 0]
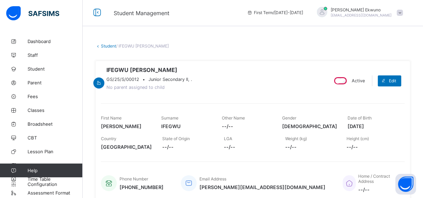
scroll to position [0, 0]
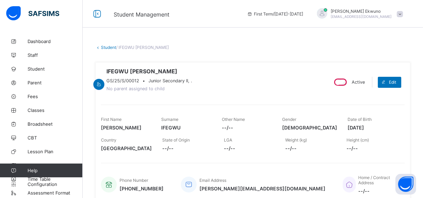
click at [103, 49] on link "Student" at bounding box center [108, 47] width 15 height 5
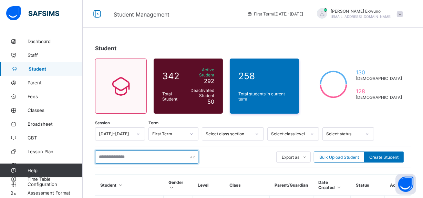
click at [119, 154] on input "text" at bounding box center [146, 156] width 103 height 13
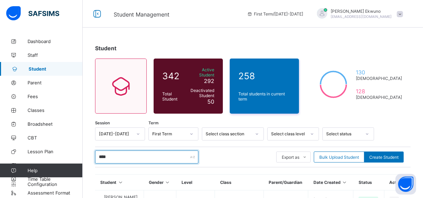
scroll to position [58, 0]
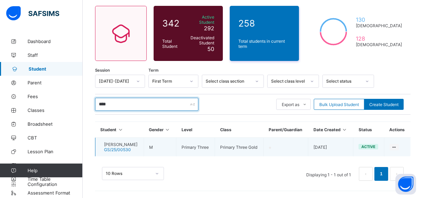
type input "****"
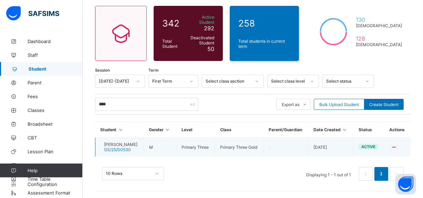
click at [127, 144] on span "PETER JAHDIEL CINKINAAN" at bounding box center [120, 144] width 33 height 5
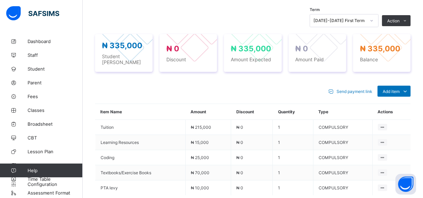
scroll to position [298, 0]
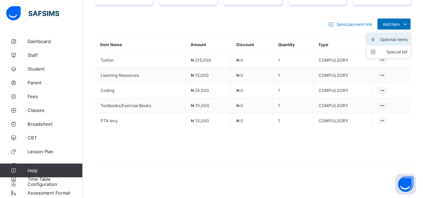
click at [397, 40] on div "Optional items" at bounding box center [394, 39] width 28 height 7
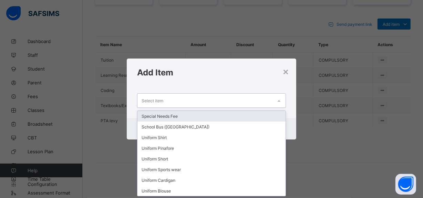
scroll to position [0, 0]
click at [209, 104] on div "Select item" at bounding box center [204, 100] width 135 height 13
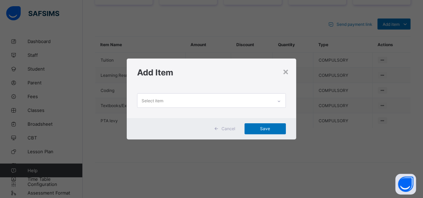
click at [324, 136] on div "× Add Item Select item Cancel Save" at bounding box center [211, 99] width 423 height 198
click at [287, 73] on div "×" at bounding box center [285, 71] width 7 height 12
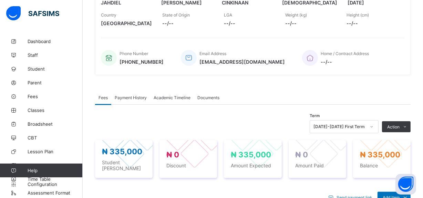
scroll to position [298, 0]
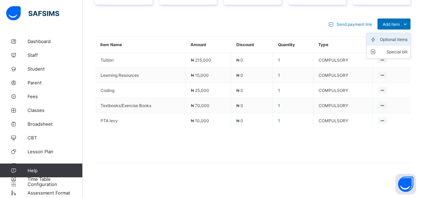
click at [399, 38] on div "Optional items" at bounding box center [394, 39] width 28 height 7
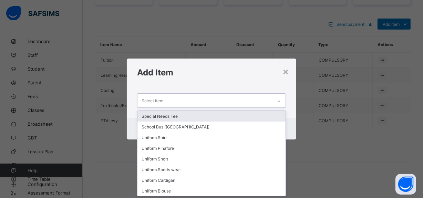
scroll to position [0, 0]
click at [198, 102] on div "Select item" at bounding box center [204, 100] width 135 height 13
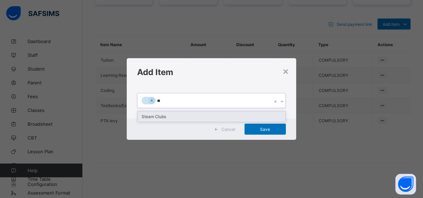
type input "***"
click at [171, 118] on div "Steam Clubs" at bounding box center [211, 116] width 148 height 11
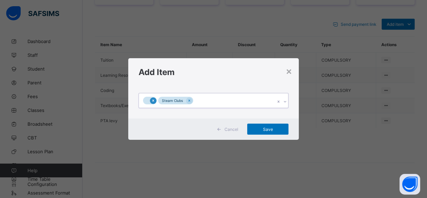
click at [153, 101] on icon at bounding box center [153, 100] width 2 height 2
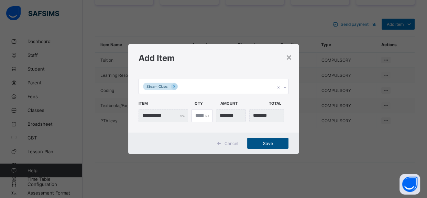
click at [268, 145] on span "Save" at bounding box center [268, 143] width 31 height 5
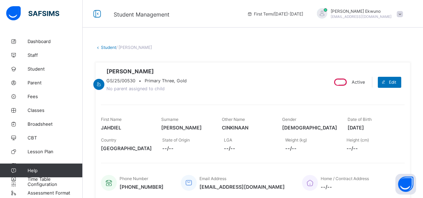
click at [109, 45] on link "Student" at bounding box center [108, 47] width 15 height 5
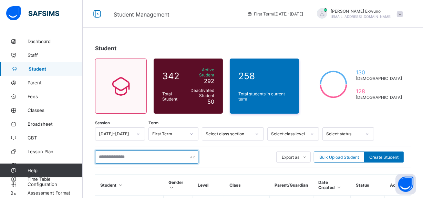
click at [158, 156] on input "text" at bounding box center [146, 156] width 103 height 13
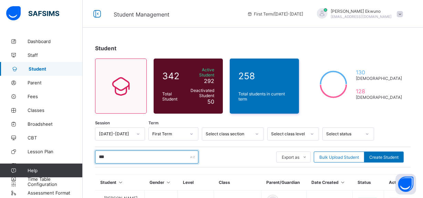
type input "******"
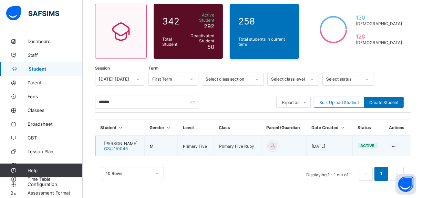
click at [129, 141] on span "[PERSON_NAME]" at bounding box center [120, 143] width 33 height 5
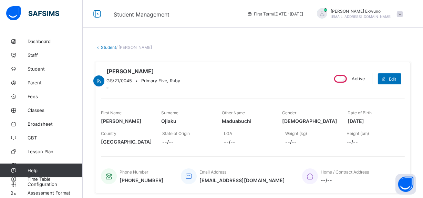
scroll to position [173, 0]
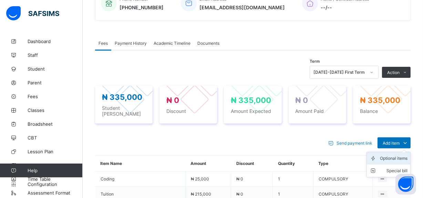
click at [391, 162] on div "Optional items" at bounding box center [394, 158] width 28 height 7
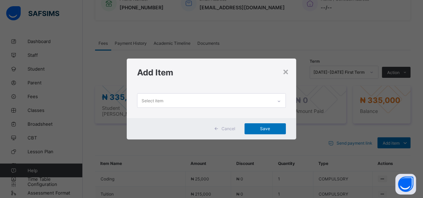
scroll to position [0, 0]
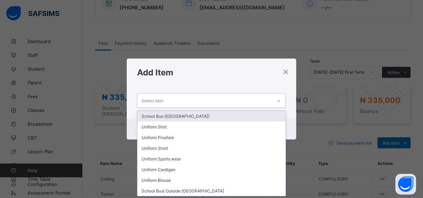
click at [185, 96] on div "Select item" at bounding box center [204, 100] width 135 height 13
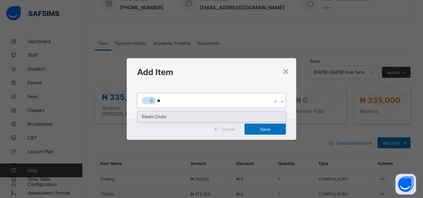
type input "***"
click at [161, 117] on div "Steam Clubs" at bounding box center [211, 116] width 148 height 11
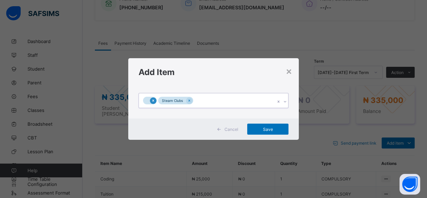
click at [152, 102] on icon at bounding box center [153, 100] width 4 height 5
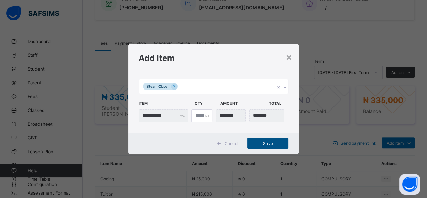
click at [264, 140] on div "Save" at bounding box center [267, 143] width 41 height 11
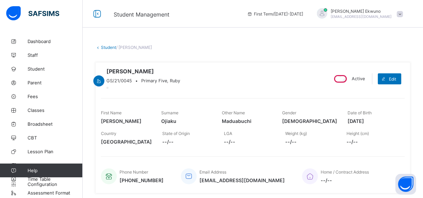
click at [110, 48] on link "Student" at bounding box center [108, 47] width 15 height 5
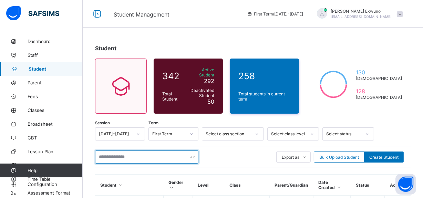
click at [147, 153] on input "text" at bounding box center [146, 156] width 103 height 13
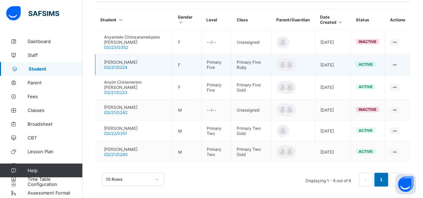
type input "***"
click at [137, 60] on span "Anyim Chimamanda Mirabelle" at bounding box center [120, 62] width 33 height 5
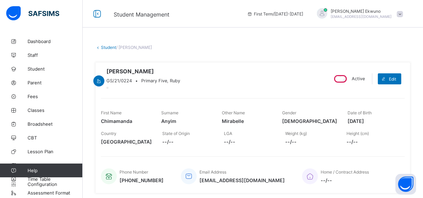
click at [103, 48] on link "Student" at bounding box center [108, 47] width 15 height 5
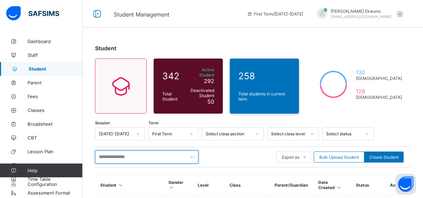
click at [134, 152] on input "text" at bounding box center [146, 156] width 103 height 13
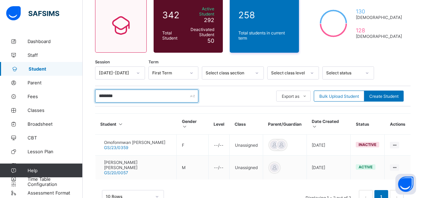
scroll to position [71, 0]
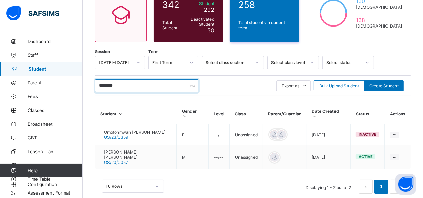
click at [126, 85] on input "********" at bounding box center [146, 85] width 103 height 13
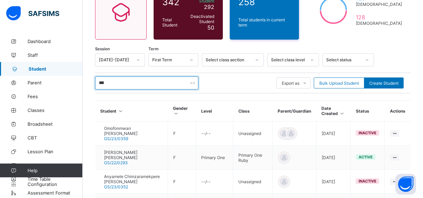
scroll to position [0, 0]
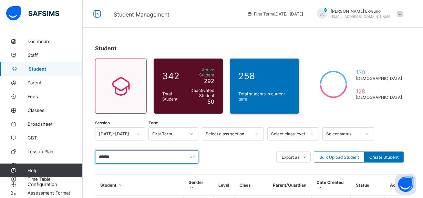
type input "********"
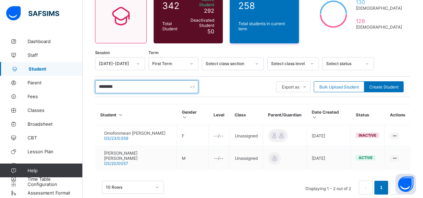
scroll to position [71, 0]
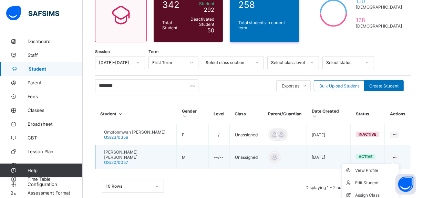
click at [399, 164] on ul "View Profile Edit Student Assign Class Link Parent/Guardian Delete Student" at bounding box center [369, 195] width 57 height 63
click at [377, 167] on div "View Profile" at bounding box center [375, 170] width 41 height 7
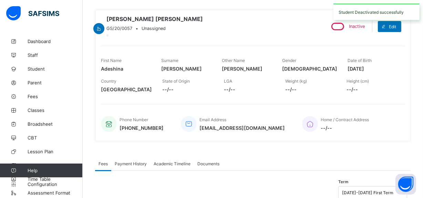
scroll to position [41, 0]
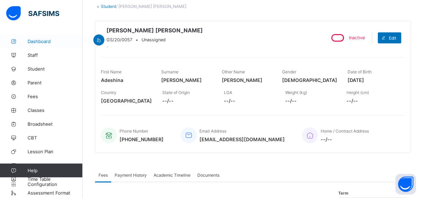
click at [41, 41] on span "Dashboard" at bounding box center [55, 42] width 55 height 6
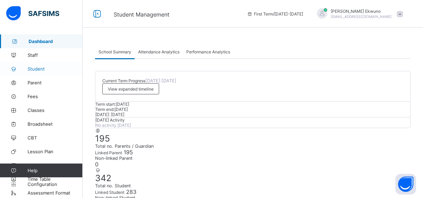
click at [38, 67] on span "Student" at bounding box center [55, 69] width 55 height 6
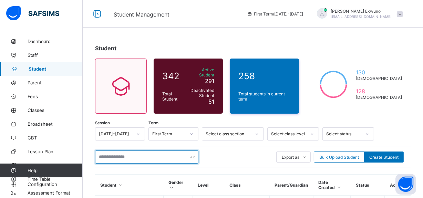
click at [126, 152] on input "text" at bounding box center [146, 156] width 103 height 13
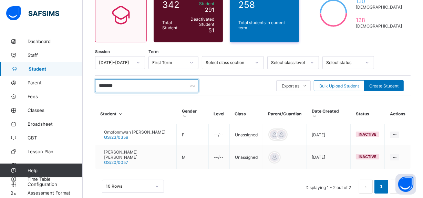
click at [121, 81] on input "********" at bounding box center [146, 85] width 103 height 13
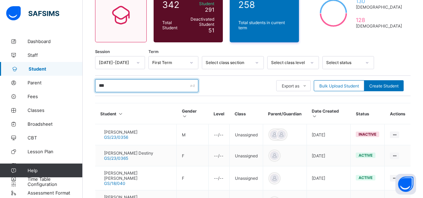
type input "******"
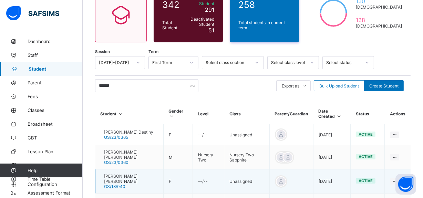
click at [370, 178] on div "active" at bounding box center [365, 181] width 20 height 6
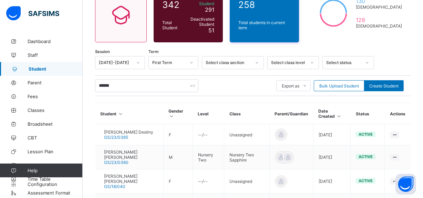
scroll to position [126, 0]
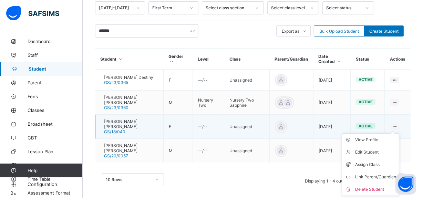
click at [398, 133] on ul "View Profile Edit Student Assign Class Link Parent/Guardian Delete Student" at bounding box center [369, 164] width 57 height 63
click at [375, 136] on div "View Profile" at bounding box center [375, 139] width 41 height 7
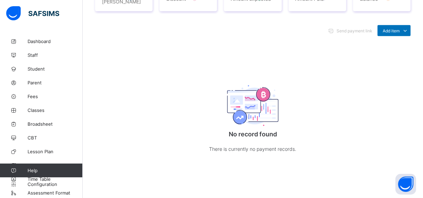
scroll to position [6, 0]
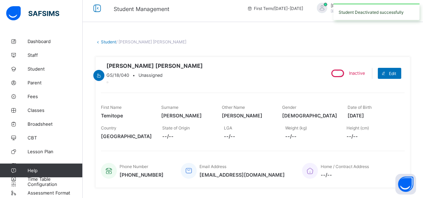
click at [107, 43] on link "Student" at bounding box center [108, 41] width 15 height 5
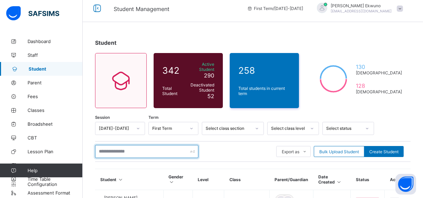
click at [150, 148] on input "text" at bounding box center [146, 151] width 103 height 13
type input "******"
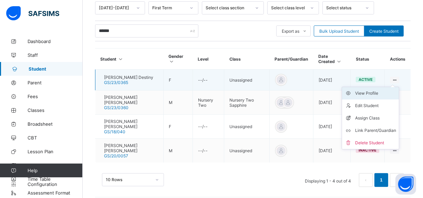
click at [378, 90] on div "View Profile" at bounding box center [375, 93] width 41 height 7
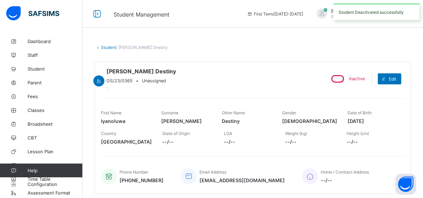
click at [108, 49] on link "Student" at bounding box center [108, 47] width 15 height 5
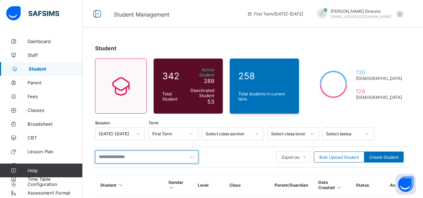
click at [129, 154] on input "text" at bounding box center [146, 156] width 103 height 13
click at [111, 156] on input "text" at bounding box center [146, 156] width 103 height 13
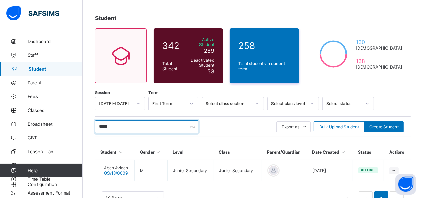
scroll to position [50, 0]
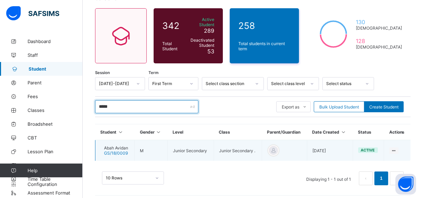
type input "*****"
click at [127, 145] on span "Abah Avidan" at bounding box center [116, 147] width 24 height 5
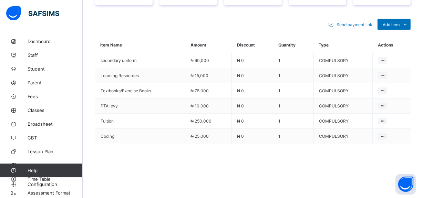
scroll to position [313, 0]
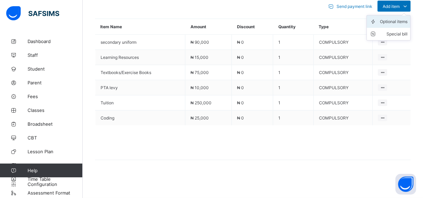
click at [397, 24] on div "Optional items" at bounding box center [394, 21] width 28 height 7
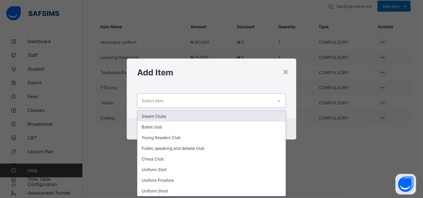
scroll to position [0, 0]
click at [188, 103] on div "Select item" at bounding box center [204, 100] width 135 height 13
click at [178, 115] on div "Steam Clubs" at bounding box center [211, 116] width 148 height 11
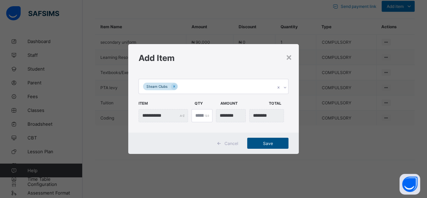
click at [266, 142] on span "Save" at bounding box center [268, 143] width 31 height 5
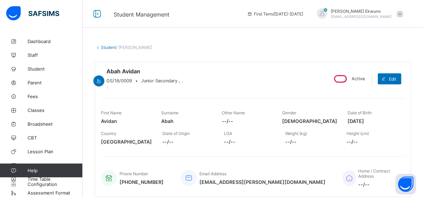
click at [106, 45] on link "Student" at bounding box center [108, 47] width 15 height 5
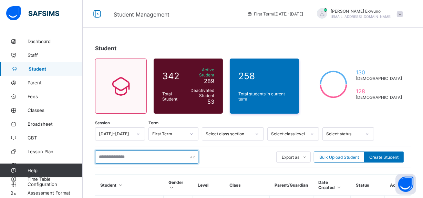
click at [127, 155] on input "text" at bounding box center [146, 156] width 103 height 13
type input "*"
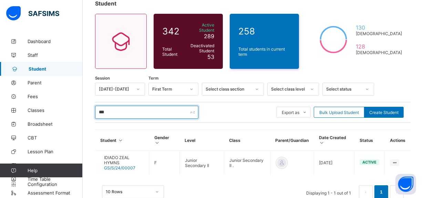
scroll to position [58, 0]
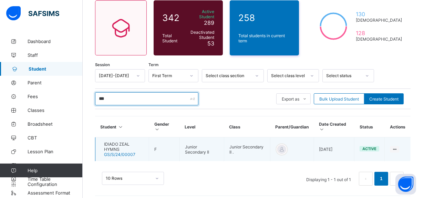
type input "***"
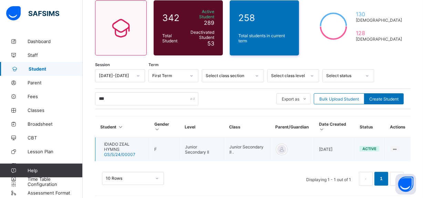
click at [128, 142] on span "IDIADO ZEAL HYMNS" at bounding box center [124, 146] width 40 height 10
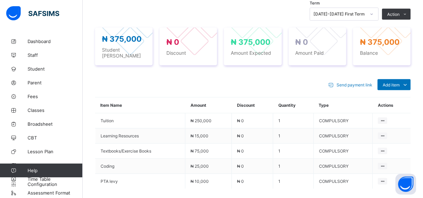
scroll to position [298, 0]
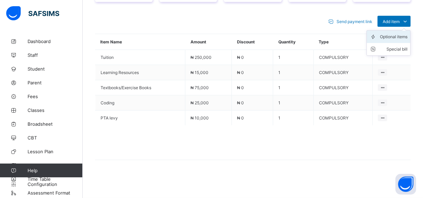
click at [394, 40] on div "Optional items" at bounding box center [394, 36] width 28 height 7
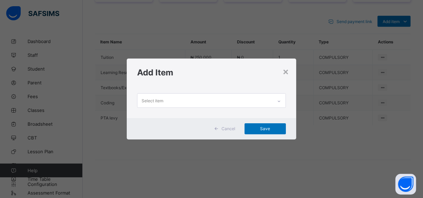
scroll to position [0, 0]
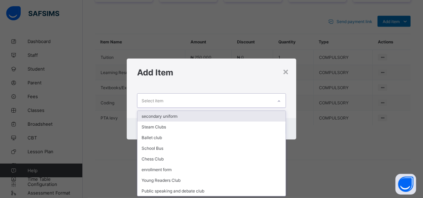
click at [230, 106] on div "Select item" at bounding box center [204, 100] width 135 height 13
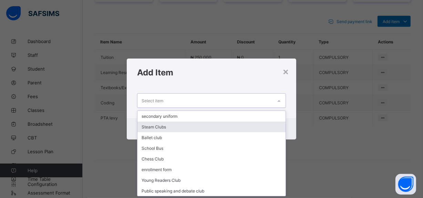
click at [178, 125] on div "Steam Clubs" at bounding box center [211, 126] width 148 height 11
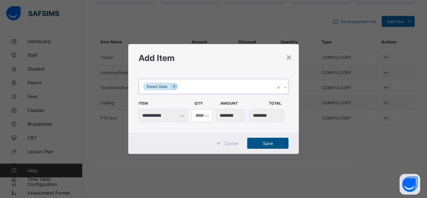
click at [266, 142] on span "Save" at bounding box center [268, 143] width 31 height 5
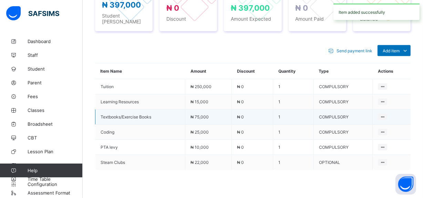
scroll to position [298, 0]
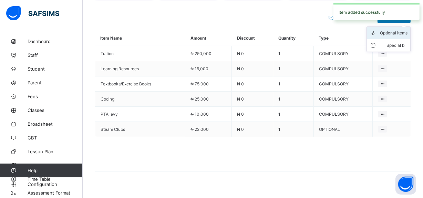
click at [395, 36] on div "Optional items" at bounding box center [394, 33] width 28 height 7
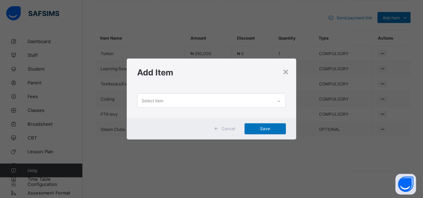
scroll to position [0, 0]
click at [226, 97] on div "Select item" at bounding box center [204, 100] width 135 height 13
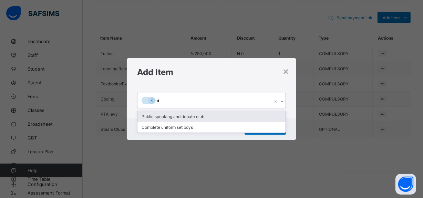
type input "**"
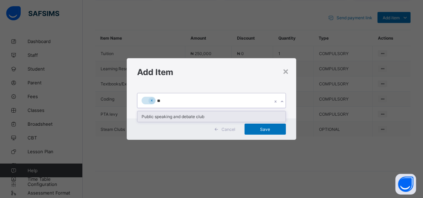
click at [195, 114] on div "Public speaking and debate club" at bounding box center [211, 116] width 148 height 11
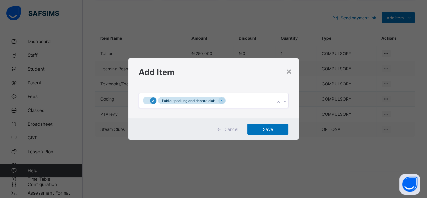
click at [152, 99] on icon at bounding box center [153, 100] width 4 height 5
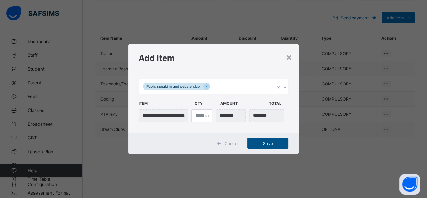
click at [276, 145] on span "Save" at bounding box center [268, 143] width 31 height 5
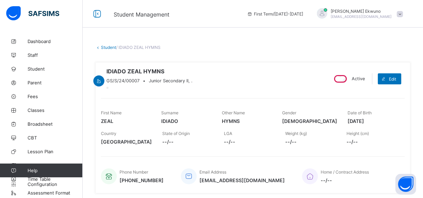
click at [107, 45] on link "Student" at bounding box center [108, 47] width 15 height 5
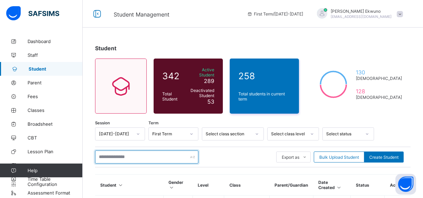
click at [137, 151] on input "text" at bounding box center [146, 156] width 103 height 13
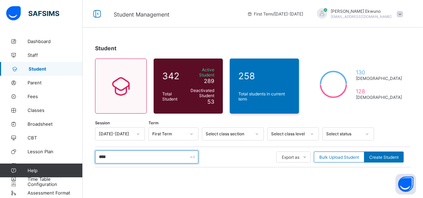
click at [114, 155] on input "****" at bounding box center [146, 156] width 103 height 13
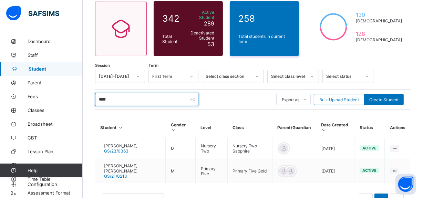
scroll to position [82, 0]
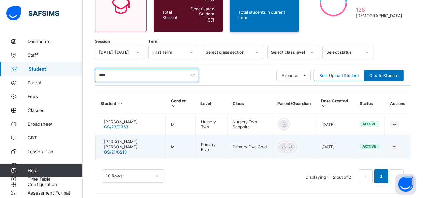
type input "****"
click at [139, 141] on span "[PERSON_NAME] [PERSON_NAME]" at bounding box center [132, 144] width 56 height 10
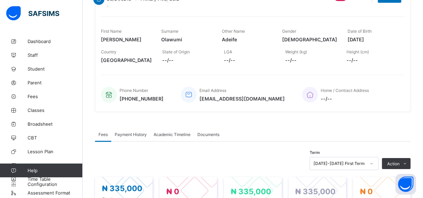
scroll to position [255, 0]
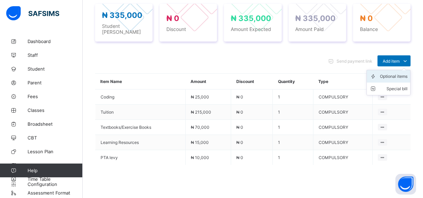
click at [399, 80] on div "Optional items" at bounding box center [394, 76] width 28 height 7
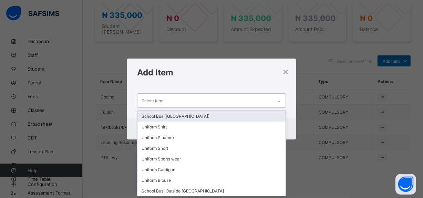
scroll to position [0, 0]
click at [224, 96] on div "Select item" at bounding box center [204, 100] width 135 height 13
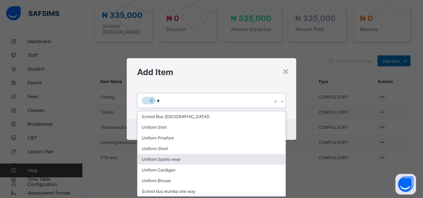
type input "**"
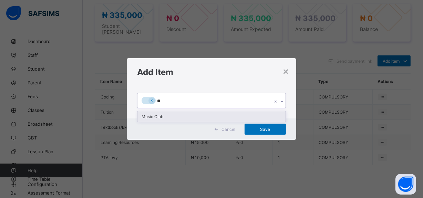
click at [157, 116] on div "Music Club" at bounding box center [211, 116] width 148 height 11
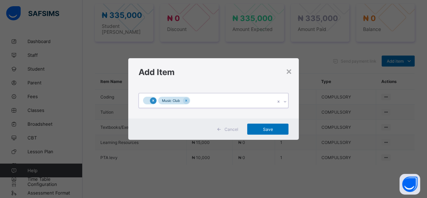
click at [152, 102] on icon at bounding box center [153, 100] width 4 height 5
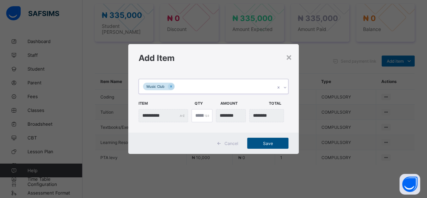
click at [271, 142] on span "Save" at bounding box center [268, 143] width 31 height 5
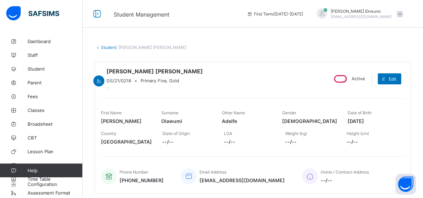
click at [110, 47] on link "Student" at bounding box center [108, 47] width 15 height 5
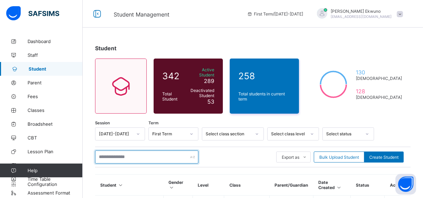
click at [134, 153] on input "text" at bounding box center [146, 156] width 103 height 13
type input "*"
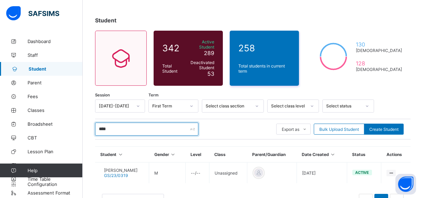
scroll to position [50, 0]
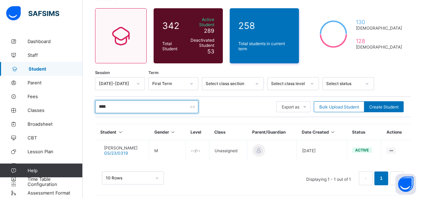
click at [130, 103] on input "****" at bounding box center [146, 106] width 103 height 13
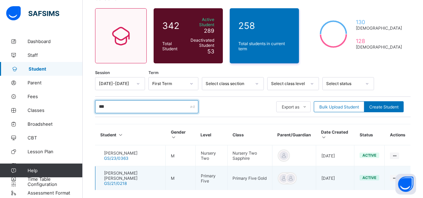
type input "***"
click at [131, 172] on span "[PERSON_NAME] [PERSON_NAME]" at bounding box center [132, 175] width 56 height 10
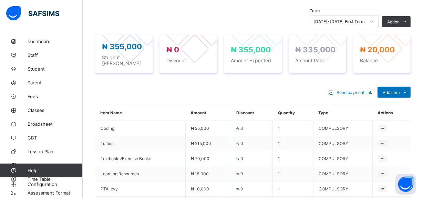
scroll to position [313, 0]
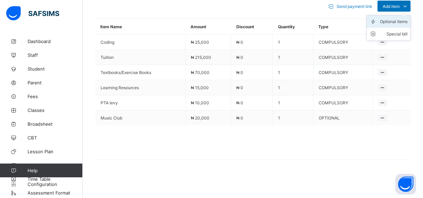
click at [390, 24] on div "Optional items" at bounding box center [394, 21] width 28 height 7
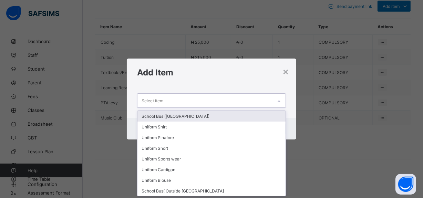
scroll to position [0, 0]
click at [210, 103] on div "Select item" at bounding box center [204, 100] width 135 height 13
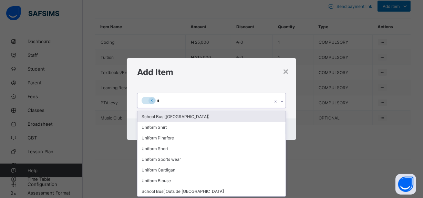
type input "**"
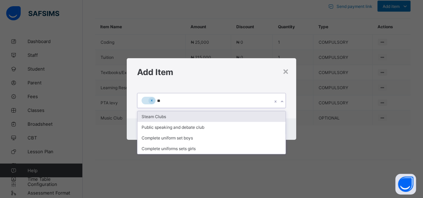
click at [153, 118] on div "Steam Clubs" at bounding box center [211, 116] width 148 height 11
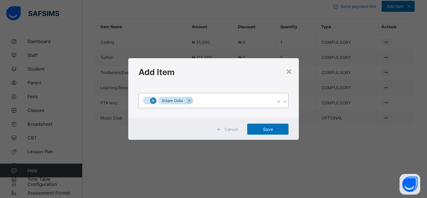
click at [153, 102] on icon at bounding box center [153, 100] width 4 height 5
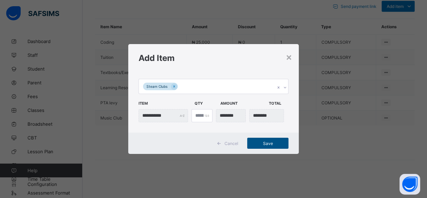
click at [260, 144] on span "Save" at bounding box center [268, 143] width 31 height 5
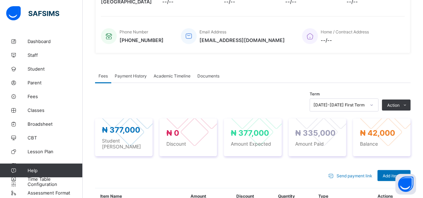
scroll to position [25, 0]
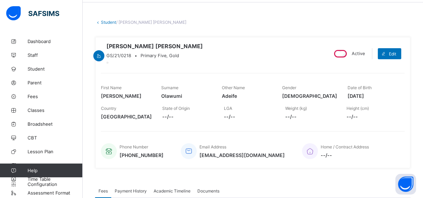
click at [110, 23] on link "Student" at bounding box center [108, 22] width 15 height 5
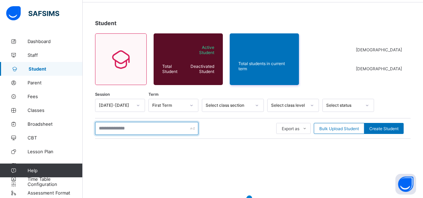
click at [158, 129] on input "text" at bounding box center [146, 128] width 103 height 13
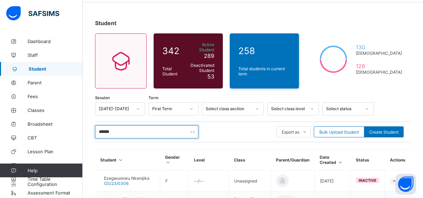
scroll to position [124, 0]
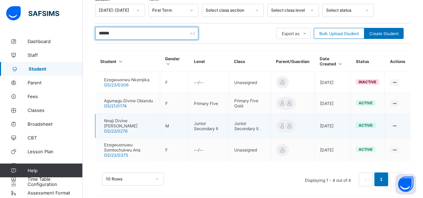
type input "******"
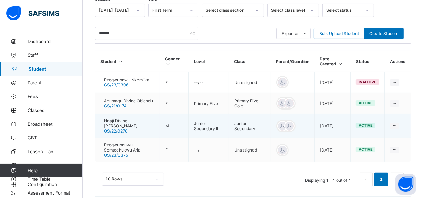
click at [140, 123] on div "Nnaji Divine Audrey GS/22/0276" at bounding box center [129, 125] width 51 height 15
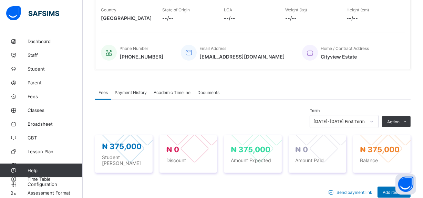
scroll to position [296, 0]
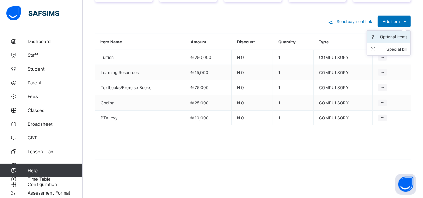
click at [394, 40] on div "Optional items" at bounding box center [394, 36] width 28 height 7
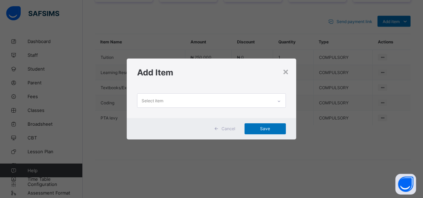
scroll to position [0, 0]
click at [224, 103] on div "Select item" at bounding box center [204, 100] width 135 height 13
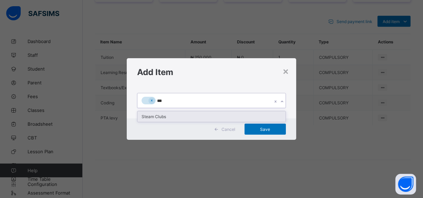
type input "****"
click at [188, 120] on div "Steam Clubs" at bounding box center [211, 116] width 148 height 11
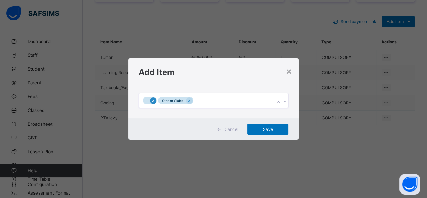
click at [153, 102] on icon at bounding box center [153, 100] width 4 height 5
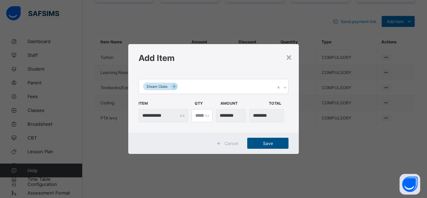
click at [266, 141] on span "Save" at bounding box center [268, 143] width 31 height 5
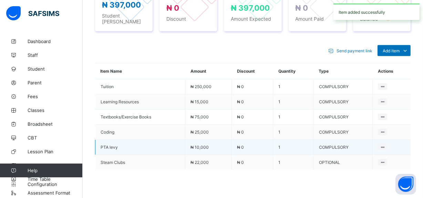
scroll to position [296, 0]
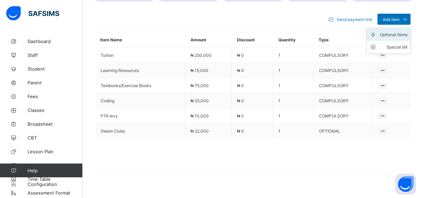
click at [395, 38] on div "Optional items" at bounding box center [394, 34] width 28 height 7
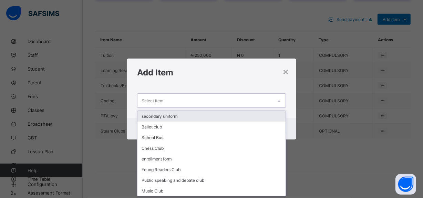
scroll to position [0, 0]
click at [194, 103] on div "Select item" at bounding box center [204, 100] width 135 height 13
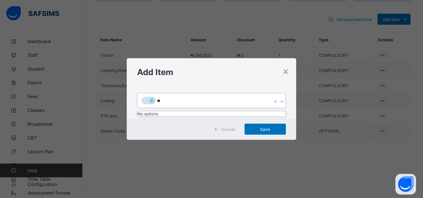
type input "*"
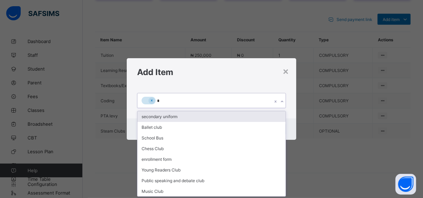
type input "**"
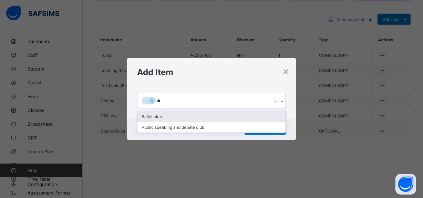
click at [166, 117] on div "Ballet club" at bounding box center [211, 116] width 148 height 11
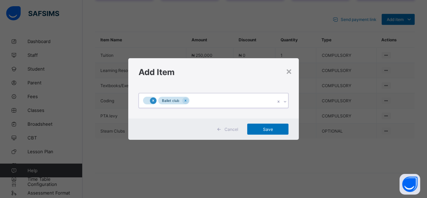
click at [153, 101] on icon at bounding box center [153, 100] width 2 height 2
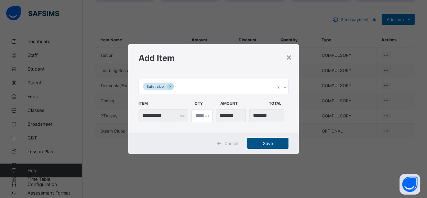
click at [272, 144] on span "Save" at bounding box center [268, 143] width 31 height 5
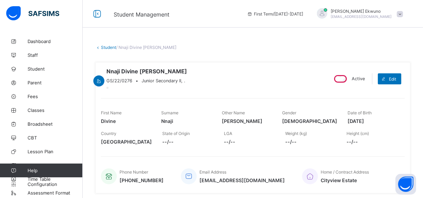
click at [110, 48] on link "Student" at bounding box center [108, 47] width 15 height 5
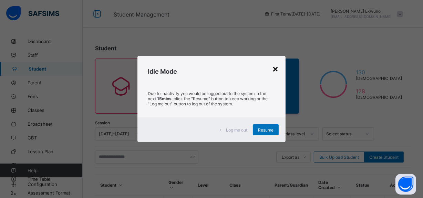
click at [273, 68] on div "×" at bounding box center [275, 69] width 7 height 12
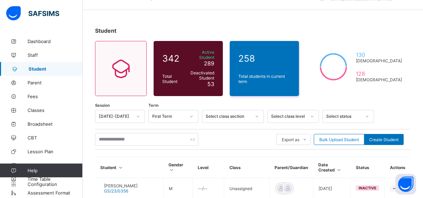
scroll to position [8, 0]
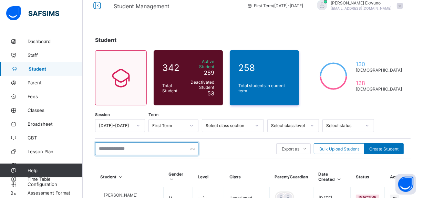
click at [132, 148] on input "text" at bounding box center [146, 148] width 103 height 13
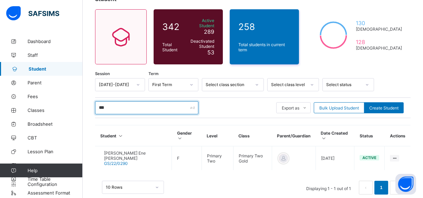
scroll to position [50, 0]
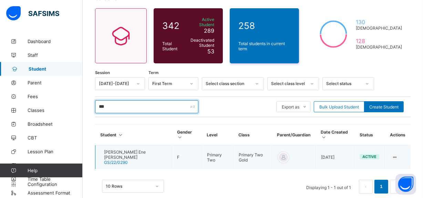
type input "***"
click at [135, 149] on span "[PERSON_NAME] Ene [PERSON_NAME]" at bounding box center [135, 154] width 62 height 10
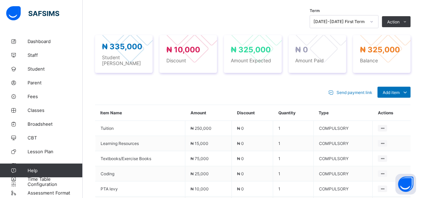
scroll to position [21, 0]
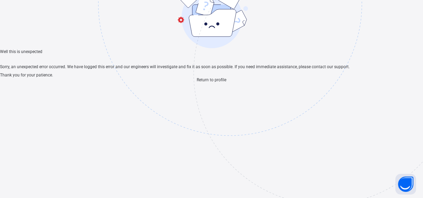
click at [210, 82] on span "Return to profile" at bounding box center [211, 79] width 30 height 5
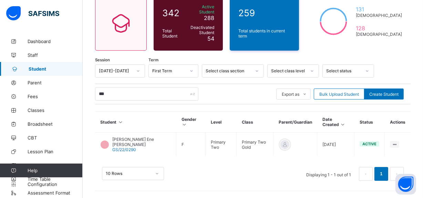
scroll to position [50, 0]
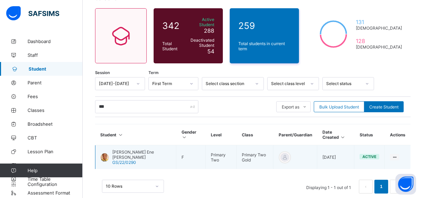
type input "***"
click at [126, 149] on span "[PERSON_NAME] Ene [PERSON_NAME]" at bounding box center [141, 154] width 58 height 10
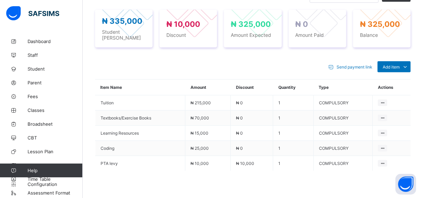
scroll to position [258, 0]
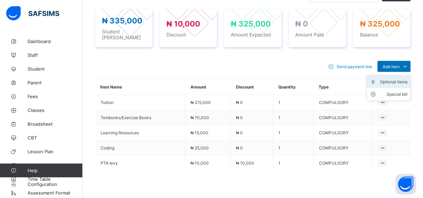
click at [394, 78] on div "Optional items" at bounding box center [394, 81] width 28 height 7
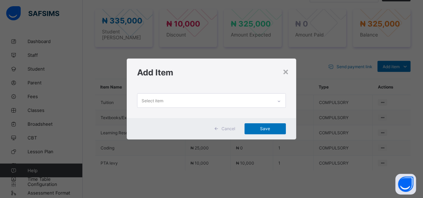
scroll to position [0, 0]
click at [220, 100] on div "Select item" at bounding box center [204, 100] width 135 height 13
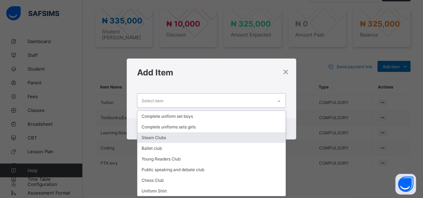
click at [162, 138] on div "Steam Clubs" at bounding box center [211, 137] width 148 height 11
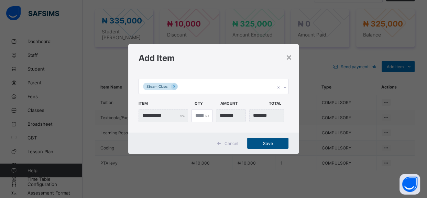
click at [264, 147] on div "Save" at bounding box center [267, 143] width 41 height 11
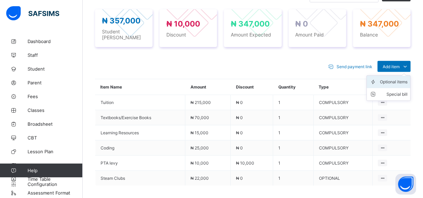
click at [394, 78] on div "Optional items" at bounding box center [394, 81] width 28 height 7
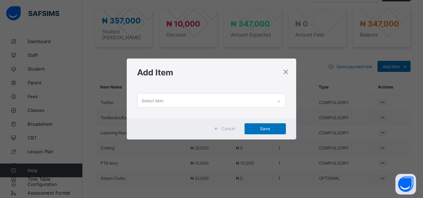
click at [290, 74] on div "Add Item" at bounding box center [211, 72] width 169 height 28
click at [286, 72] on div "×" at bounding box center [285, 71] width 7 height 12
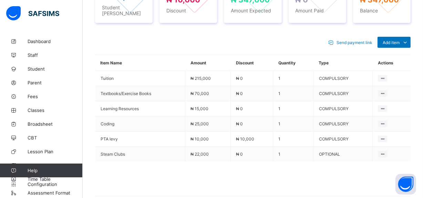
scroll to position [313, 0]
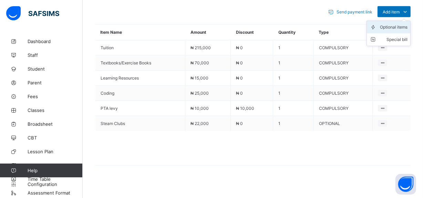
click at [392, 26] on div "Optional items" at bounding box center [394, 27] width 28 height 7
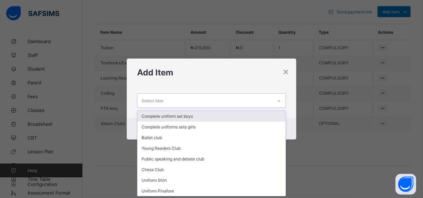
scroll to position [0, 0]
click at [236, 103] on div "Select item" at bounding box center [204, 100] width 135 height 13
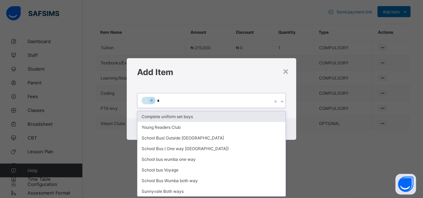
type input "**"
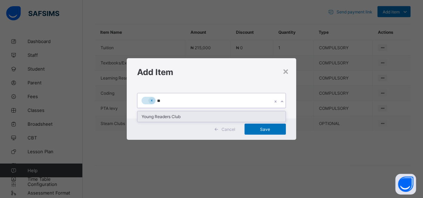
click at [205, 119] on div "Young Readers Club" at bounding box center [211, 116] width 148 height 11
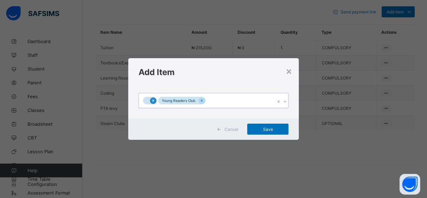
click at [153, 97] on div at bounding box center [153, 100] width 7 height 7
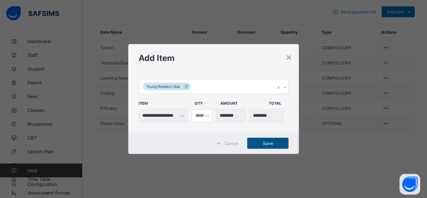
click at [271, 145] on span "Save" at bounding box center [268, 143] width 31 height 5
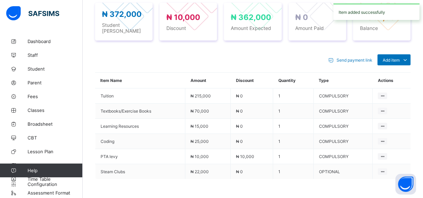
scroll to position [313, 0]
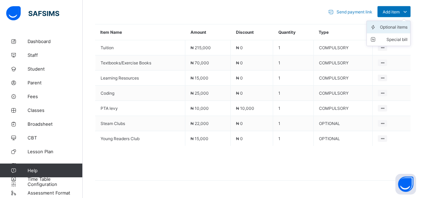
click at [389, 24] on div "Optional items" at bounding box center [394, 27] width 28 height 7
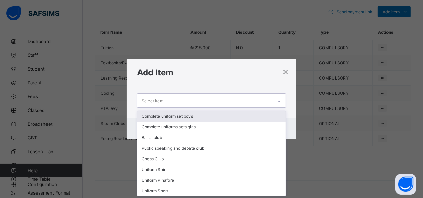
scroll to position [0, 0]
click at [245, 101] on div "Select item" at bounding box center [204, 100] width 135 height 13
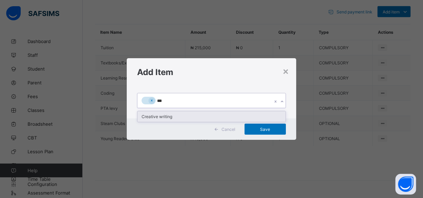
type input "****"
click at [204, 118] on div "Creative writing" at bounding box center [211, 116] width 148 height 11
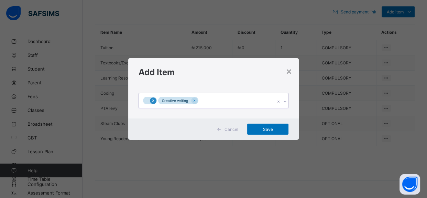
click at [151, 99] on div at bounding box center [153, 100] width 7 height 7
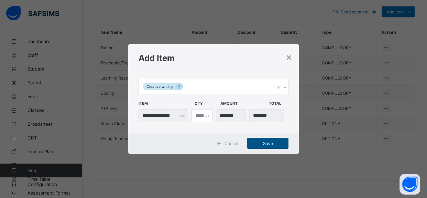
click at [266, 144] on span "Save" at bounding box center [268, 143] width 31 height 5
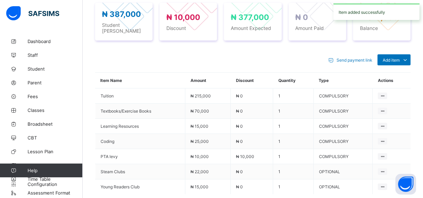
scroll to position [313, 0]
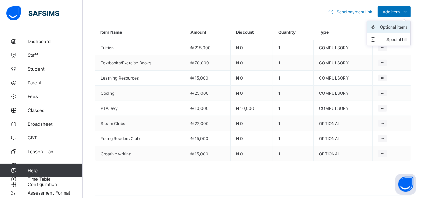
click at [388, 24] on div "Optional items" at bounding box center [394, 27] width 28 height 7
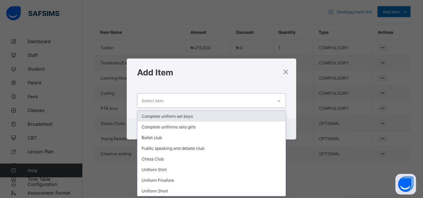
scroll to position [0, 0]
click at [188, 103] on div "Select item" at bounding box center [204, 100] width 135 height 13
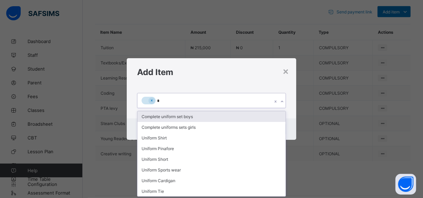
type input "**"
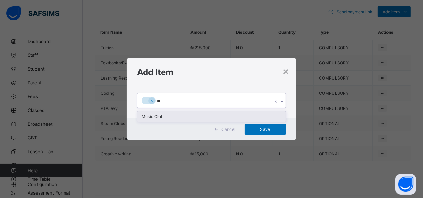
click at [162, 117] on div "Music Club" at bounding box center [211, 116] width 148 height 11
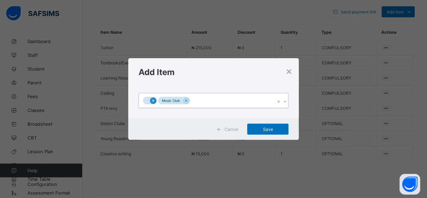
click at [153, 103] on div at bounding box center [153, 100] width 7 height 7
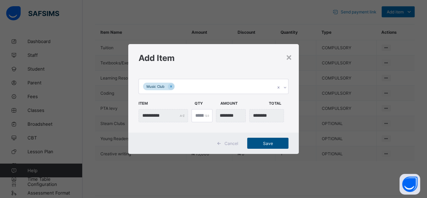
click at [274, 146] on div "Save" at bounding box center [267, 143] width 41 height 11
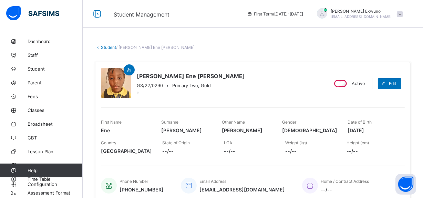
click at [106, 46] on link "Student" at bounding box center [108, 47] width 15 height 5
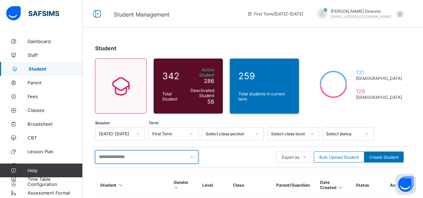
click at [134, 152] on input "text" at bounding box center [146, 156] width 103 height 13
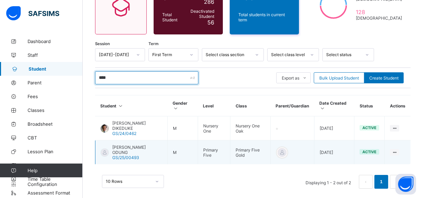
type input "****"
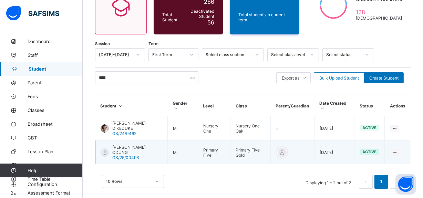
click at [152, 145] on span "[PERSON_NAME] ODUNG" at bounding box center [137, 150] width 50 height 10
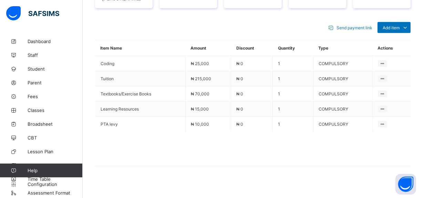
scroll to position [298, 0]
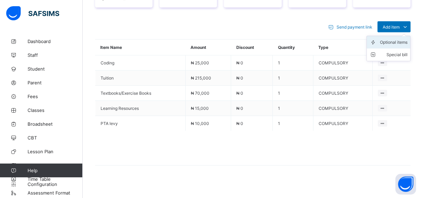
click at [396, 39] on div "Optional items" at bounding box center [394, 42] width 28 height 7
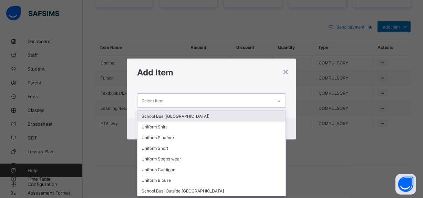
scroll to position [0, 0]
click at [223, 102] on div "Select item" at bounding box center [204, 100] width 135 height 13
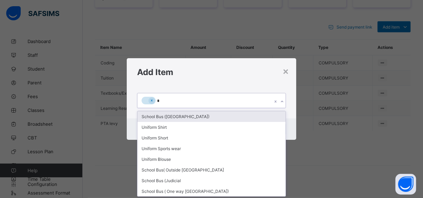
type input "**"
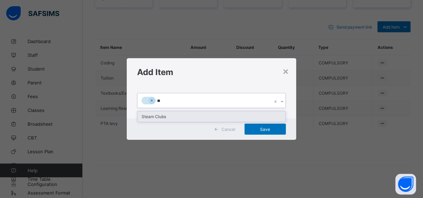
click at [185, 119] on div "Steam Clubs" at bounding box center [211, 116] width 148 height 11
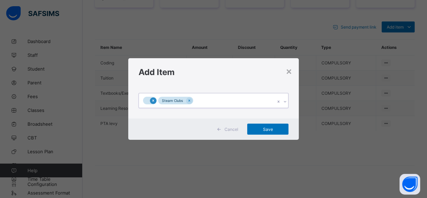
click at [151, 101] on icon at bounding box center [153, 100] width 4 height 5
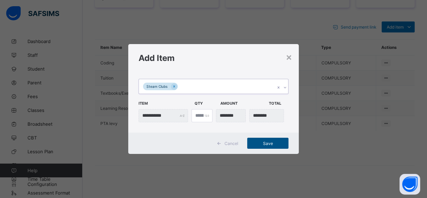
click at [279, 144] on span "Save" at bounding box center [268, 143] width 31 height 5
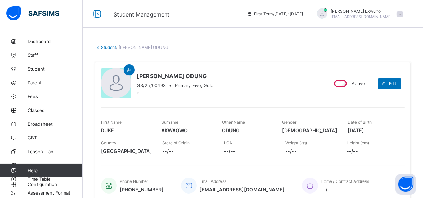
click at [105, 49] on link "Student" at bounding box center [108, 47] width 15 height 5
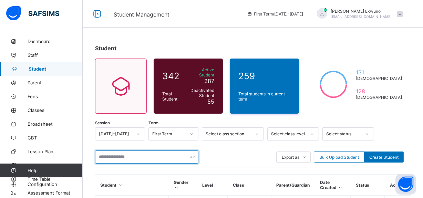
click at [152, 151] on input "text" at bounding box center [146, 156] width 103 height 13
click at [131, 154] on input "**" at bounding box center [146, 156] width 103 height 13
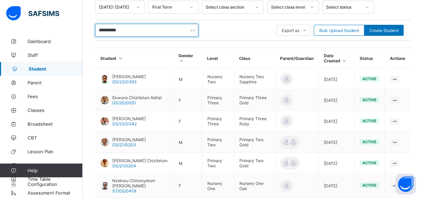
scroll to position [123, 0]
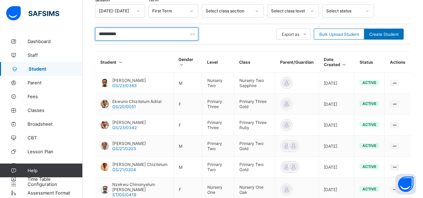
click at [145, 30] on input "**********" at bounding box center [146, 34] width 103 height 13
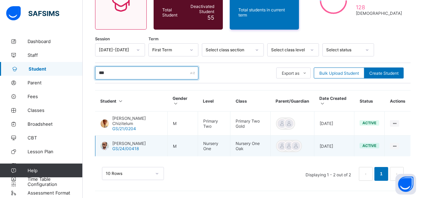
scroll to position [79, 0]
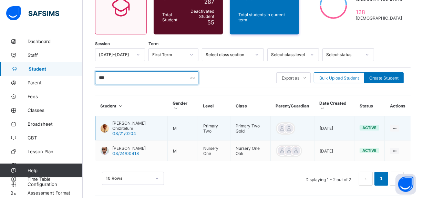
type input "***"
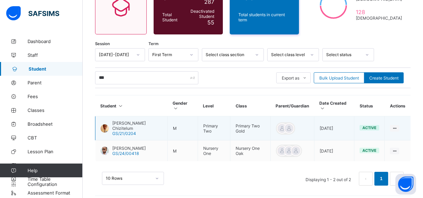
click at [147, 126] on div "[PERSON_NAME] Chizitelum GS/21/0204" at bounding box center [137, 127] width 50 height 15
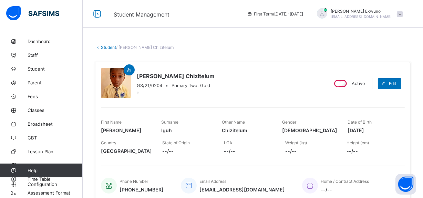
scroll to position [173, 0]
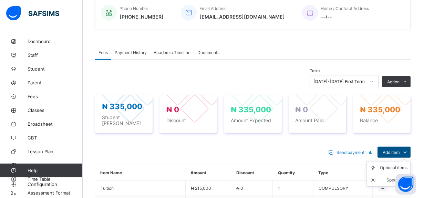
click at [399, 150] on span "Add item" at bounding box center [390, 152] width 17 height 5
click at [392, 166] on div "Optional items" at bounding box center [394, 167] width 28 height 7
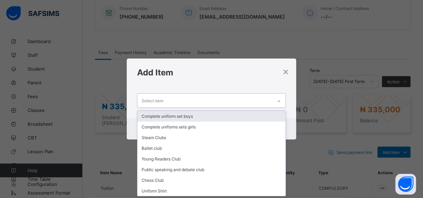
scroll to position [0, 0]
click at [185, 106] on div "Select item" at bounding box center [204, 100] width 135 height 13
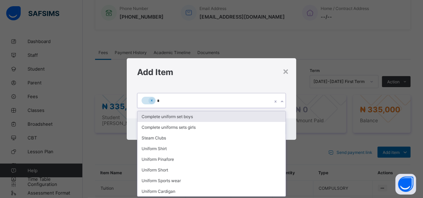
type input "**"
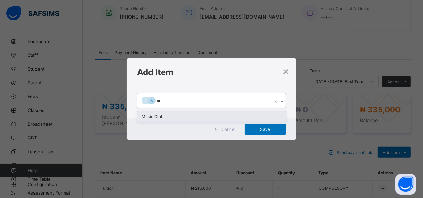
click at [163, 116] on div "Music Club" at bounding box center [211, 116] width 148 height 11
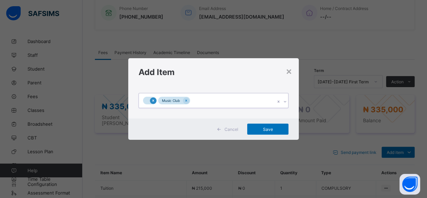
click at [153, 103] on div at bounding box center [153, 100] width 7 height 7
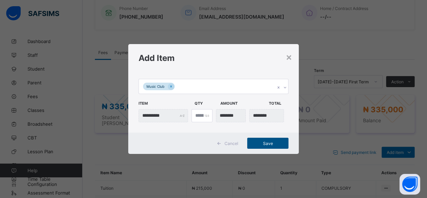
click at [272, 141] on span "Save" at bounding box center [268, 143] width 31 height 5
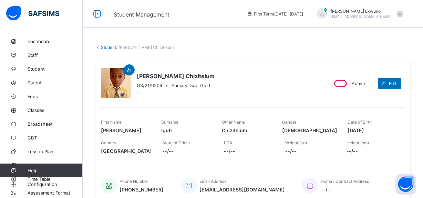
click at [109, 48] on link "Student" at bounding box center [108, 47] width 15 height 5
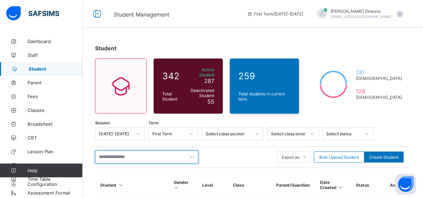
click at [153, 153] on input "text" at bounding box center [146, 156] width 103 height 13
type input "*******"
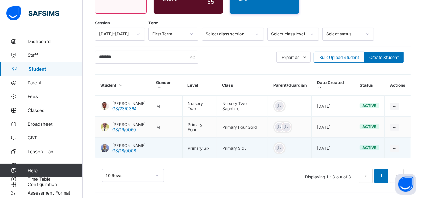
click at [146, 143] on span "[PERSON_NAME]" at bounding box center [128, 145] width 33 height 5
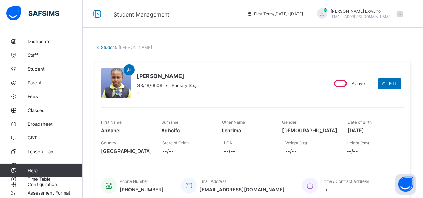
click at [108, 47] on link "Student" at bounding box center [108, 47] width 15 height 5
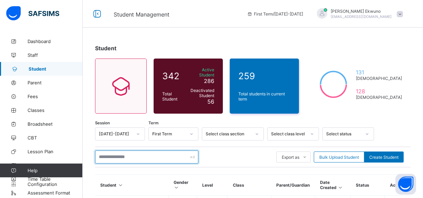
click at [141, 154] on input "text" at bounding box center [146, 156] width 103 height 13
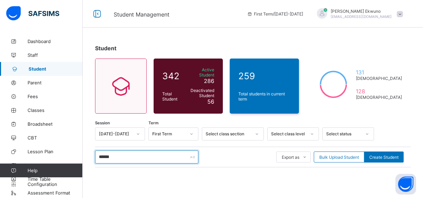
type input "*******"
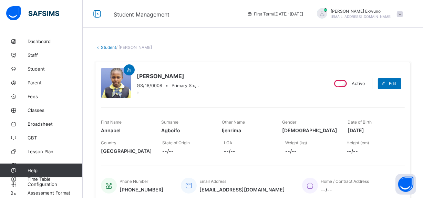
click at [107, 47] on link "Student" at bounding box center [108, 47] width 15 height 5
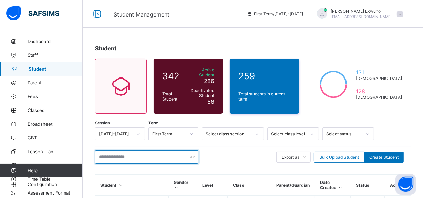
click at [136, 154] on input "text" at bounding box center [146, 156] width 103 height 13
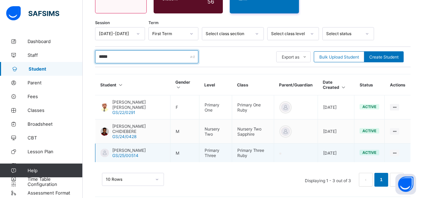
type input "*****"
click at [145, 148] on span "[PERSON_NAME]" at bounding box center [128, 150] width 33 height 5
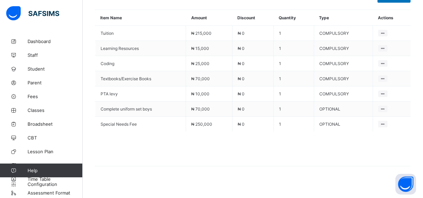
scroll to position [155, 0]
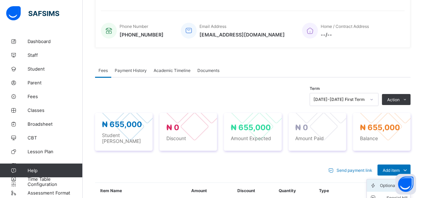
click at [385, 182] on div "Optional items" at bounding box center [394, 185] width 28 height 7
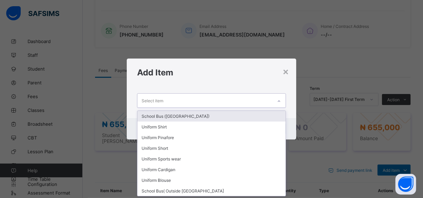
scroll to position [0, 0]
click at [185, 98] on div "Select item" at bounding box center [204, 100] width 135 height 13
type input "*"
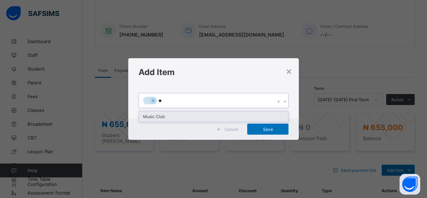
type input "***"
click at [168, 118] on div "Music Club" at bounding box center [214, 116] width 150 height 11
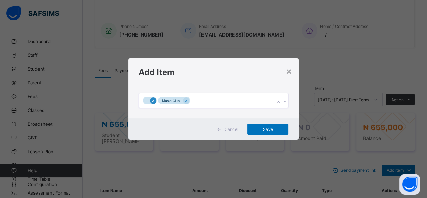
click at [153, 102] on icon at bounding box center [153, 100] width 4 height 5
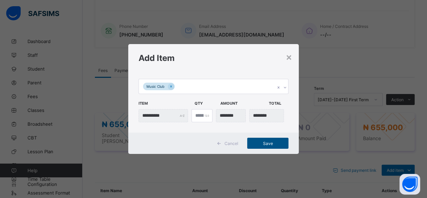
click at [271, 142] on span "Save" at bounding box center [268, 143] width 31 height 5
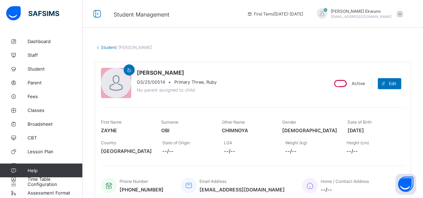
click at [114, 45] on link "Student" at bounding box center [108, 47] width 15 height 5
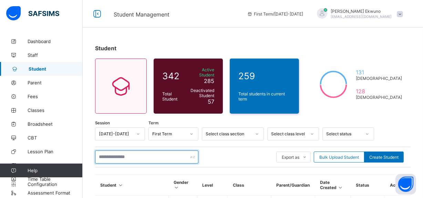
click at [137, 154] on input "text" at bounding box center [146, 156] width 103 height 13
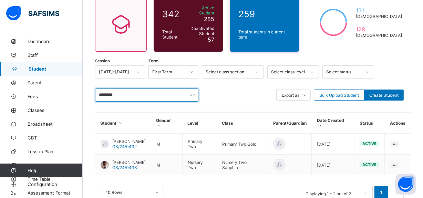
scroll to position [82, 0]
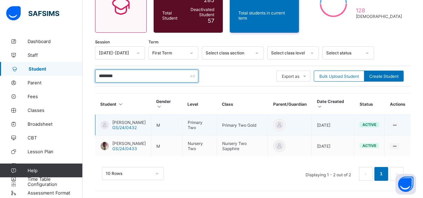
type input "********"
click at [146, 123] on span "[PERSON_NAME]" at bounding box center [128, 122] width 33 height 5
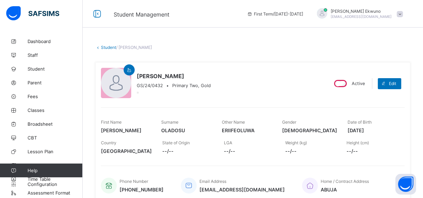
click at [110, 49] on link "Student" at bounding box center [108, 47] width 15 height 5
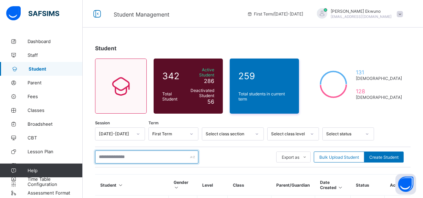
click at [135, 151] on input "text" at bounding box center [146, 156] width 103 height 13
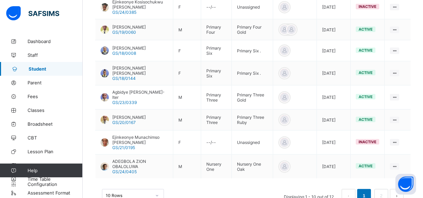
scroll to position [243, 0]
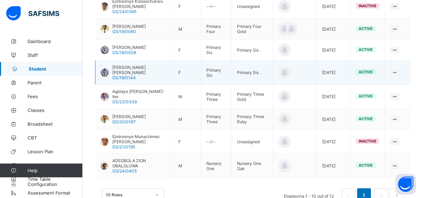
type input "*****"
click at [144, 65] on span "[PERSON_NAME] [PERSON_NAME]" at bounding box center [139, 70] width 55 height 10
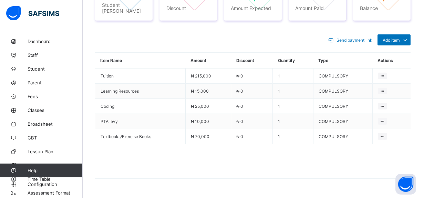
scroll to position [298, 0]
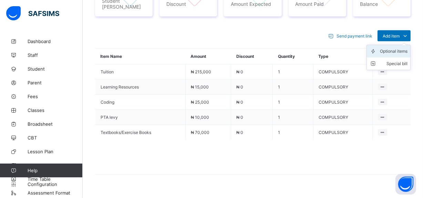
click at [399, 48] on div "Optional items" at bounding box center [394, 51] width 28 height 7
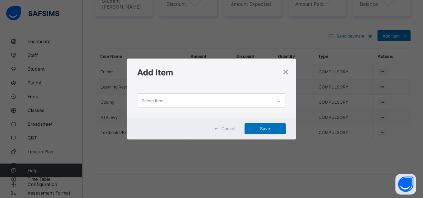
scroll to position [0, 0]
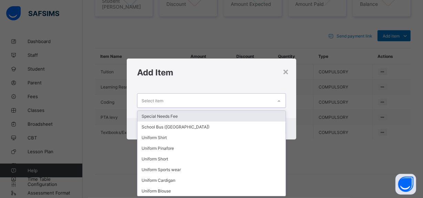
click at [205, 102] on div "Select item" at bounding box center [204, 100] width 135 height 13
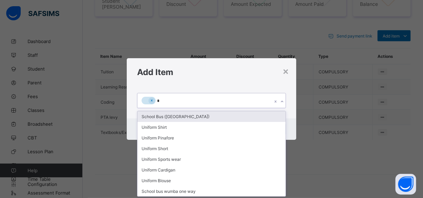
type input "**"
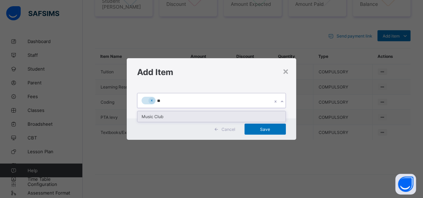
click at [162, 118] on div "Music Club" at bounding box center [211, 116] width 148 height 11
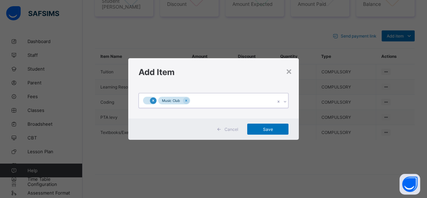
click at [152, 103] on icon at bounding box center [153, 100] width 4 height 5
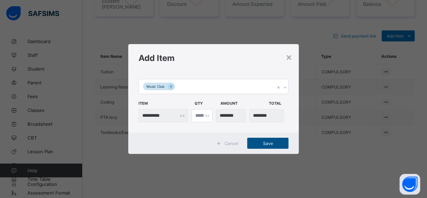
click at [267, 145] on span "Save" at bounding box center [268, 143] width 31 height 5
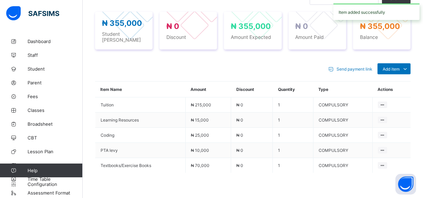
scroll to position [298, 0]
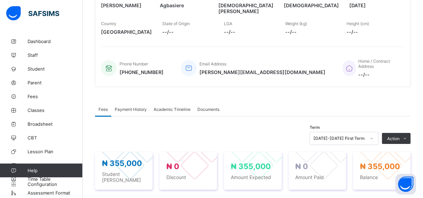
scroll to position [0, 0]
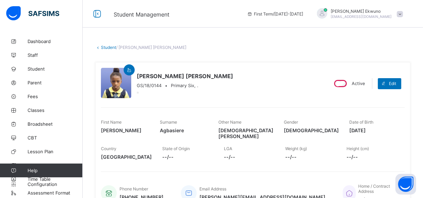
click at [107, 48] on link "Student" at bounding box center [108, 47] width 15 height 5
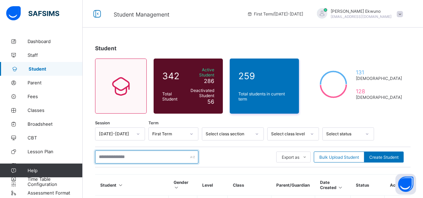
click at [146, 152] on input "text" at bounding box center [146, 156] width 103 height 13
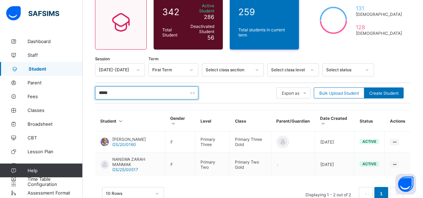
scroll to position [82, 0]
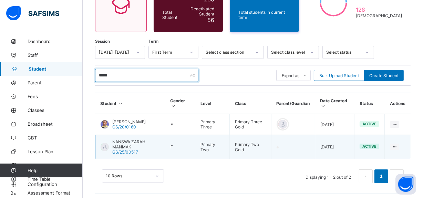
type input "*****"
click at [136, 145] on span "NANSWA ZARAH MANMAK" at bounding box center [135, 144] width 47 height 10
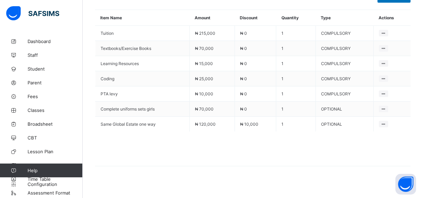
scroll to position [155, 0]
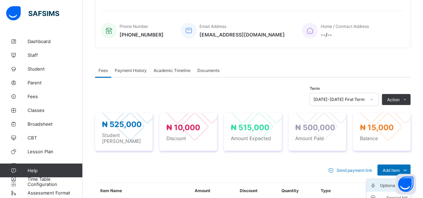
click at [388, 182] on div "Optional items" at bounding box center [394, 185] width 28 height 7
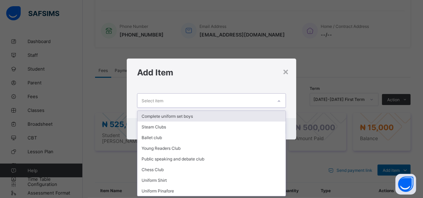
scroll to position [0, 0]
click at [199, 99] on div "Select item" at bounding box center [204, 100] width 135 height 13
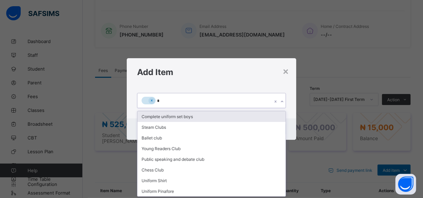
type input "**"
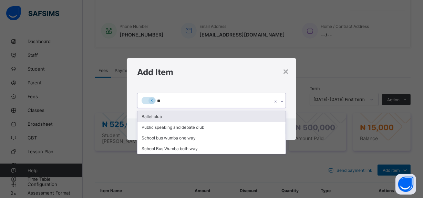
click at [159, 117] on div "Ballet club" at bounding box center [211, 116] width 148 height 11
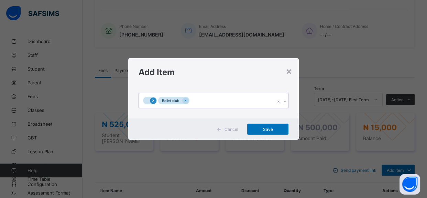
click at [151, 103] on div at bounding box center [153, 100] width 7 height 7
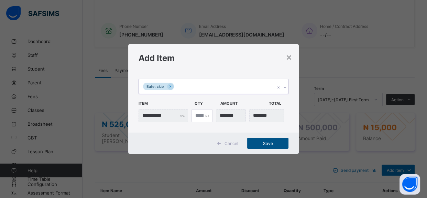
click at [271, 142] on span "Save" at bounding box center [268, 143] width 31 height 5
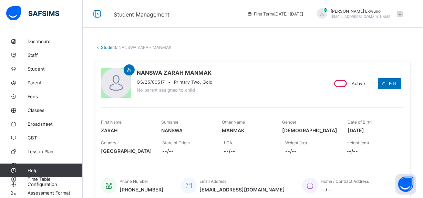
click at [112, 46] on link "Student" at bounding box center [108, 47] width 15 height 5
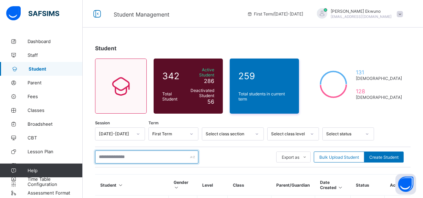
click at [151, 154] on input "text" at bounding box center [146, 156] width 103 height 13
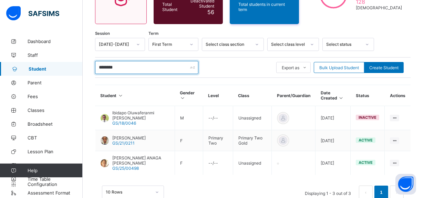
scroll to position [105, 0]
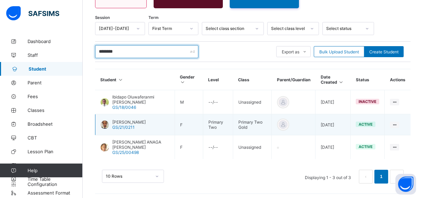
type input "********"
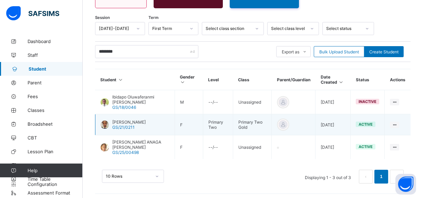
click at [122, 119] on span "[PERSON_NAME]" at bounding box center [128, 121] width 33 height 5
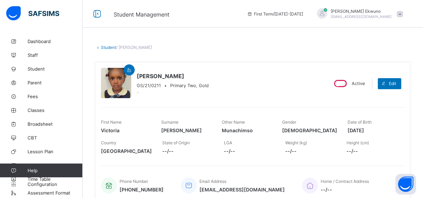
click at [352, 120] on span "Date of Birth" at bounding box center [360, 121] width 24 height 5
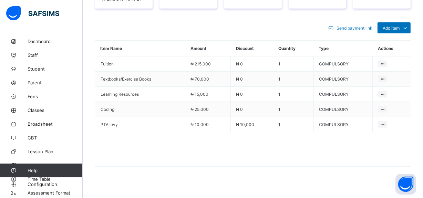
scroll to position [298, 0]
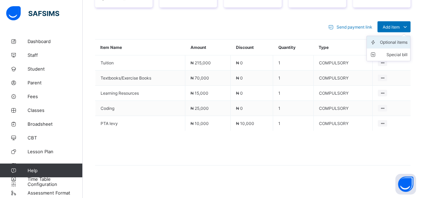
click at [399, 41] on div "Optional items" at bounding box center [394, 42] width 28 height 7
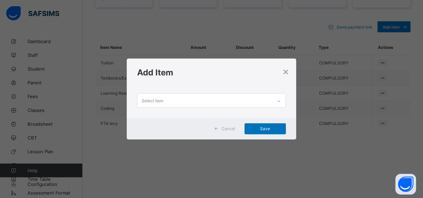
scroll to position [0, 0]
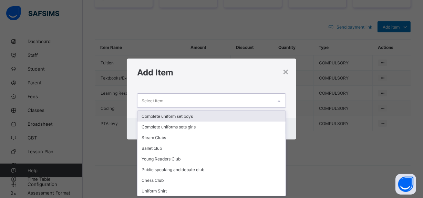
click at [217, 97] on div "Select item" at bounding box center [204, 100] width 135 height 13
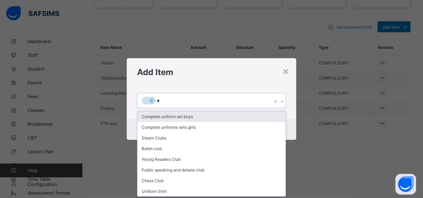
type input "**"
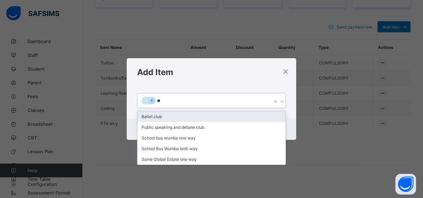
click at [176, 114] on div "Ballet club" at bounding box center [211, 116] width 148 height 11
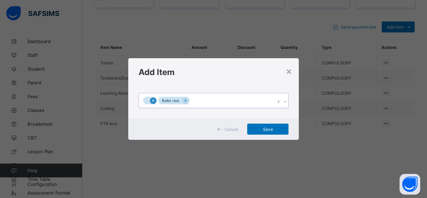
click at [153, 100] on icon at bounding box center [153, 100] width 2 height 2
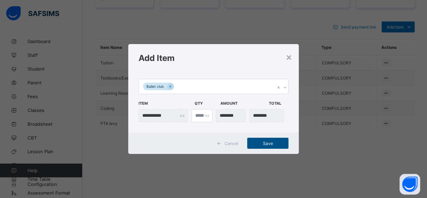
click at [265, 142] on span "Save" at bounding box center [268, 143] width 31 height 5
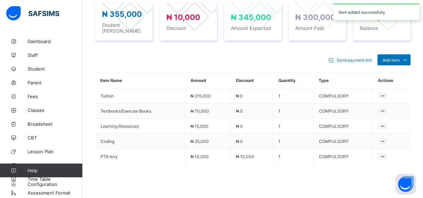
scroll to position [298, 0]
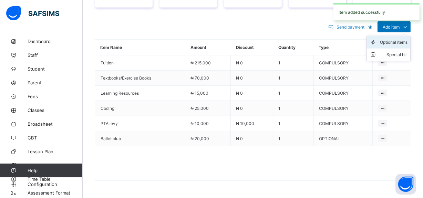
click at [399, 39] on div "Optional items" at bounding box center [394, 42] width 28 height 7
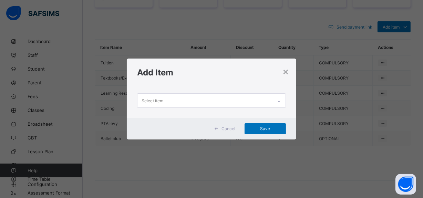
scroll to position [0, 0]
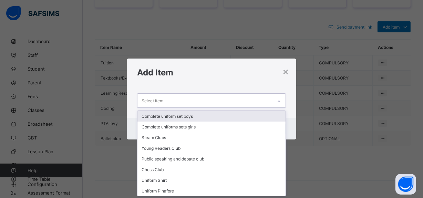
click at [193, 99] on div "Select item" at bounding box center [204, 100] width 135 height 13
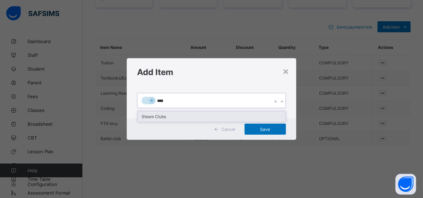
type input "*****"
click at [172, 114] on div "Steam Clubs" at bounding box center [211, 116] width 148 height 11
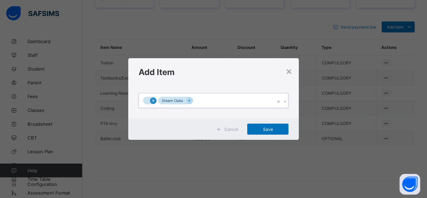
click at [154, 100] on icon at bounding box center [153, 100] width 4 height 5
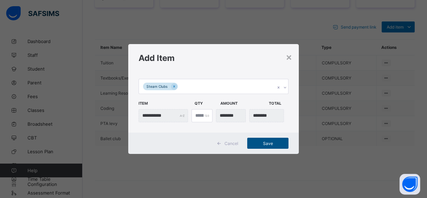
click at [279, 142] on span "Save" at bounding box center [268, 143] width 31 height 5
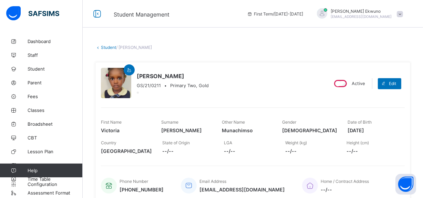
click at [108, 47] on link "Student" at bounding box center [108, 47] width 15 height 5
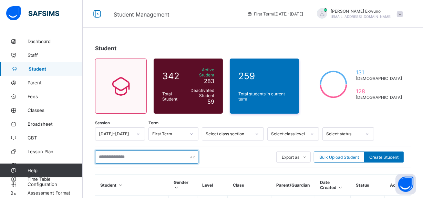
click at [124, 155] on input "text" at bounding box center [146, 156] width 103 height 13
type input "**********"
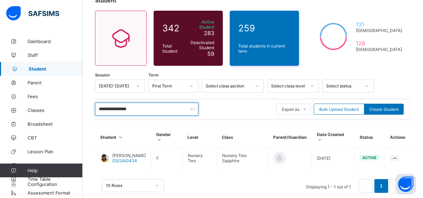
scroll to position [58, 0]
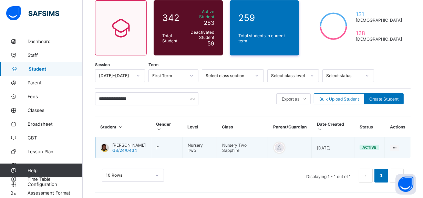
click at [145, 142] on span "[PERSON_NAME]" at bounding box center [128, 144] width 33 height 5
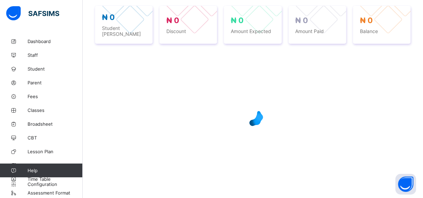
scroll to position [262, 0]
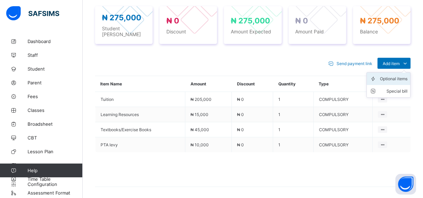
click at [394, 76] on div "Optional items" at bounding box center [394, 78] width 28 height 7
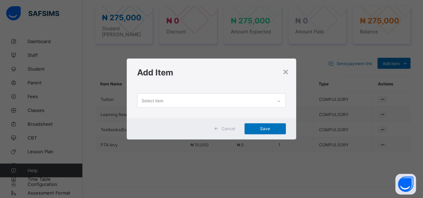
scroll to position [0, 0]
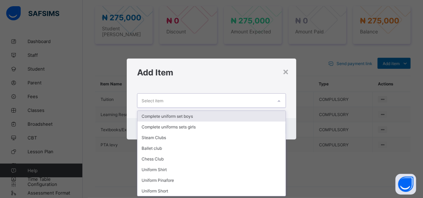
click at [206, 100] on div "Select item" at bounding box center [204, 100] width 135 height 13
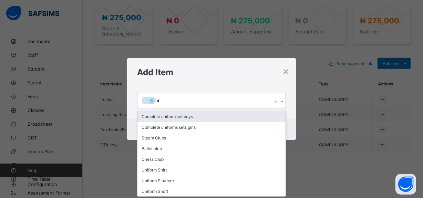
type input "**"
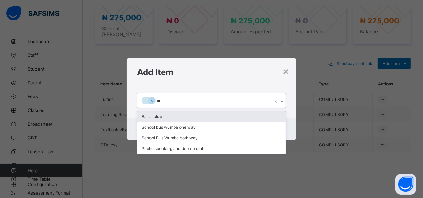
click at [161, 117] on div "Ballet club" at bounding box center [211, 116] width 148 height 11
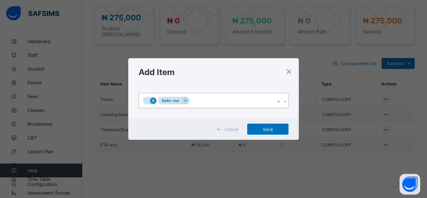
click at [154, 100] on icon at bounding box center [153, 100] width 4 height 5
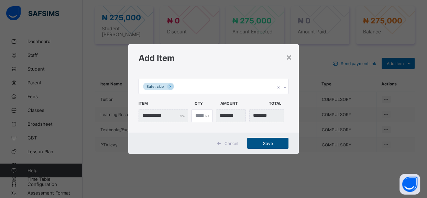
click at [265, 143] on span "Save" at bounding box center [268, 143] width 31 height 5
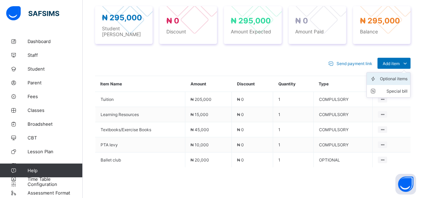
click at [386, 75] on div "Optional items" at bounding box center [394, 78] width 28 height 7
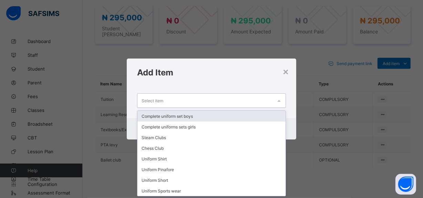
click at [209, 100] on div "Select item" at bounding box center [204, 100] width 135 height 13
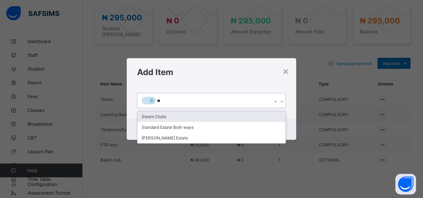
type input "***"
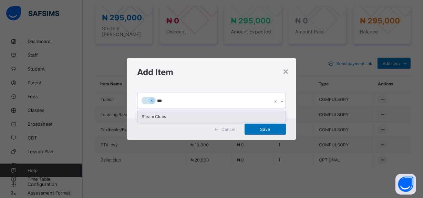
click at [160, 113] on div "Steam Clubs" at bounding box center [211, 116] width 148 height 11
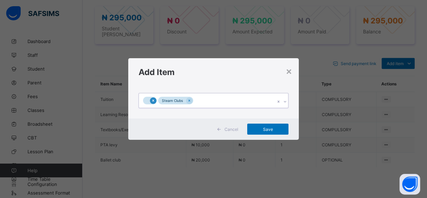
click at [153, 103] on icon at bounding box center [153, 100] width 4 height 5
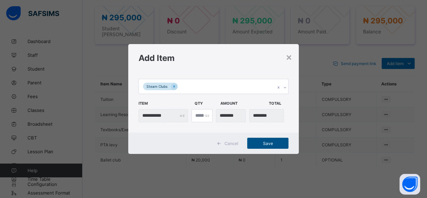
click at [275, 143] on span "Save" at bounding box center [268, 143] width 31 height 5
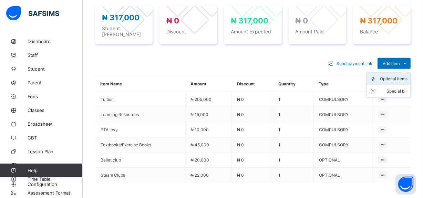
click at [394, 75] on div "Optional items" at bounding box center [394, 78] width 28 height 7
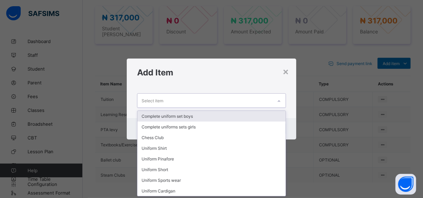
click at [195, 101] on div "Select item" at bounding box center [204, 100] width 135 height 13
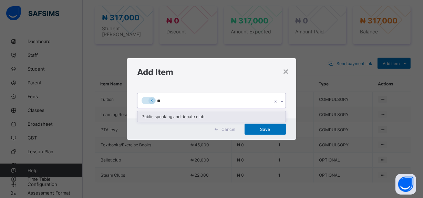
type input "***"
click at [168, 117] on div "Public speaking and debate club" at bounding box center [211, 116] width 148 height 11
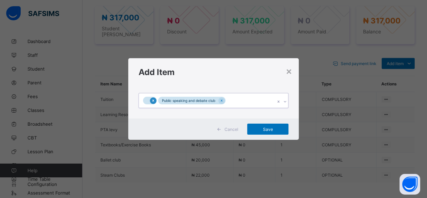
click at [150, 99] on div at bounding box center [153, 100] width 7 height 7
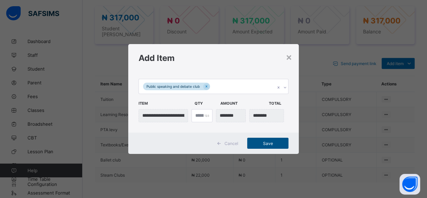
click at [272, 141] on span "Save" at bounding box center [268, 143] width 31 height 5
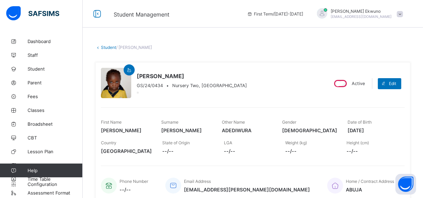
click at [107, 46] on link "Student" at bounding box center [108, 47] width 15 height 5
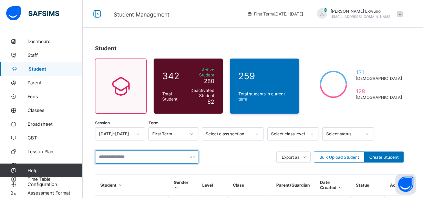
click at [145, 157] on input "text" at bounding box center [146, 156] width 103 height 13
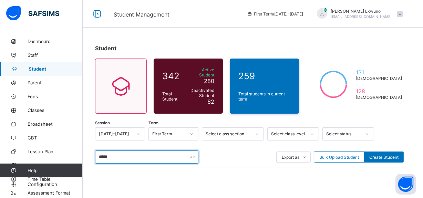
type input "*****"
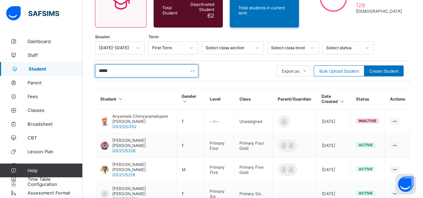
scroll to position [86, 0]
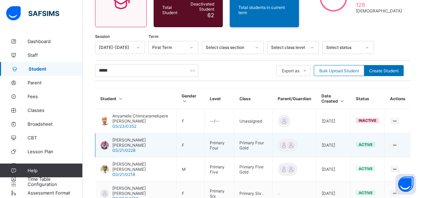
click at [137, 137] on span "[PERSON_NAME] [PERSON_NAME]" at bounding box center [141, 142] width 59 height 10
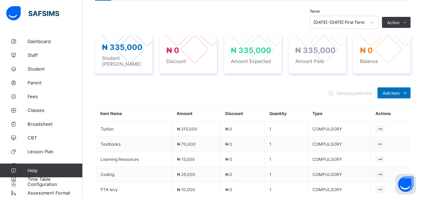
scroll to position [230, 0]
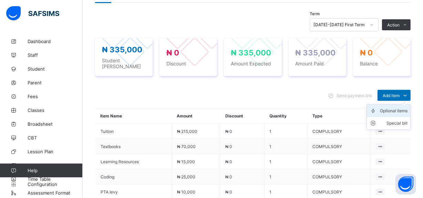
click at [401, 110] on div "Optional items" at bounding box center [394, 110] width 28 height 7
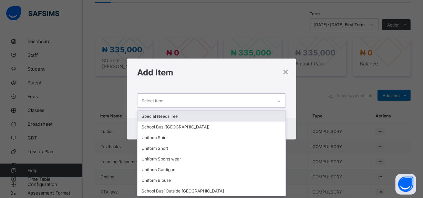
scroll to position [0, 0]
click at [188, 100] on div "Select item" at bounding box center [204, 100] width 135 height 13
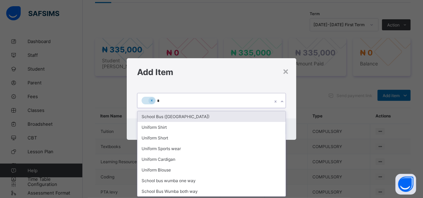
type input "**"
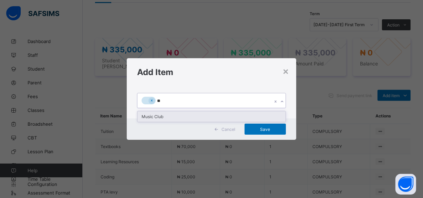
click at [149, 117] on div "Music Club" at bounding box center [211, 116] width 148 height 11
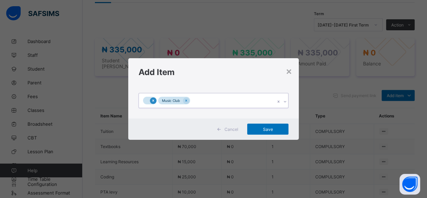
click at [152, 102] on icon at bounding box center [153, 100] width 4 height 5
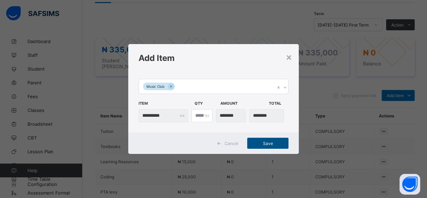
click at [269, 142] on span "Save" at bounding box center [268, 143] width 31 height 5
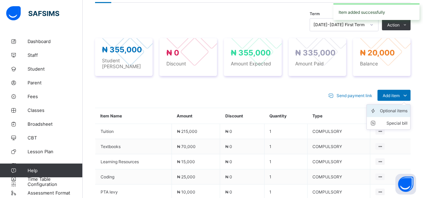
click at [394, 107] on div "Optional items" at bounding box center [394, 110] width 28 height 7
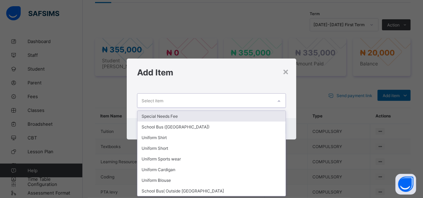
click at [251, 99] on div "Select item" at bounding box center [204, 100] width 135 height 13
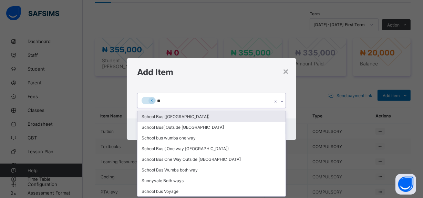
type input "***"
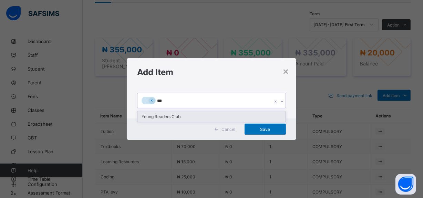
click at [206, 119] on div "Young Readers Club" at bounding box center [211, 116] width 148 height 11
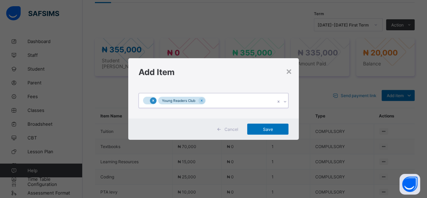
click at [152, 100] on icon at bounding box center [153, 100] width 4 height 5
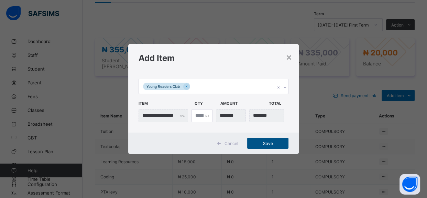
click at [266, 144] on span "Save" at bounding box center [268, 143] width 31 height 5
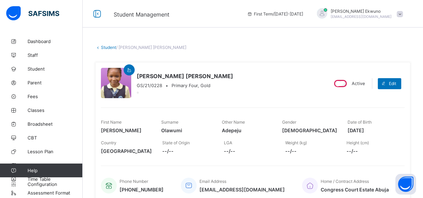
click at [111, 46] on link "Student" at bounding box center [108, 47] width 15 height 5
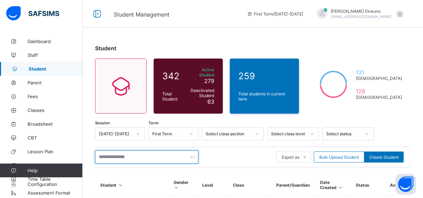
click at [132, 156] on input "text" at bounding box center [146, 156] width 103 height 13
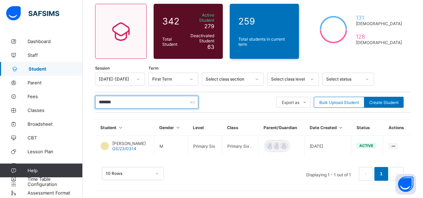
scroll to position [58, 0]
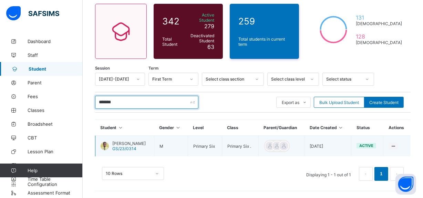
type input "*******"
click at [143, 146] on span "[PERSON_NAME]" at bounding box center [128, 143] width 33 height 5
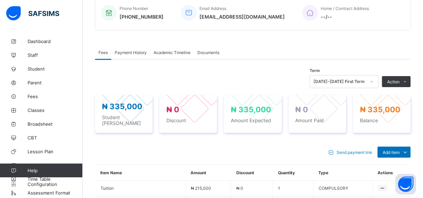
scroll to position [298, 0]
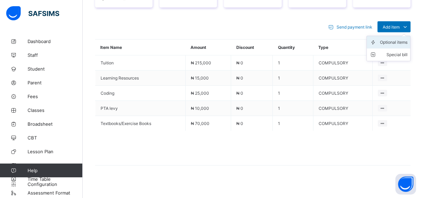
click at [402, 40] on div "Optional items" at bounding box center [394, 42] width 28 height 7
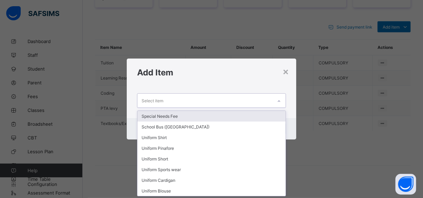
scroll to position [0, 0]
click at [192, 104] on div "Select item" at bounding box center [204, 100] width 135 height 13
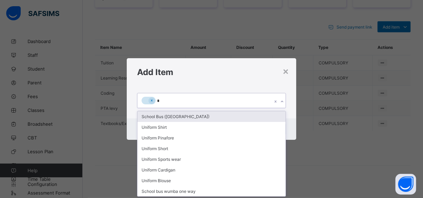
type input "**"
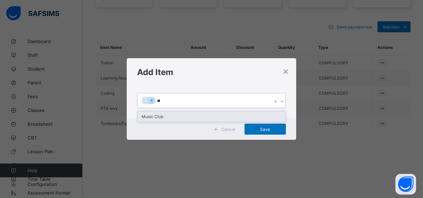
click at [166, 119] on div "Music Club" at bounding box center [211, 116] width 148 height 11
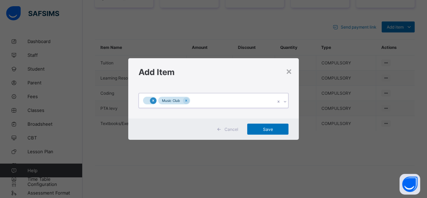
click at [155, 99] on div at bounding box center [153, 100] width 7 height 7
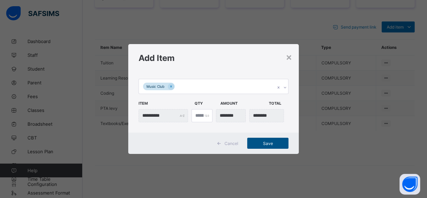
click at [274, 143] on span "Save" at bounding box center [268, 143] width 31 height 5
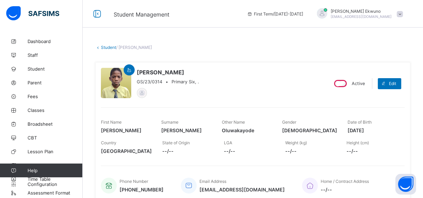
click at [109, 45] on link "Student" at bounding box center [108, 47] width 15 height 5
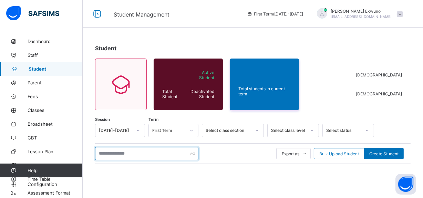
click at [137, 151] on input "text" at bounding box center [146, 153] width 103 height 13
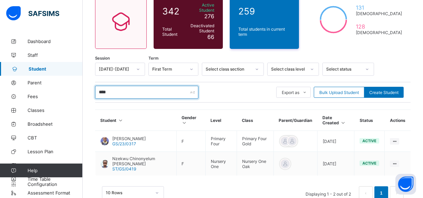
scroll to position [79, 0]
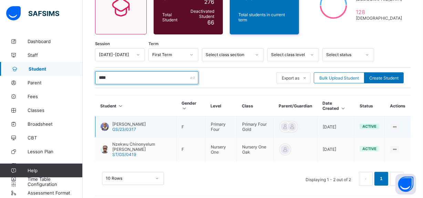
type input "****"
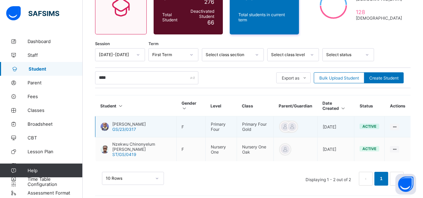
click at [146, 122] on span "[PERSON_NAME]" at bounding box center [128, 123] width 33 height 5
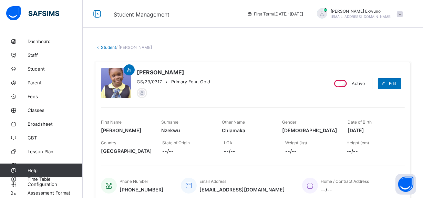
click at [104, 48] on link "Student" at bounding box center [108, 47] width 15 height 5
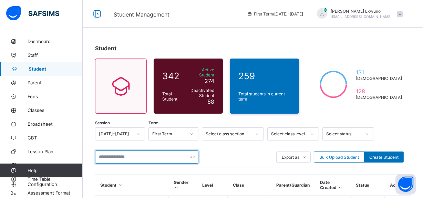
click at [153, 151] on input "text" at bounding box center [146, 156] width 103 height 13
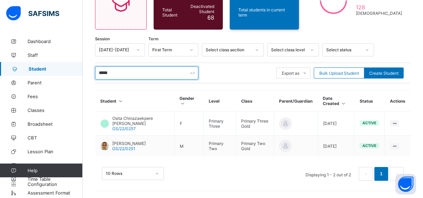
scroll to position [82, 0]
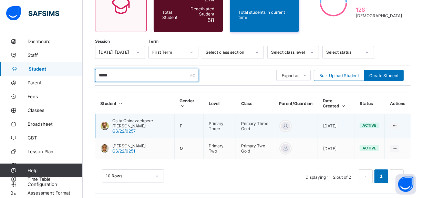
type input "*****"
click at [129, 128] on span "GS/22/0257" at bounding box center [123, 130] width 23 height 5
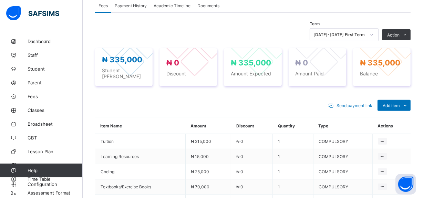
scroll to position [220, 0]
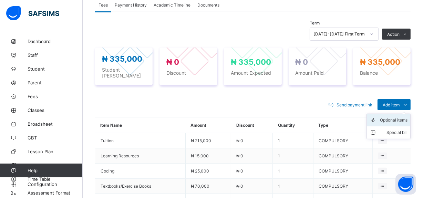
click at [402, 117] on div "Optional items" at bounding box center [394, 120] width 28 height 7
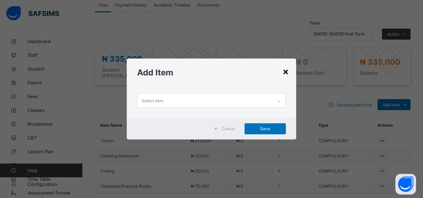
click at [288, 73] on div "×" at bounding box center [285, 71] width 7 height 12
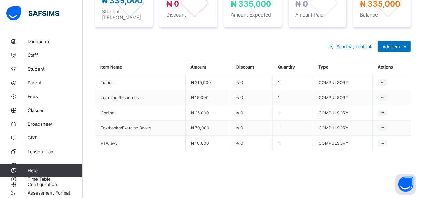
scroll to position [279, 0]
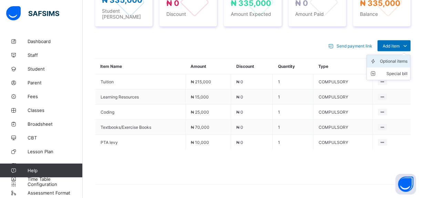
click at [400, 60] on div "Optional items" at bounding box center [394, 61] width 28 height 7
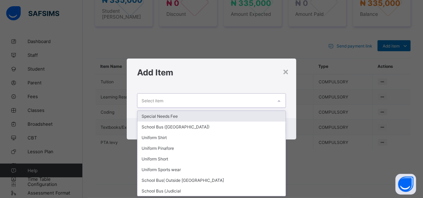
scroll to position [0, 0]
click at [223, 100] on div "Select item" at bounding box center [204, 100] width 135 height 13
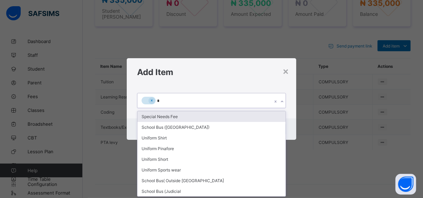
type input "**"
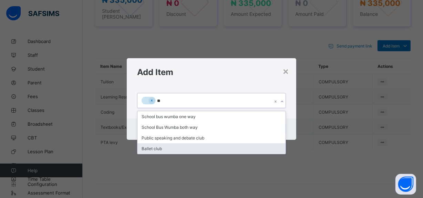
click at [159, 147] on div "Ballet club" at bounding box center [211, 148] width 148 height 11
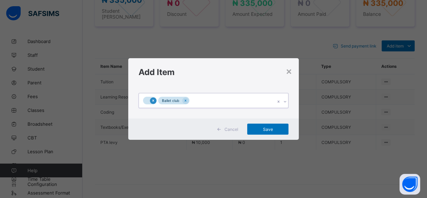
click at [153, 99] on icon at bounding box center [153, 100] width 4 height 5
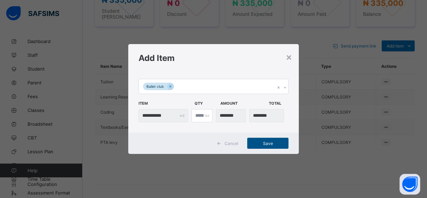
click at [267, 143] on span "Save" at bounding box center [268, 143] width 31 height 5
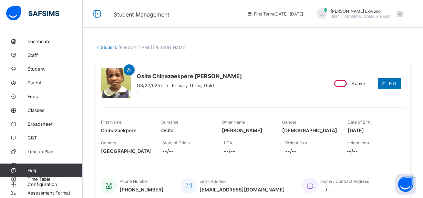
click at [107, 48] on link "Student" at bounding box center [108, 47] width 15 height 5
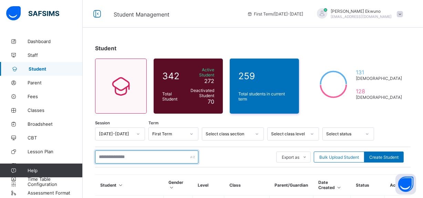
click at [132, 156] on input "text" at bounding box center [146, 156] width 103 height 13
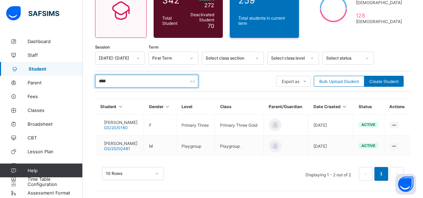
scroll to position [79, 0]
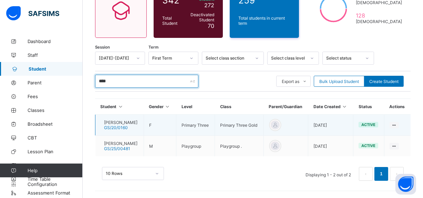
type input "****"
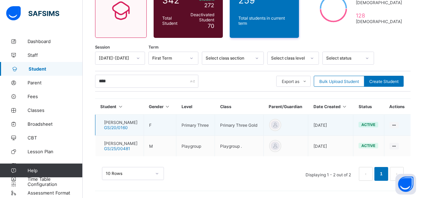
click at [128, 125] on span "GS/20/0160" at bounding box center [116, 127] width 24 height 5
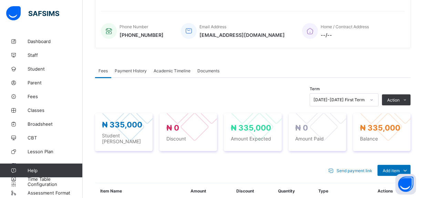
scroll to position [164, 0]
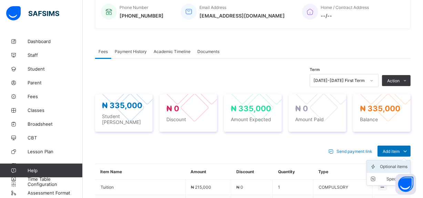
click at [386, 170] on div "Optional items" at bounding box center [394, 166] width 28 height 7
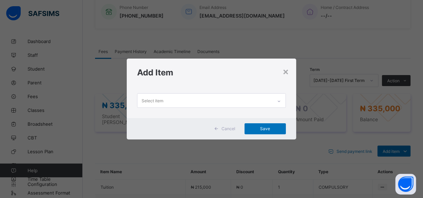
scroll to position [0, 0]
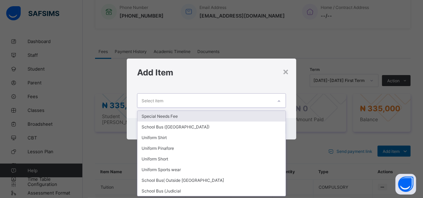
click at [158, 99] on div "Select item" at bounding box center [152, 100] width 22 height 13
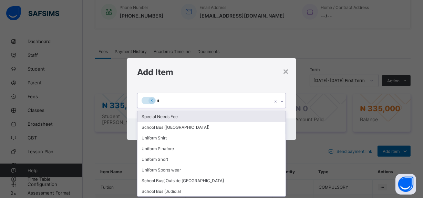
type input "**"
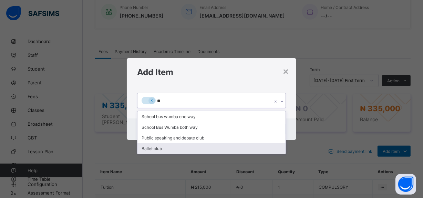
click at [153, 145] on div "Ballet club" at bounding box center [211, 148] width 148 height 11
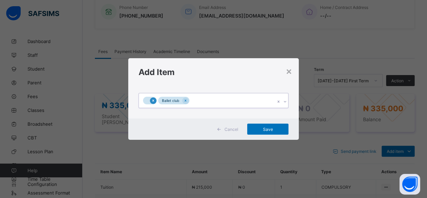
click at [153, 102] on icon at bounding box center [153, 100] width 4 height 5
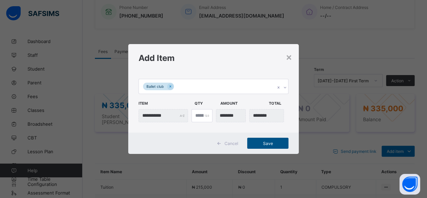
click at [259, 139] on div "Save" at bounding box center [267, 143] width 41 height 11
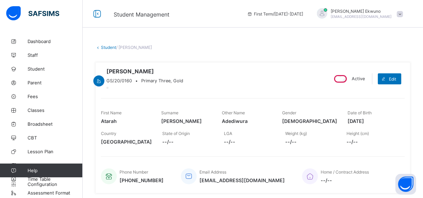
click at [105, 46] on link "Student" at bounding box center [108, 47] width 15 height 5
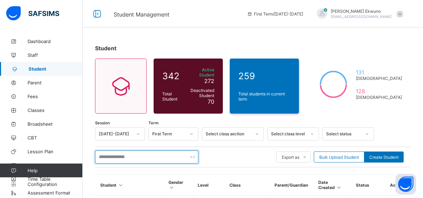
click at [150, 151] on input "text" at bounding box center [146, 156] width 103 height 13
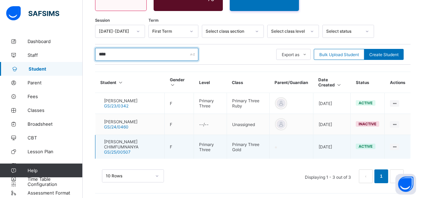
type input "****"
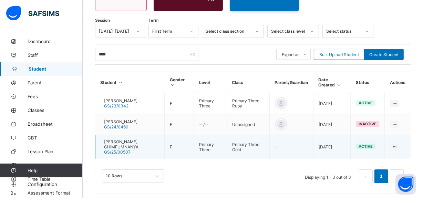
click at [137, 143] on span "[PERSON_NAME] CHIMFUMNANYA" at bounding box center [131, 144] width 55 height 10
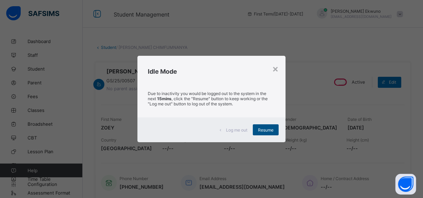
click at [264, 127] on span "Resume" at bounding box center [265, 129] width 15 height 5
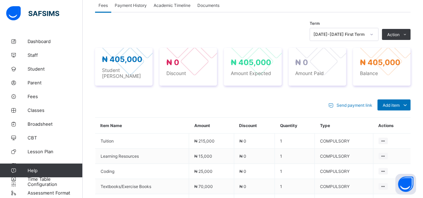
scroll to position [215, 0]
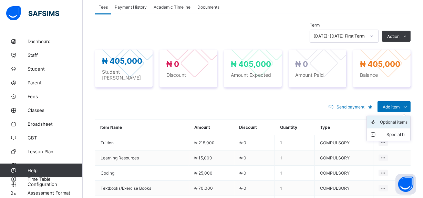
click at [394, 120] on div "Optional items" at bounding box center [394, 122] width 28 height 7
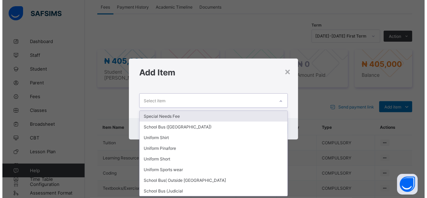
scroll to position [0, 0]
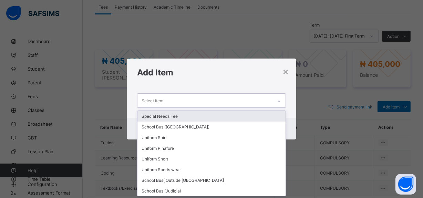
click at [180, 100] on div "Select item" at bounding box center [204, 100] width 135 height 13
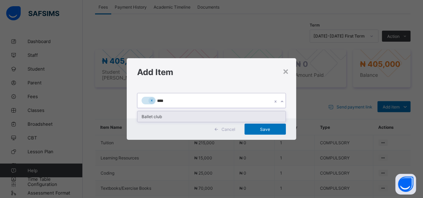
type input "****"
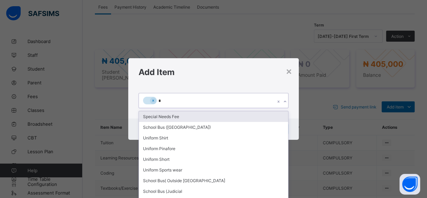
type input "**"
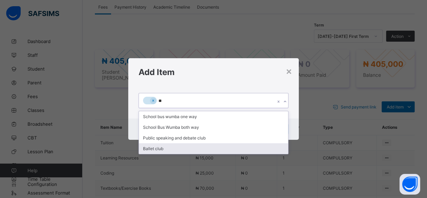
click at [160, 147] on div "Ballet club" at bounding box center [214, 148] width 150 height 11
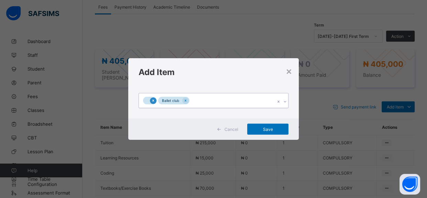
click at [152, 101] on icon at bounding box center [153, 100] width 2 height 2
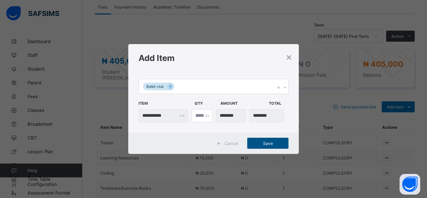
click at [268, 142] on span "Save" at bounding box center [268, 143] width 31 height 5
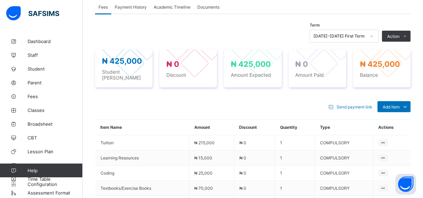
scroll to position [42, 0]
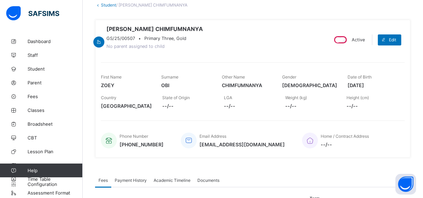
click at [108, 3] on link "Student" at bounding box center [108, 4] width 15 height 5
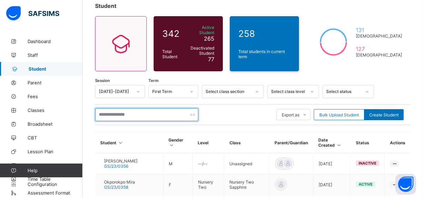
click at [134, 110] on input "text" at bounding box center [146, 114] width 103 height 13
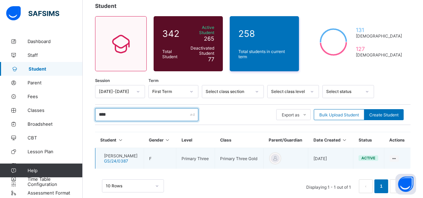
type input "****"
click at [127, 153] on span "[PERSON_NAME]" at bounding box center [120, 155] width 33 height 5
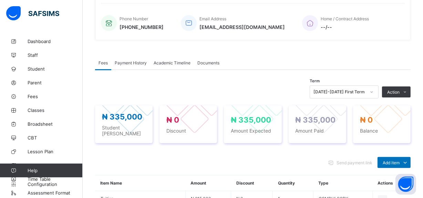
scroll to position [169, 0]
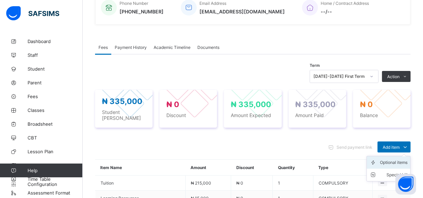
click at [392, 166] on div "Optional items" at bounding box center [394, 162] width 28 height 7
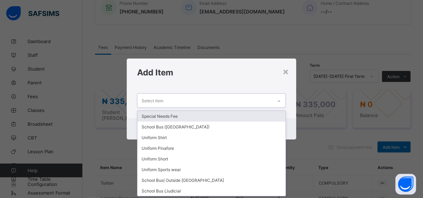
scroll to position [0, 0]
click at [207, 103] on div "Select item" at bounding box center [204, 100] width 135 height 13
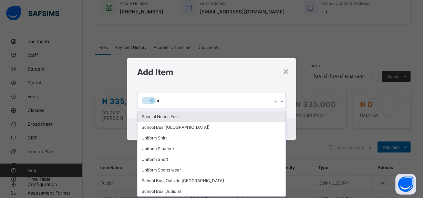
type input "**"
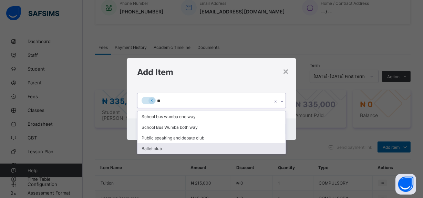
click at [147, 148] on div "Ballet club" at bounding box center [211, 148] width 148 height 11
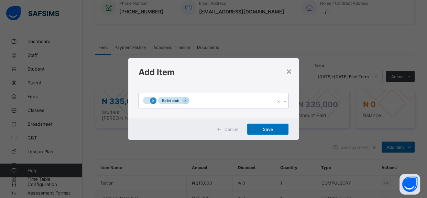
click at [153, 99] on icon at bounding box center [153, 100] width 4 height 5
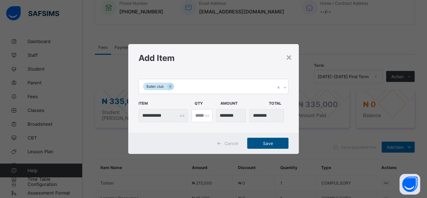
click at [269, 140] on div "Save" at bounding box center [267, 143] width 41 height 11
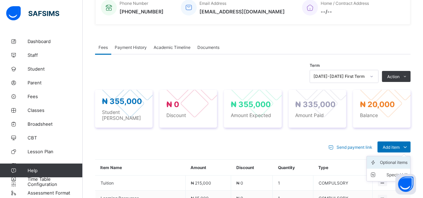
click at [390, 166] on div "Optional items" at bounding box center [394, 162] width 28 height 7
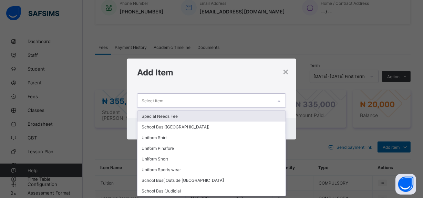
click at [185, 103] on div "Select item" at bounding box center [204, 100] width 135 height 13
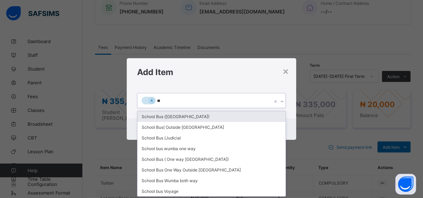
type input "***"
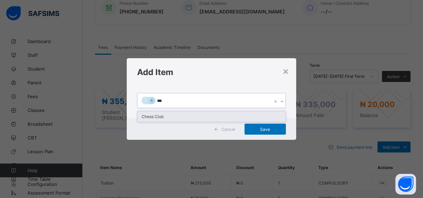
click at [147, 112] on div "Chess Club" at bounding box center [211, 116] width 148 height 11
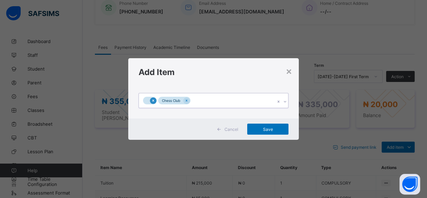
click at [154, 100] on icon at bounding box center [153, 100] width 4 height 5
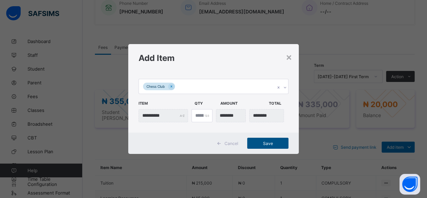
click at [266, 141] on span "Save" at bounding box center [268, 143] width 31 height 5
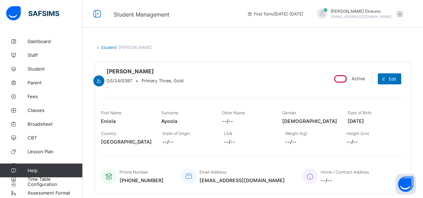
click at [110, 49] on link "Student" at bounding box center [108, 47] width 15 height 5
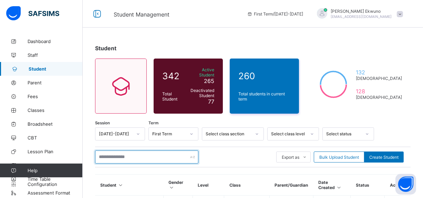
click at [140, 156] on input "text" at bounding box center [146, 156] width 103 height 13
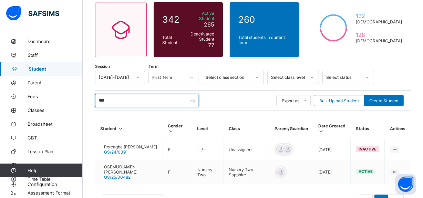
scroll to position [79, 0]
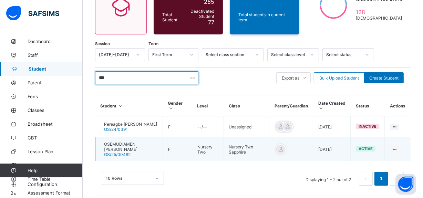
type input "***"
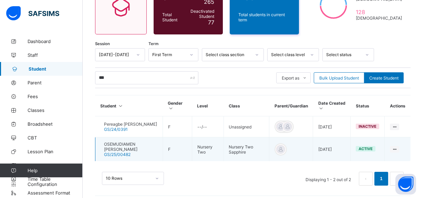
click at [141, 141] on span "OSEMUDIAMEN [PERSON_NAME]" at bounding box center [130, 146] width 53 height 10
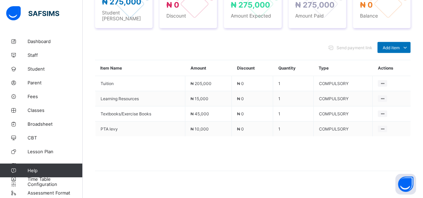
scroll to position [283, 0]
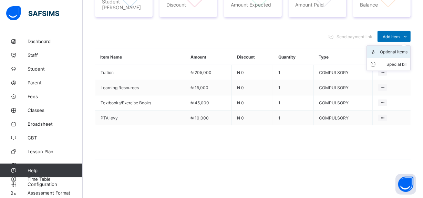
click at [388, 52] on div "Optional items" at bounding box center [394, 52] width 28 height 7
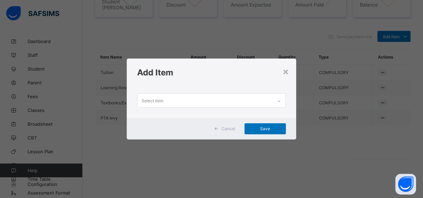
scroll to position [0, 0]
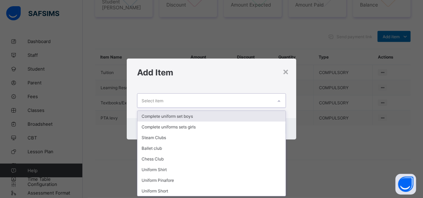
click at [189, 100] on div "Select item" at bounding box center [204, 100] width 135 height 13
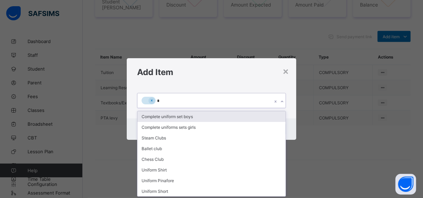
type input "**"
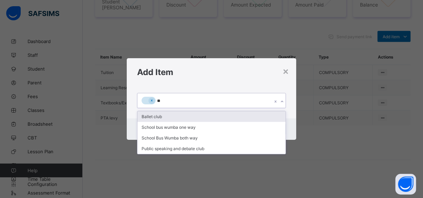
click at [163, 115] on div "Ballet club" at bounding box center [211, 116] width 148 height 11
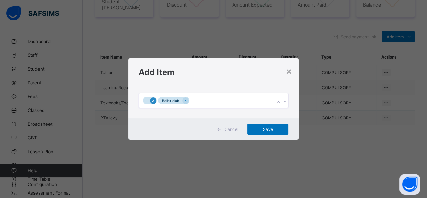
click at [152, 103] on icon at bounding box center [153, 100] width 4 height 5
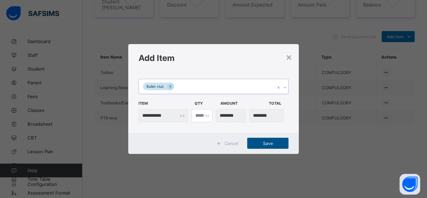
click at [266, 145] on span "Save" at bounding box center [268, 143] width 31 height 5
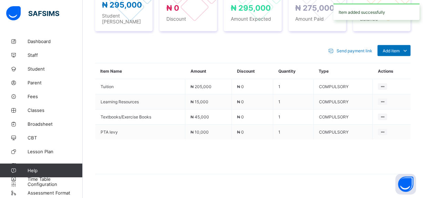
scroll to position [283, 0]
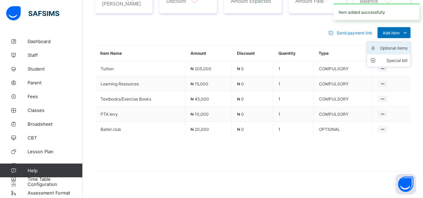
click at [388, 52] on div "Optional items" at bounding box center [394, 48] width 28 height 7
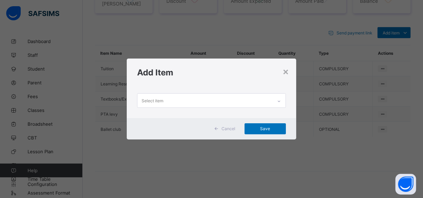
scroll to position [0, 0]
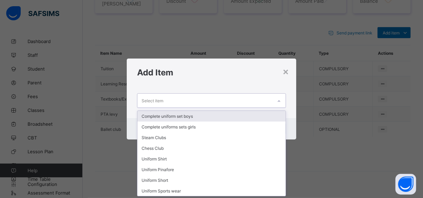
click at [201, 103] on div "Select item" at bounding box center [204, 100] width 135 height 13
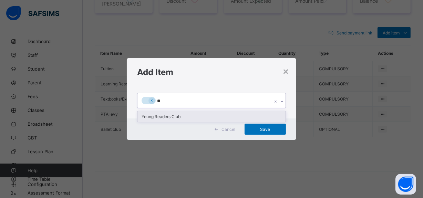
type input "***"
click at [177, 113] on div "Young Readers Club" at bounding box center [211, 116] width 148 height 11
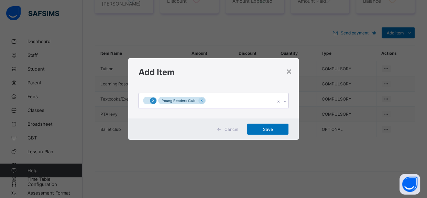
click at [152, 101] on icon at bounding box center [153, 100] width 4 height 5
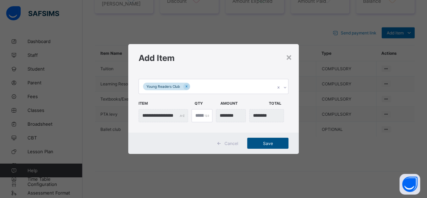
click at [272, 143] on span "Save" at bounding box center [268, 143] width 31 height 5
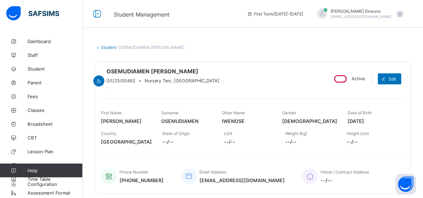
click at [107, 45] on link "Student" at bounding box center [108, 47] width 15 height 5
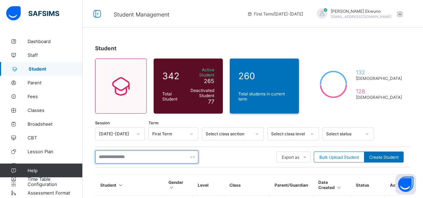
click at [156, 156] on input "text" at bounding box center [146, 156] width 103 height 13
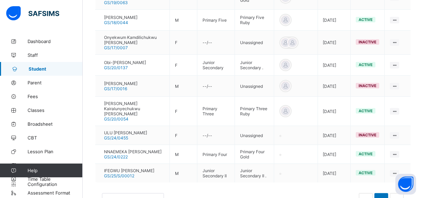
scroll to position [237, 0]
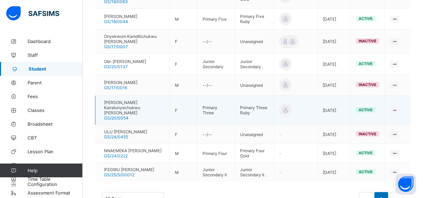
type input "**"
click at [145, 109] on span "[PERSON_NAME] Kairalunyechukwu [PERSON_NAME]" at bounding box center [134, 107] width 60 height 15
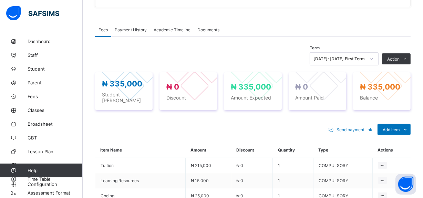
scroll to position [190, 0]
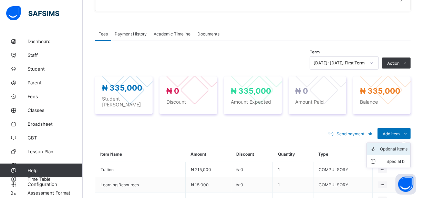
click at [392, 148] on div "Optional items" at bounding box center [394, 149] width 28 height 7
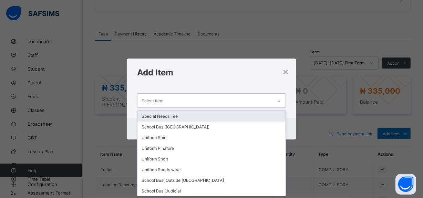
scroll to position [0, 0]
click at [179, 101] on div "Select item" at bounding box center [204, 100] width 135 height 13
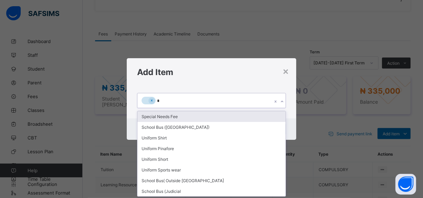
type input "**"
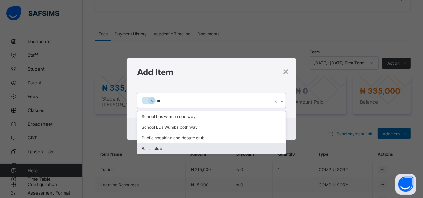
click at [151, 148] on div "Ballet club" at bounding box center [211, 148] width 148 height 11
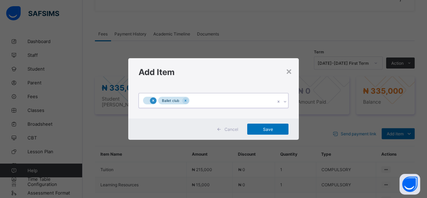
click at [152, 102] on icon at bounding box center [153, 100] width 4 height 5
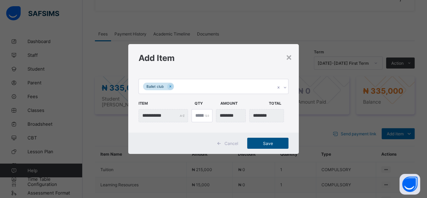
click at [265, 140] on div "Save" at bounding box center [267, 143] width 41 height 11
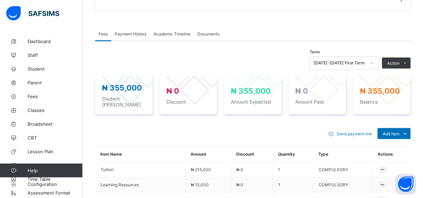
scroll to position [17, 0]
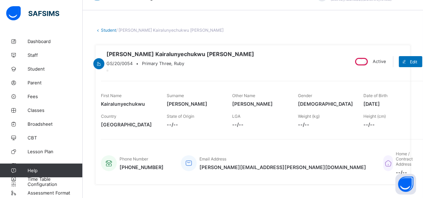
click at [108, 30] on link "Student" at bounding box center [108, 30] width 15 height 5
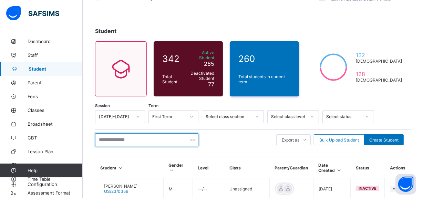
click at [141, 133] on input "text" at bounding box center [146, 139] width 103 height 13
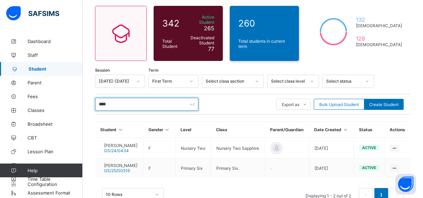
scroll to position [76, 0]
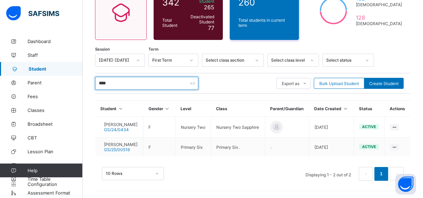
click at [117, 77] on input "****" at bounding box center [146, 83] width 103 height 13
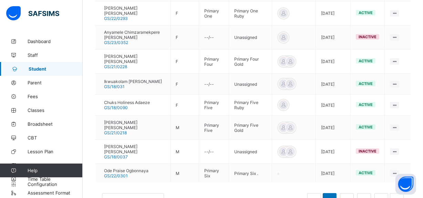
scroll to position [46, 0]
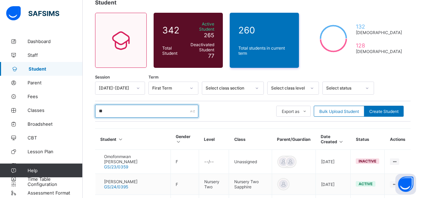
click at [122, 107] on input "**" at bounding box center [146, 111] width 103 height 13
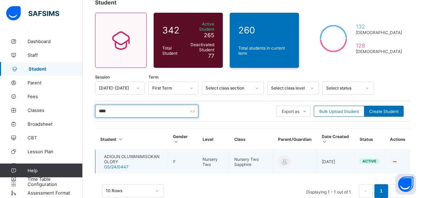
type input "****"
click at [156, 154] on span "ADIGUN OLUWANIMISOKAN GLORY" at bounding box center [133, 159] width 58 height 10
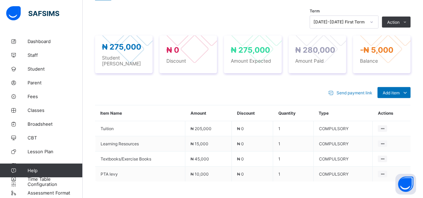
scroll to position [233, 0]
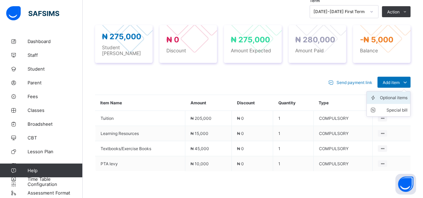
click at [396, 101] on div "Optional items" at bounding box center [394, 97] width 28 height 7
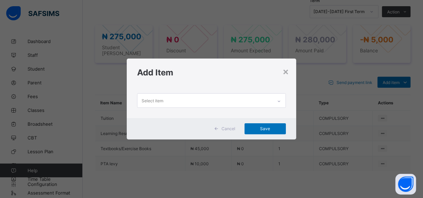
scroll to position [0, 0]
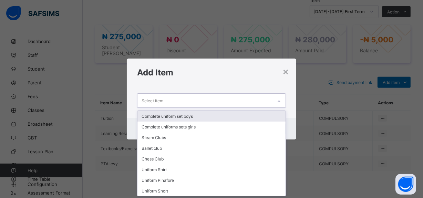
click at [184, 101] on div "Select item" at bounding box center [204, 100] width 135 height 13
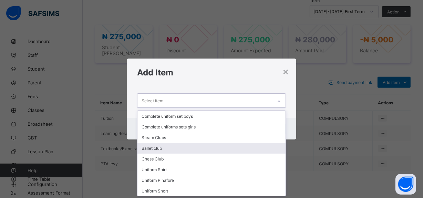
click at [156, 147] on div "Ballet club" at bounding box center [211, 148] width 148 height 11
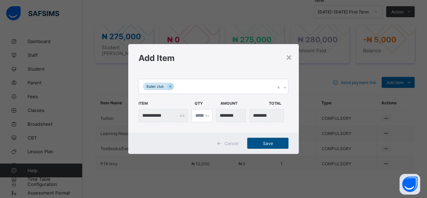
click at [265, 144] on span "Save" at bounding box center [268, 143] width 31 height 5
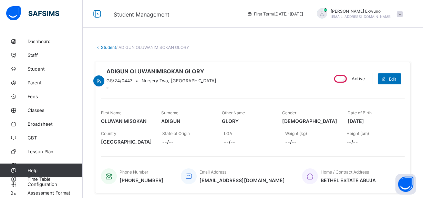
click at [103, 49] on link "Student" at bounding box center [108, 47] width 15 height 5
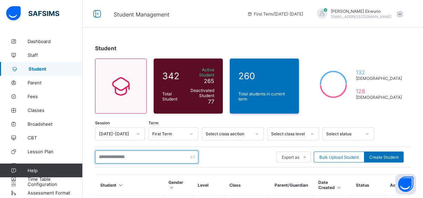
click at [148, 153] on input "text" at bounding box center [146, 156] width 103 height 13
type input "**********"
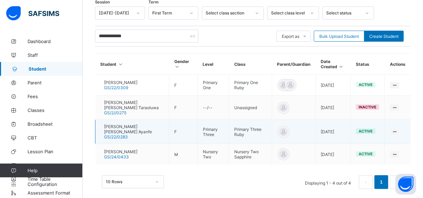
click at [151, 124] on span "[PERSON_NAME] [PERSON_NAME] Ayanfe" at bounding box center [134, 129] width 60 height 10
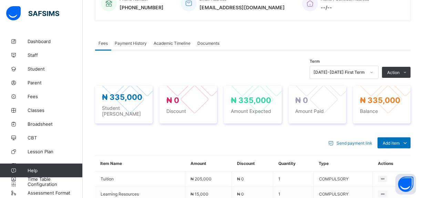
scroll to position [298, 0]
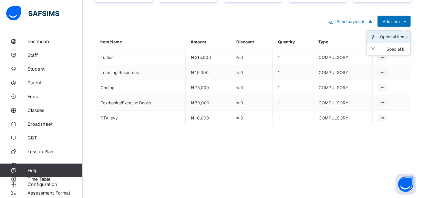
click at [402, 38] on div "Optional items" at bounding box center [394, 36] width 28 height 7
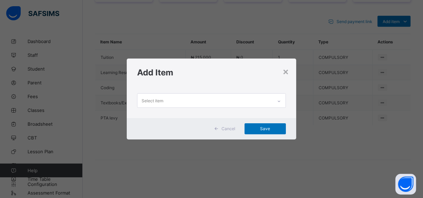
scroll to position [0, 0]
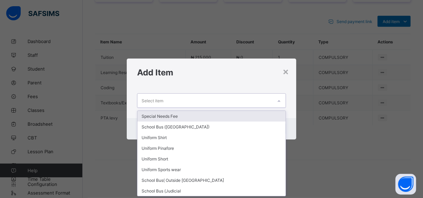
click at [209, 103] on div "Select item" at bounding box center [204, 100] width 135 height 13
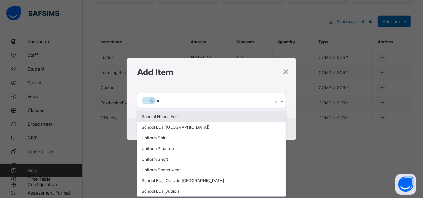
type input "**"
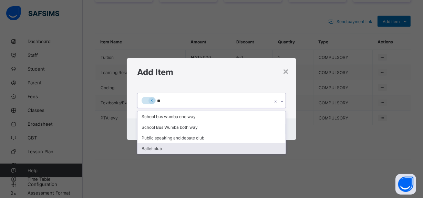
click at [151, 147] on div "Ballet club" at bounding box center [211, 148] width 148 height 11
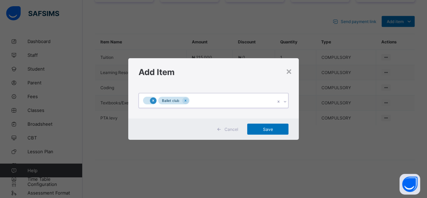
click at [152, 100] on icon at bounding box center [153, 100] width 4 height 5
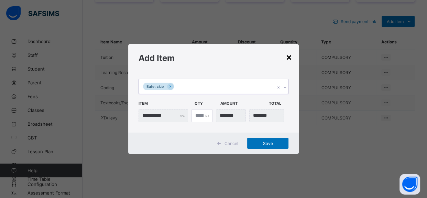
click at [291, 56] on div "×" at bounding box center [289, 57] width 7 height 12
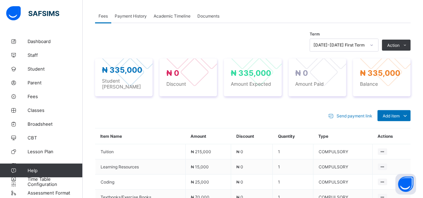
scroll to position [298, 0]
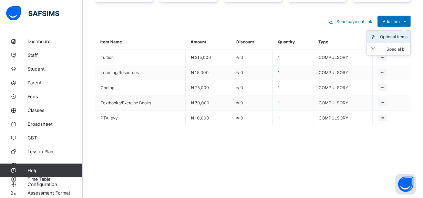
click at [393, 36] on div "Optional items" at bounding box center [394, 36] width 28 height 7
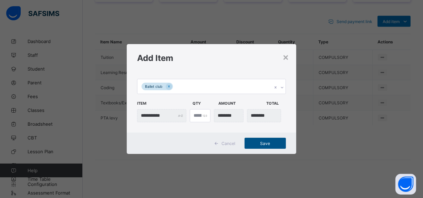
click at [262, 141] on span "Save" at bounding box center [264, 143] width 31 height 5
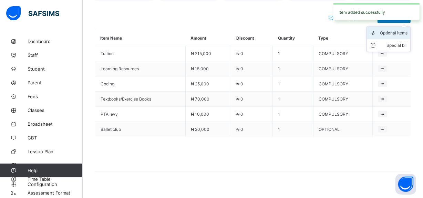
click at [389, 36] on div "Optional items" at bounding box center [394, 33] width 28 height 7
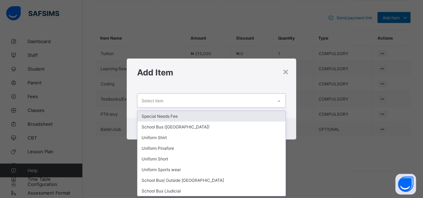
scroll to position [0, 0]
click at [226, 101] on div "Select item" at bounding box center [204, 100] width 135 height 13
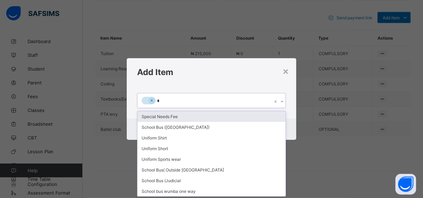
type input "**"
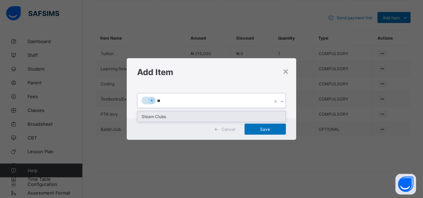
click at [162, 114] on div "Steam Clubs" at bounding box center [211, 116] width 148 height 11
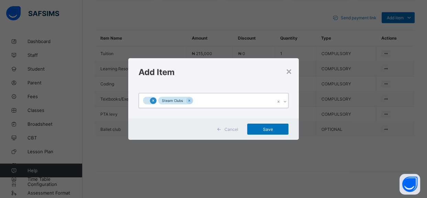
click at [152, 100] on icon at bounding box center [153, 100] width 4 height 5
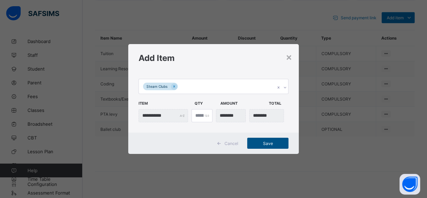
click at [275, 141] on span "Save" at bounding box center [268, 143] width 31 height 5
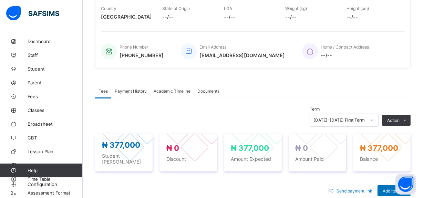
scroll to position [9, 0]
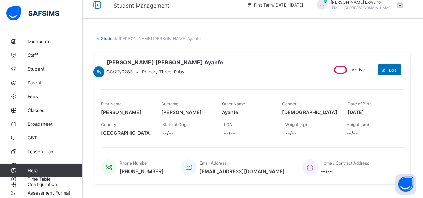
click at [106, 38] on link "Student" at bounding box center [108, 38] width 15 height 5
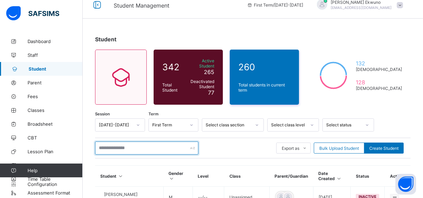
click at [119, 147] on input "text" at bounding box center [146, 147] width 103 height 13
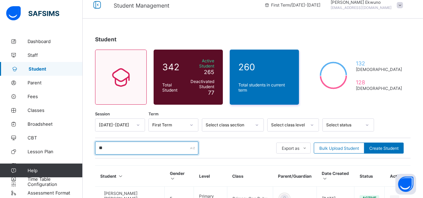
type input "*"
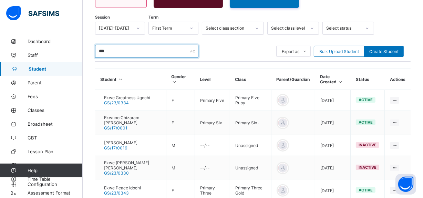
scroll to position [136, 0]
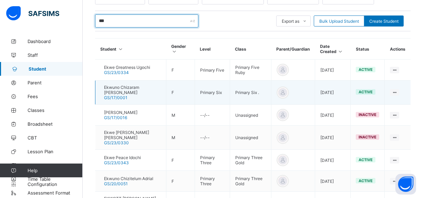
type input "***"
click at [159, 87] on td "Ekwuno Chizaram [PERSON_NAME] GS/17/0001" at bounding box center [130, 93] width 71 height 24
click at [140, 86] on div "Ekwuno Chizaram [PERSON_NAME] GS/17/0001" at bounding box center [132, 92] width 57 height 15
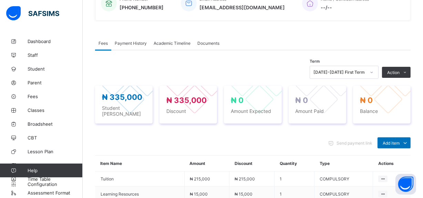
scroll to position [262, 0]
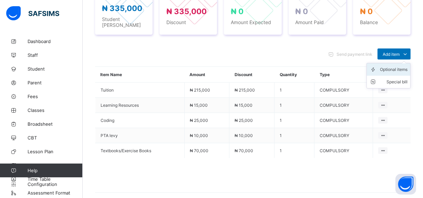
click at [394, 73] on div "Optional items" at bounding box center [394, 69] width 28 height 7
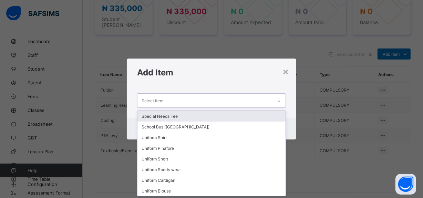
scroll to position [0, 0]
click at [235, 100] on div "Select item" at bounding box center [204, 100] width 135 height 13
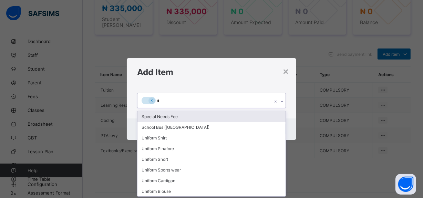
type input "**"
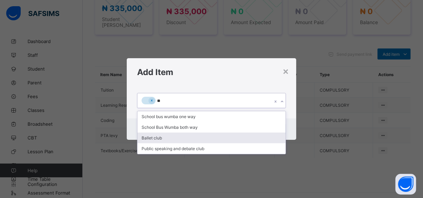
click at [164, 135] on div "Ballet club" at bounding box center [211, 137] width 148 height 11
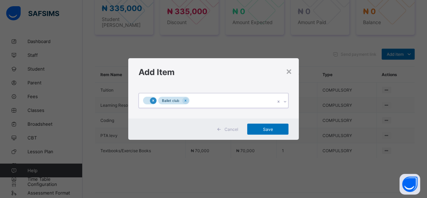
click at [153, 100] on icon at bounding box center [153, 100] width 4 height 5
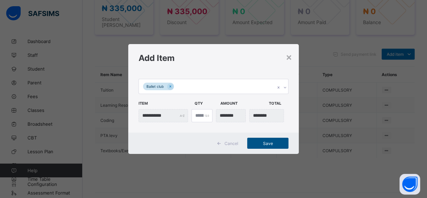
click at [275, 146] on div "Save" at bounding box center [267, 143] width 41 height 11
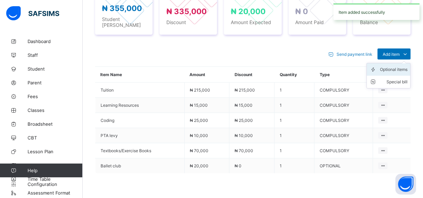
click at [400, 73] on div "Optional items" at bounding box center [394, 69] width 28 height 7
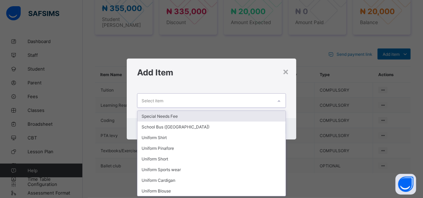
click at [215, 103] on div "Select item" at bounding box center [204, 100] width 135 height 13
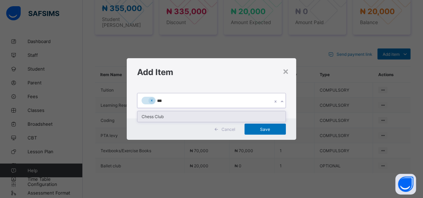
type input "****"
click at [167, 114] on div "Chess Club" at bounding box center [211, 116] width 148 height 11
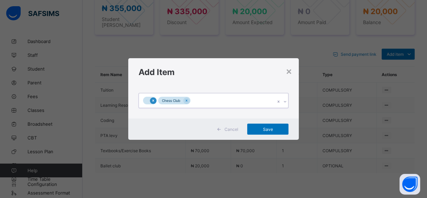
click at [155, 103] on div at bounding box center [153, 100] width 7 height 7
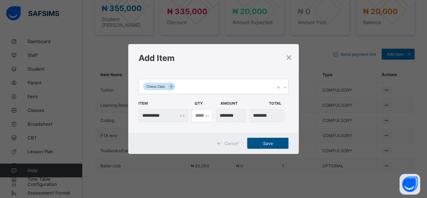
click at [276, 147] on div "Save" at bounding box center [267, 143] width 41 height 11
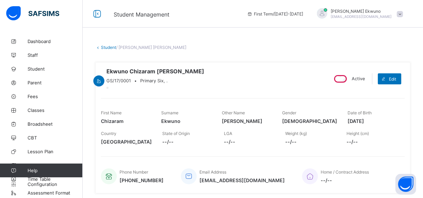
click at [102, 47] on link "Student" at bounding box center [108, 47] width 15 height 5
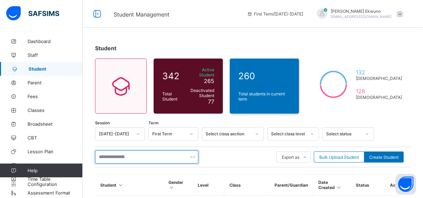
click at [116, 151] on input "text" at bounding box center [146, 156] width 103 height 13
type input "*****"
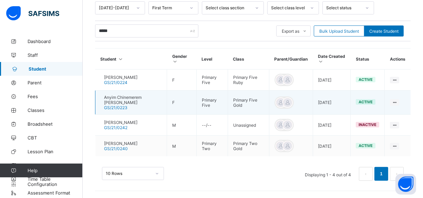
click at [145, 97] on span "Anyim Chinemerem [PERSON_NAME]" at bounding box center [132, 100] width 57 height 10
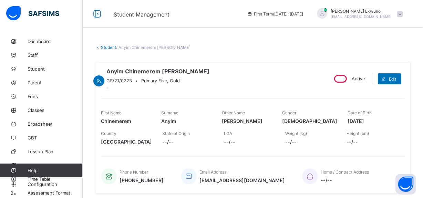
click at [102, 47] on link "Student" at bounding box center [108, 47] width 15 height 5
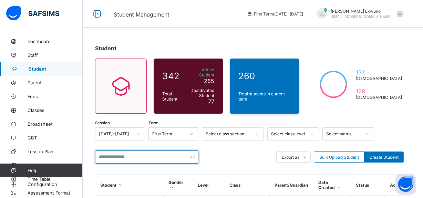
click at [159, 157] on input "text" at bounding box center [146, 156] width 103 height 13
type input "**********"
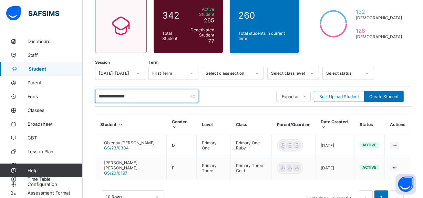
scroll to position [79, 0]
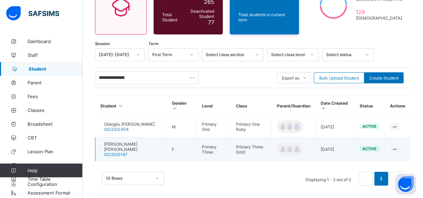
click at [154, 146] on span "[PERSON_NAME] [PERSON_NAME]" at bounding box center [132, 146] width 57 height 10
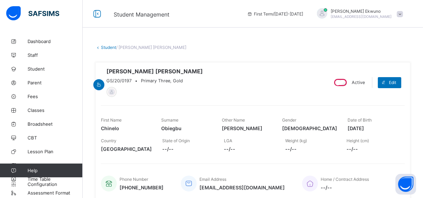
scroll to position [173, 0]
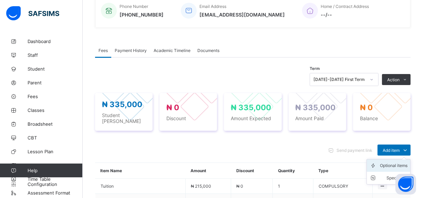
click at [395, 162] on div "Optional items" at bounding box center [394, 165] width 28 height 7
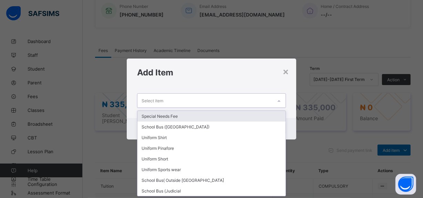
scroll to position [0, 0]
click at [197, 103] on div "Select item" at bounding box center [204, 100] width 135 height 13
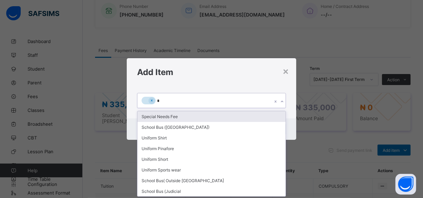
type input "**"
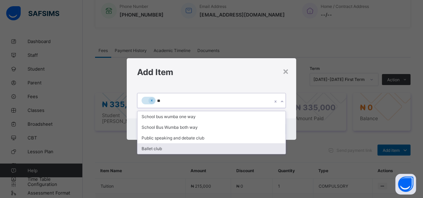
click at [167, 145] on div "Ballet club" at bounding box center [211, 148] width 148 height 11
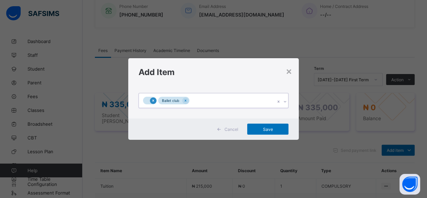
click at [154, 100] on icon at bounding box center [153, 100] width 4 height 5
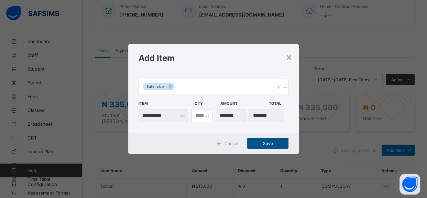
click at [262, 145] on span "Save" at bounding box center [268, 143] width 31 height 5
